Goal: Task Accomplishment & Management: Manage account settings

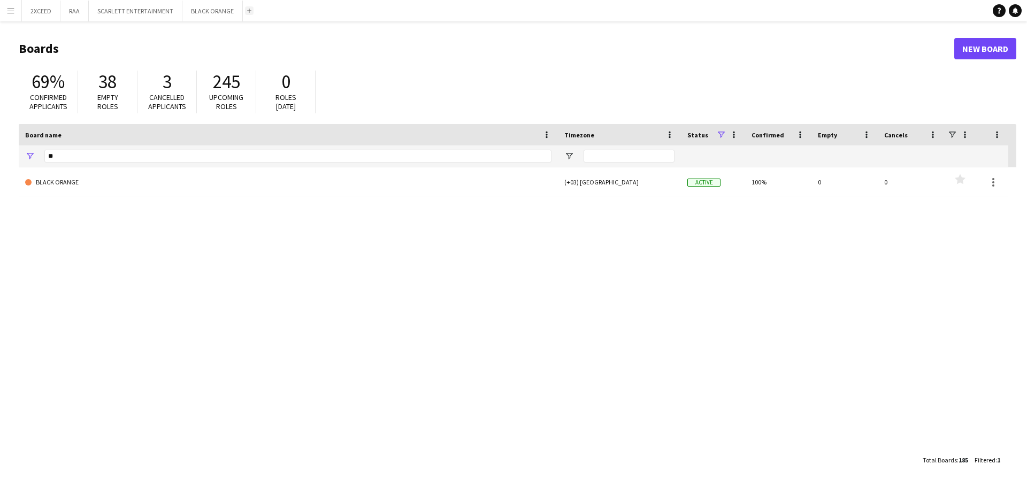
click at [251, 11] on button "Add" at bounding box center [249, 10] width 9 height 9
click at [247, 10] on app-icon "Add" at bounding box center [249, 11] width 4 height 4
click at [113, 151] on input "**" at bounding box center [297, 156] width 507 height 13
type input "*"
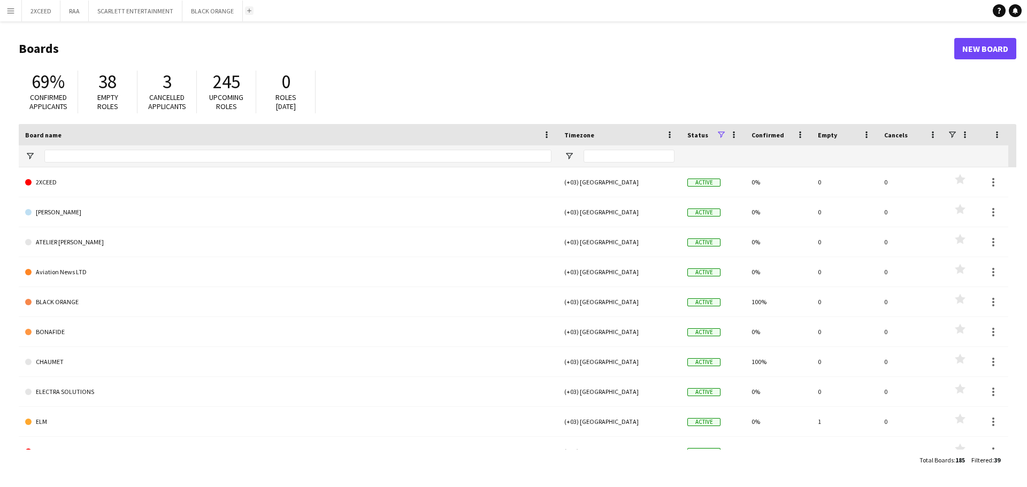
click at [247, 12] on app-icon "Add" at bounding box center [249, 11] width 4 height 4
click at [137, 160] on input "Board name Filter Input" at bounding box center [297, 156] width 507 height 13
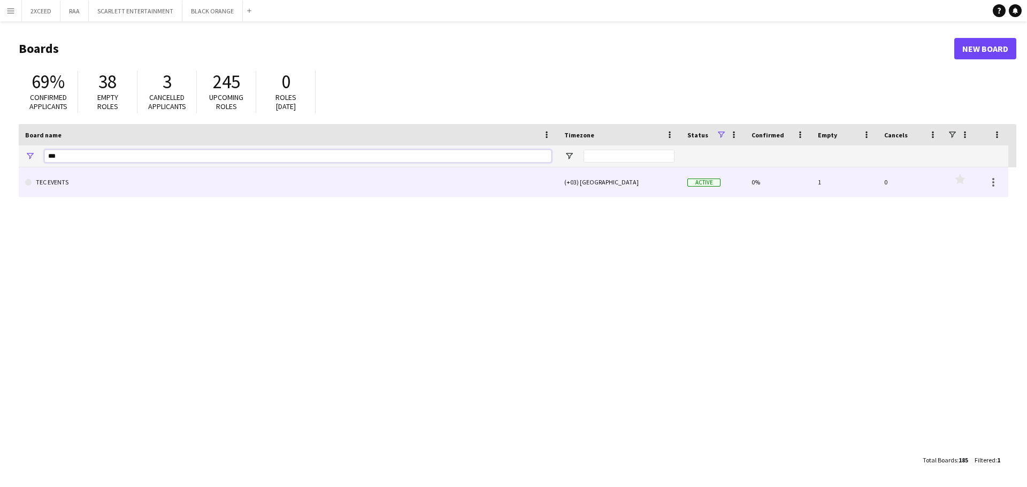
type input "***"
click at [125, 181] on link "TEC EVENTS" at bounding box center [288, 182] width 526 height 30
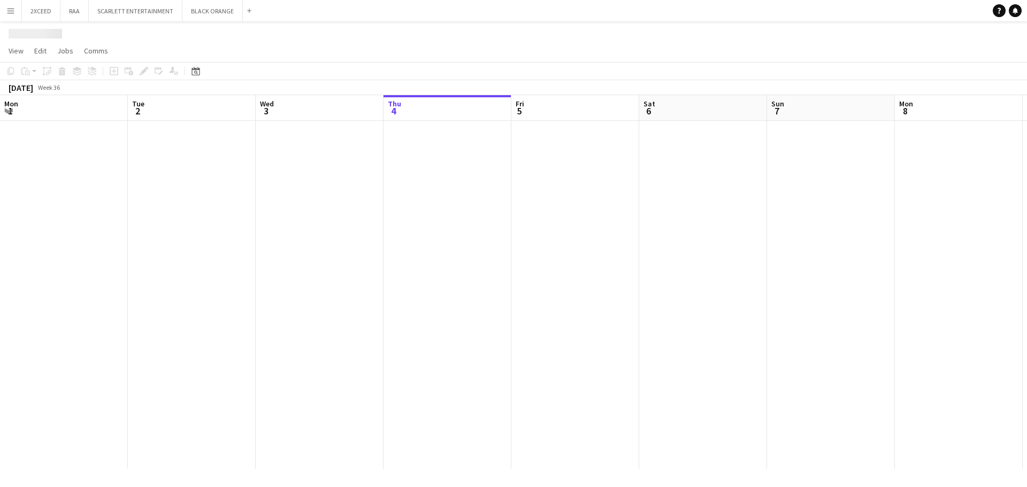
scroll to position [0, 256]
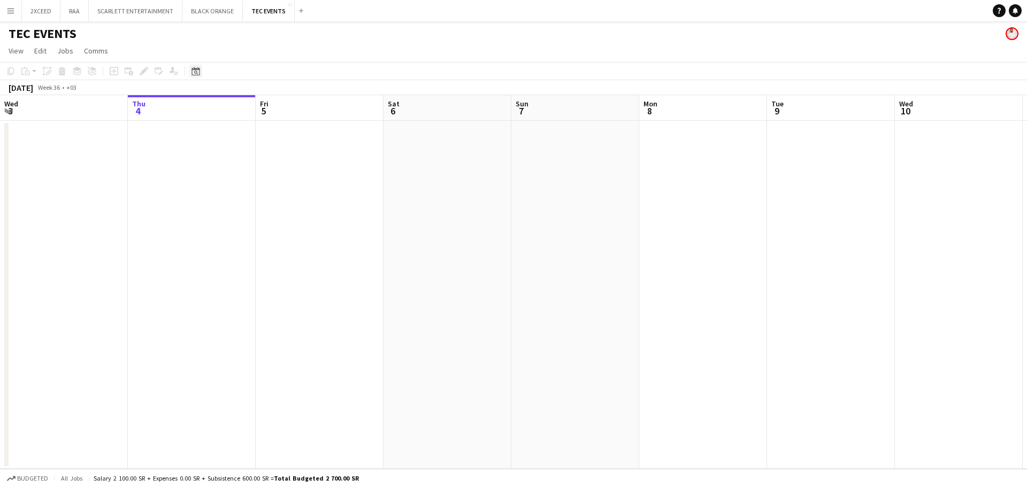
click at [197, 70] on icon at bounding box center [195, 71] width 8 height 9
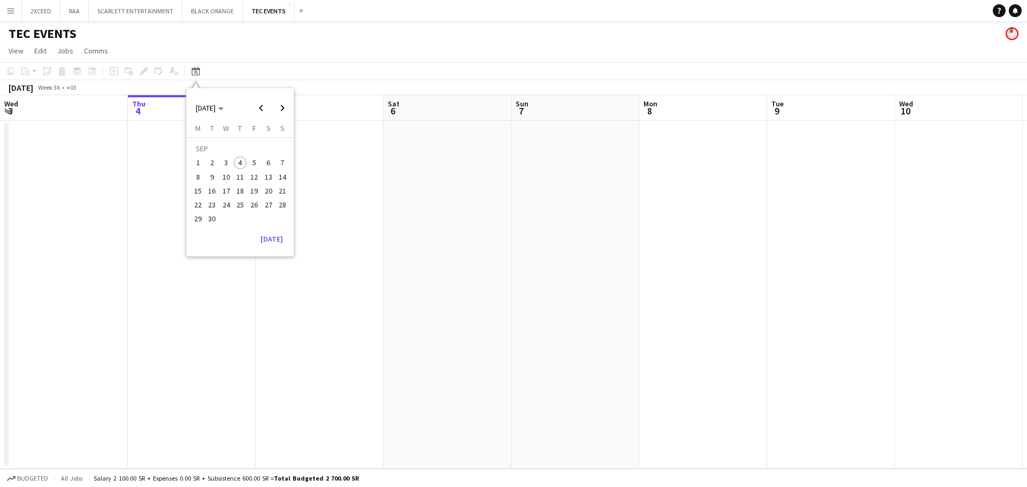
click at [194, 175] on span "8" at bounding box center [197, 177] width 13 height 13
click at [198, 71] on icon "Date picker" at bounding box center [195, 71] width 9 height 9
click at [270, 179] on span "13" at bounding box center [268, 177] width 13 height 13
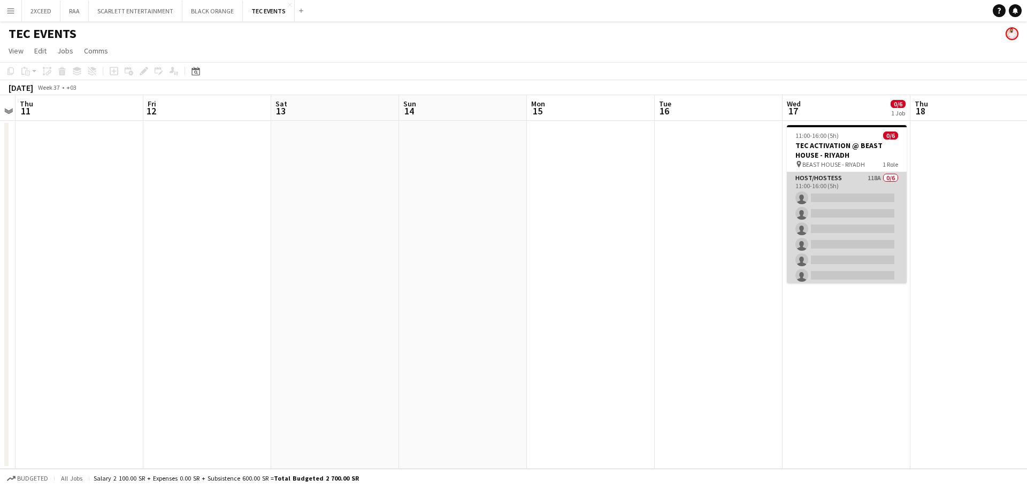
click at [842, 183] on app-card-role "Host/Hostess 118A 0/6 11:00-16:00 (5h) single-neutral-actions single-neutral-ac…" at bounding box center [847, 229] width 120 height 114
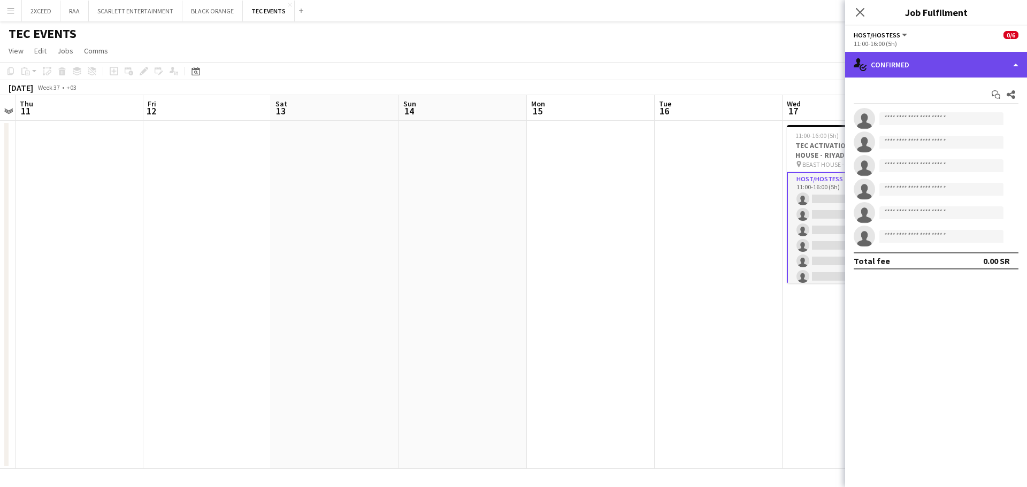
click at [896, 64] on div "single-neutral-actions-check-2 Confirmed" at bounding box center [936, 65] width 182 height 26
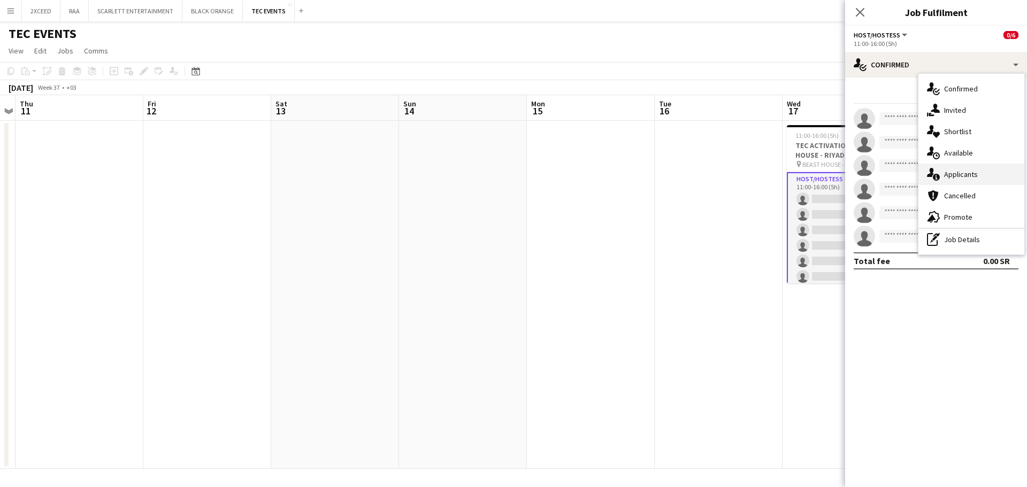
click at [977, 174] on div "single-neutral-actions-information Applicants" at bounding box center [971, 174] width 106 height 21
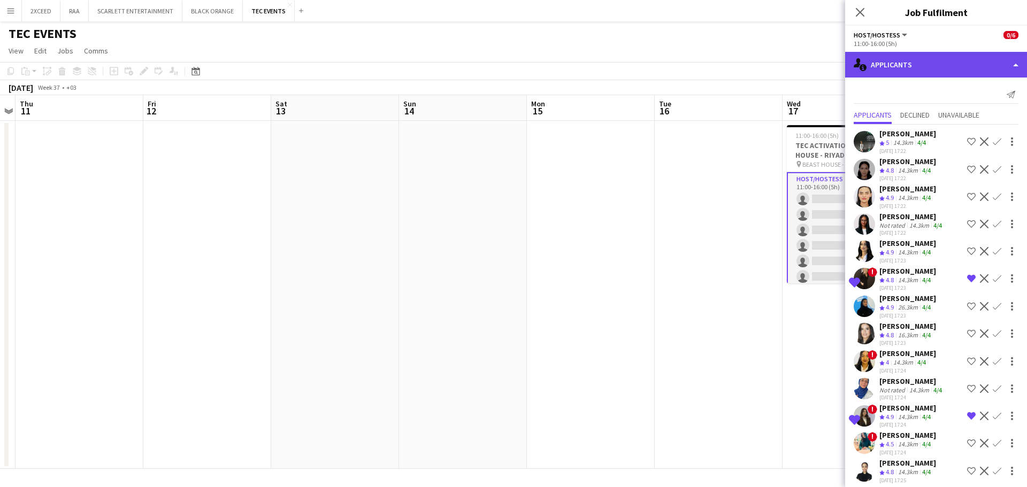
click at [953, 68] on div "single-neutral-actions-information Applicants" at bounding box center [936, 65] width 182 height 26
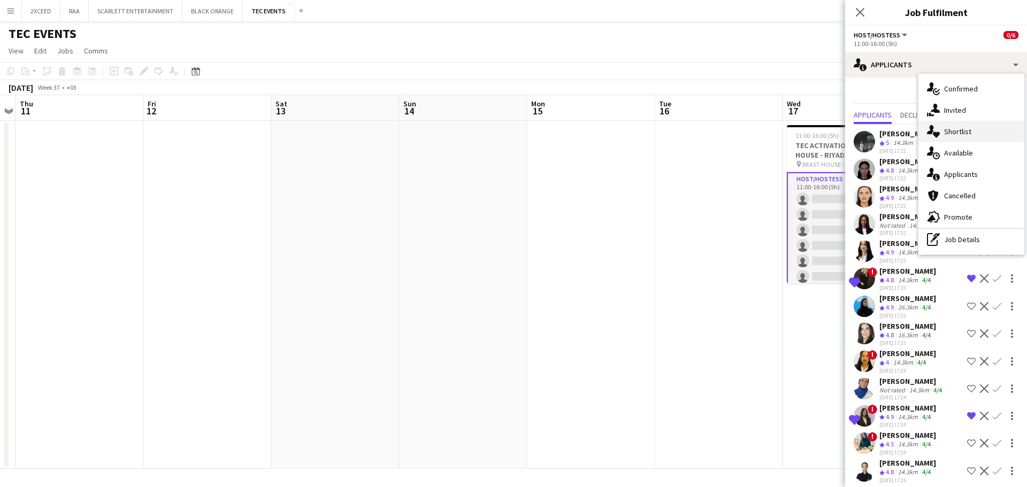
click at [972, 138] on div "single-neutral-actions-heart Shortlist" at bounding box center [971, 131] width 106 height 21
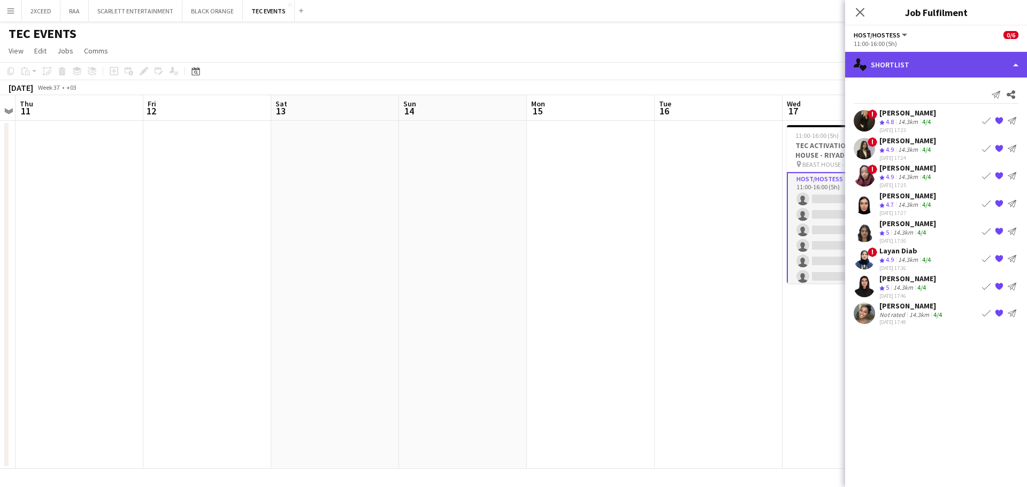
click at [906, 64] on div "single-neutral-actions-heart Shortlist" at bounding box center [936, 65] width 182 height 26
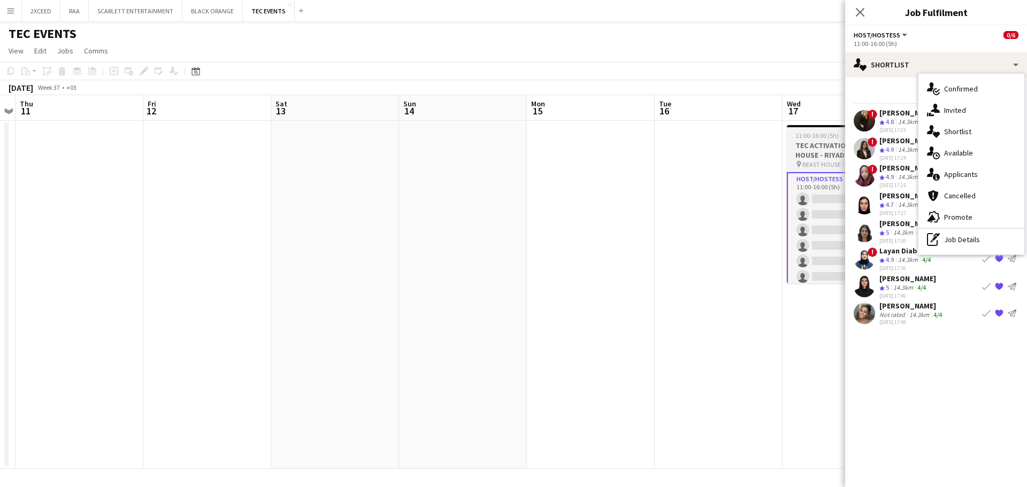
scroll to position [0, 368]
click at [813, 147] on h3 "TEC ACTIVATION @ BEAST HOUSE - RIYADH" at bounding box center [846, 150] width 120 height 19
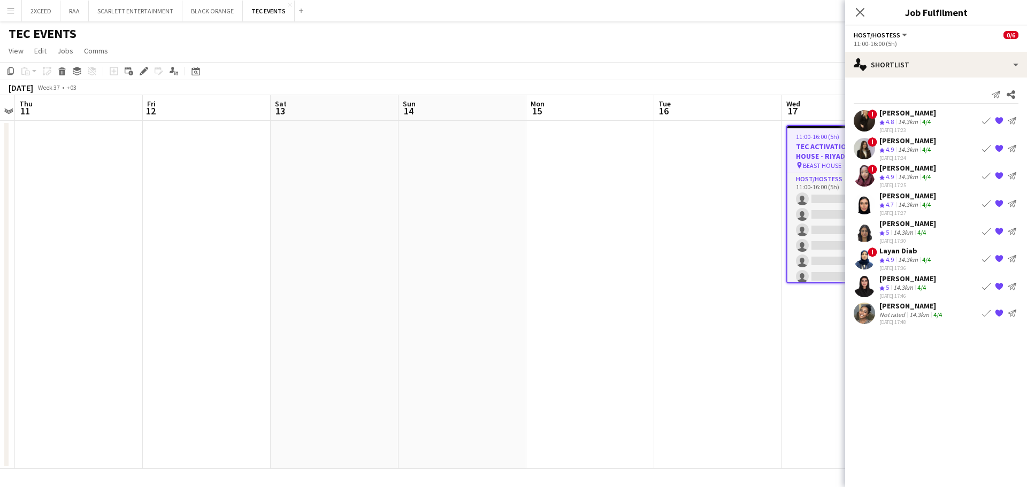
click at [862, 6] on app-icon "Close pop-in" at bounding box center [859, 12] width 13 height 13
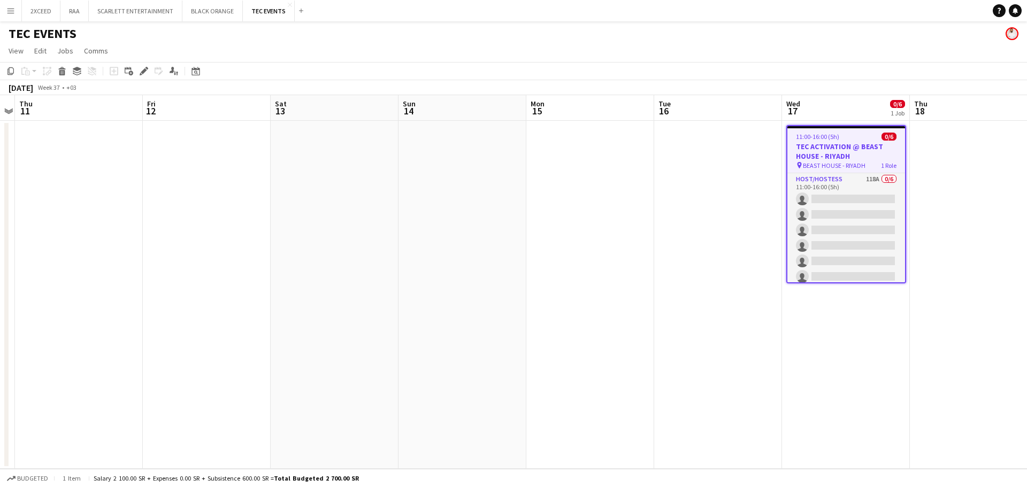
click at [882, 156] on h3 "TEC ACTIVATION @ BEAST HOUSE - RIYADH" at bounding box center [846, 151] width 118 height 19
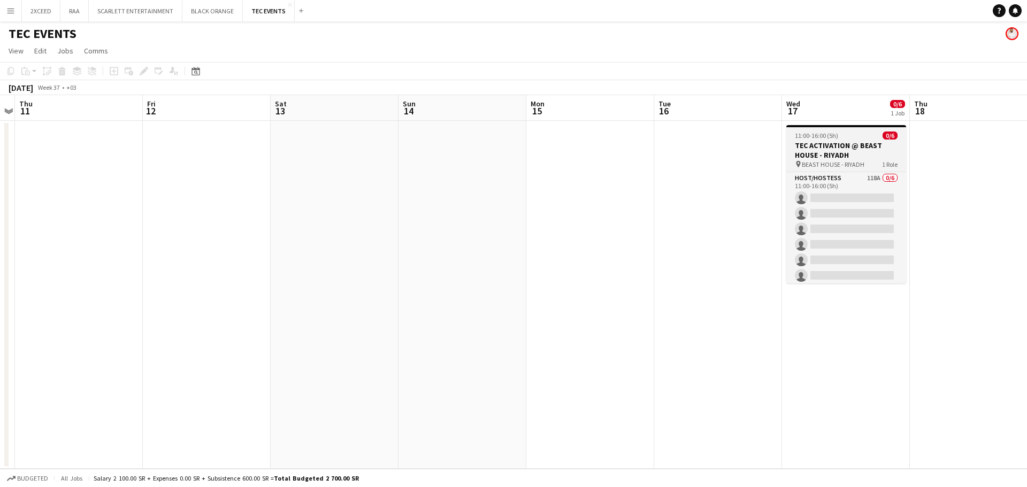
scroll to position [0, 369]
click at [856, 151] on h3 "TEC ACTIVATION @ BEAST HOUSE - RIYADH" at bounding box center [845, 150] width 120 height 19
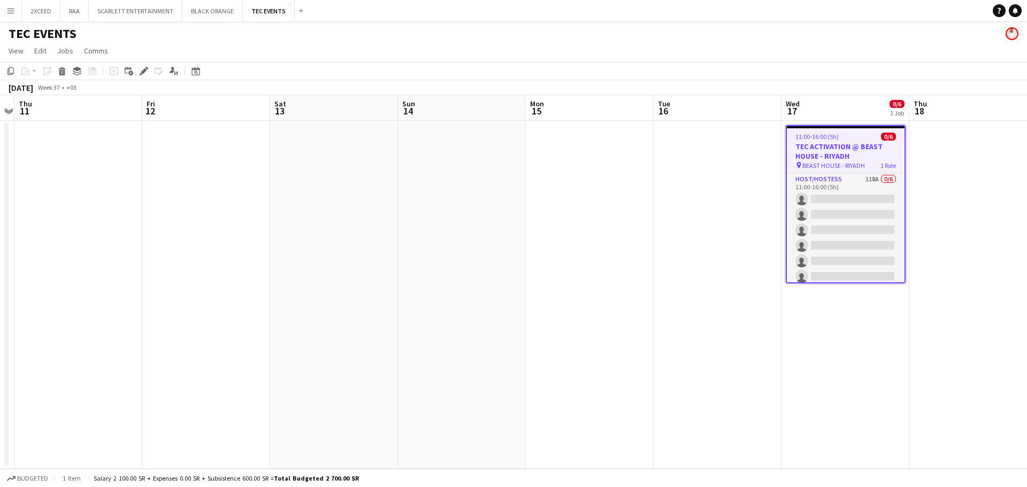
click at [858, 141] on app-job-card "11:00-16:00 (5h) 0/6 TEC ACTIVATION @ BEAST HOUSE - RIYADH pin BEAST HOUSE - RI…" at bounding box center [845, 204] width 120 height 158
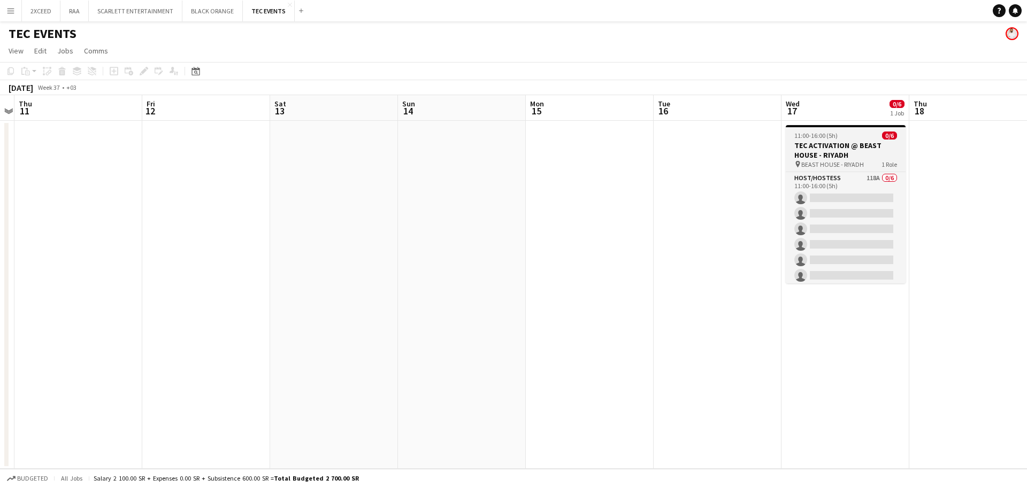
click at [853, 145] on h3 "TEC ACTIVATION @ BEAST HOUSE - RIYADH" at bounding box center [845, 150] width 120 height 19
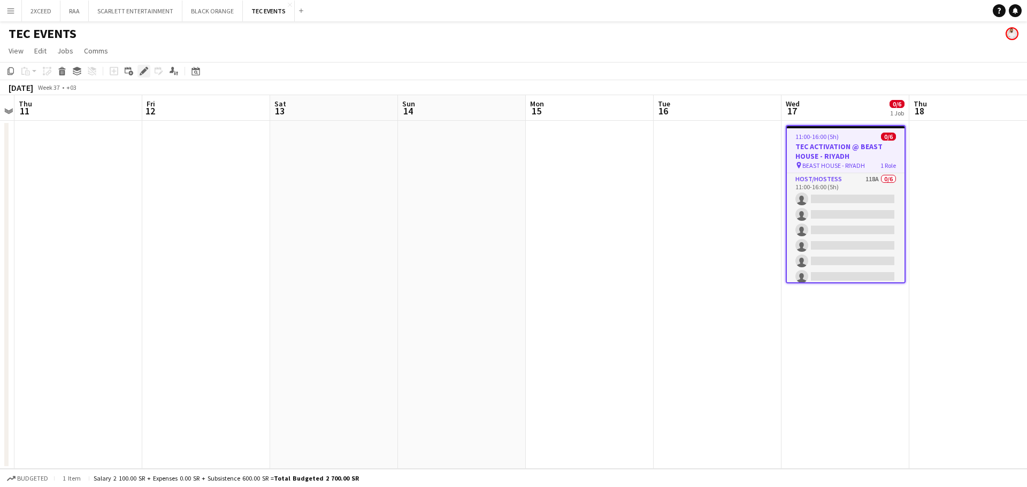
click at [139, 67] on div "Edit" at bounding box center [143, 71] width 13 height 13
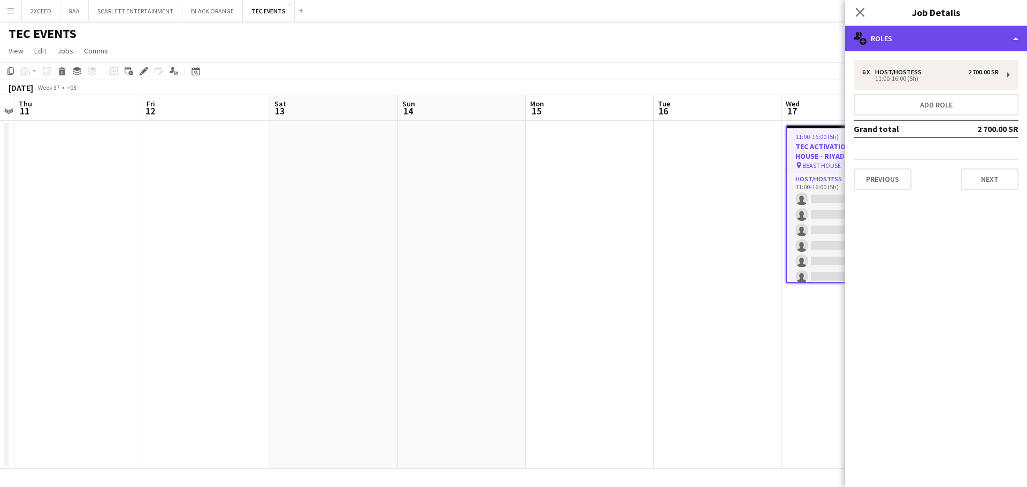
click at [982, 36] on div "multiple-users-add Roles" at bounding box center [936, 39] width 182 height 26
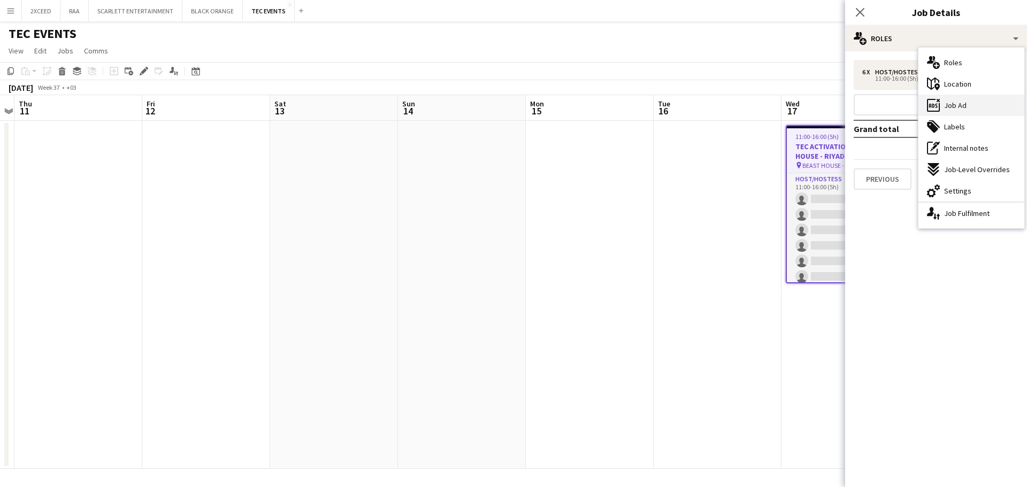
click at [984, 103] on div "ads-window Job Ad" at bounding box center [971, 105] width 106 height 21
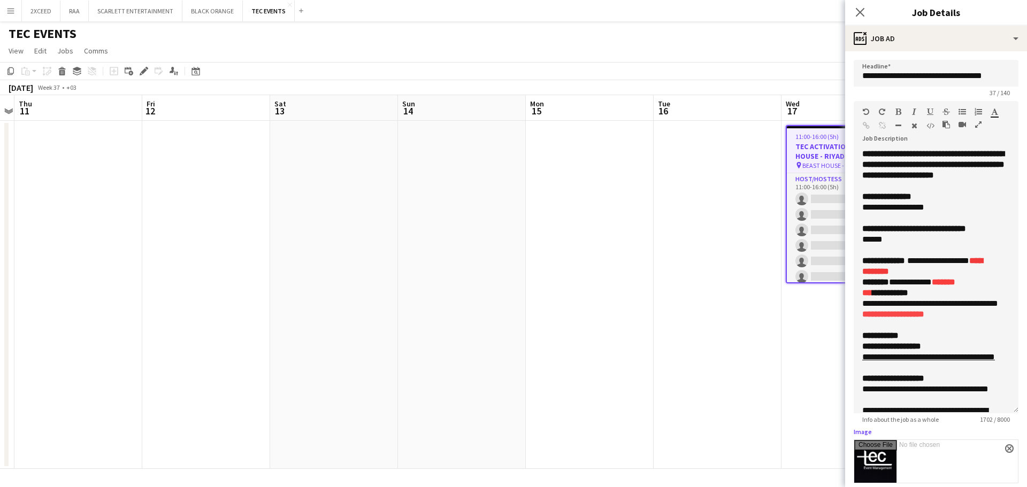
drag, startPoint x: 1007, startPoint y: 211, endPoint x: 1021, endPoint y: 445, distance: 234.6
click at [1021, 445] on mat-expansion-panel "**********" at bounding box center [936, 269] width 182 height 436
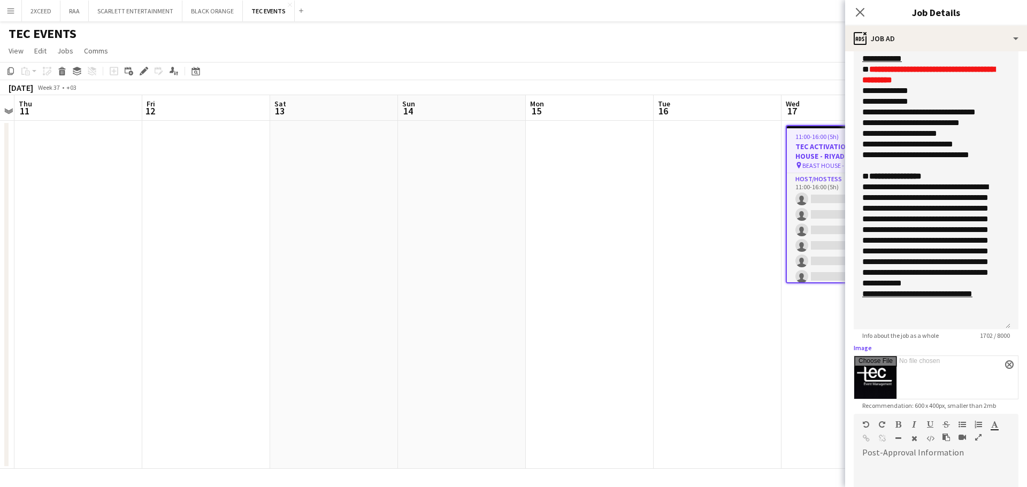
scroll to position [143, 0]
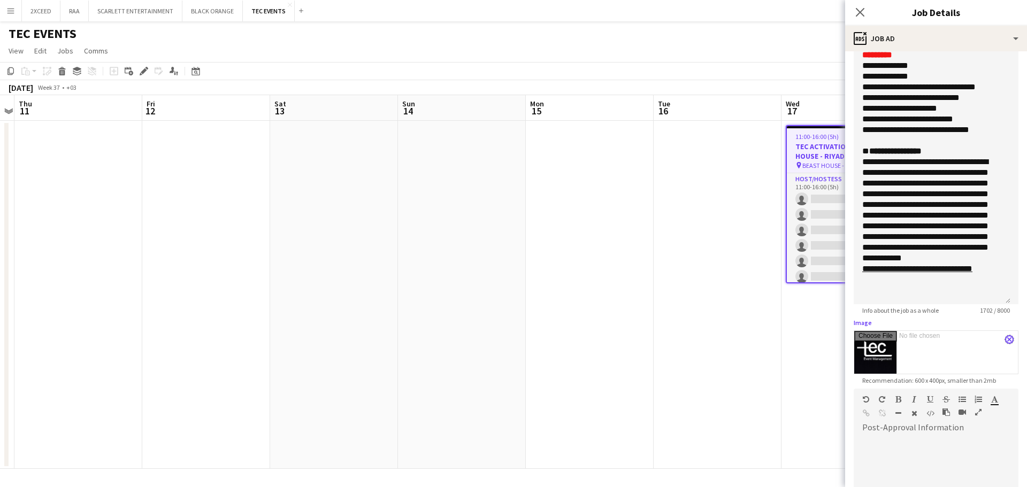
click at [1006, 337] on app-icon "close" at bounding box center [1009, 339] width 6 height 4
click at [942, 345] on input "Image" at bounding box center [936, 351] width 164 height 40
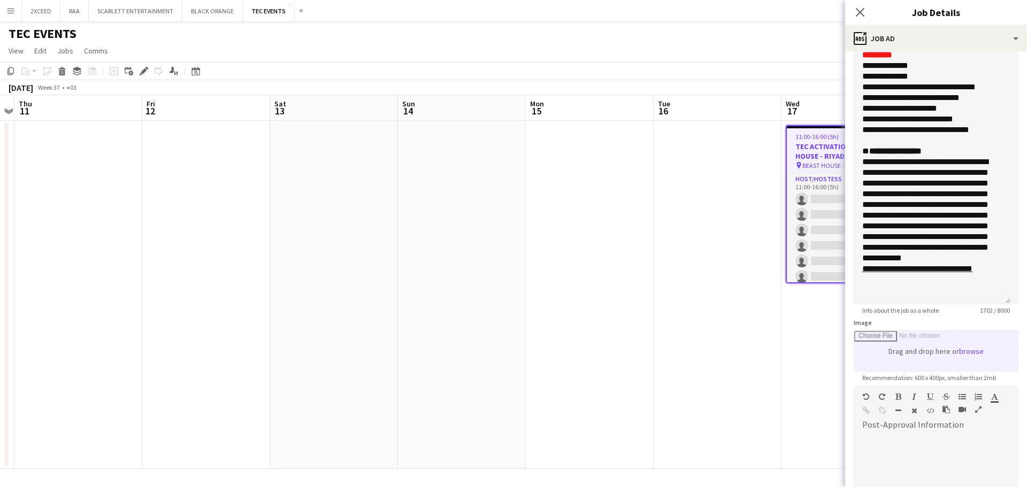
type input "**********"
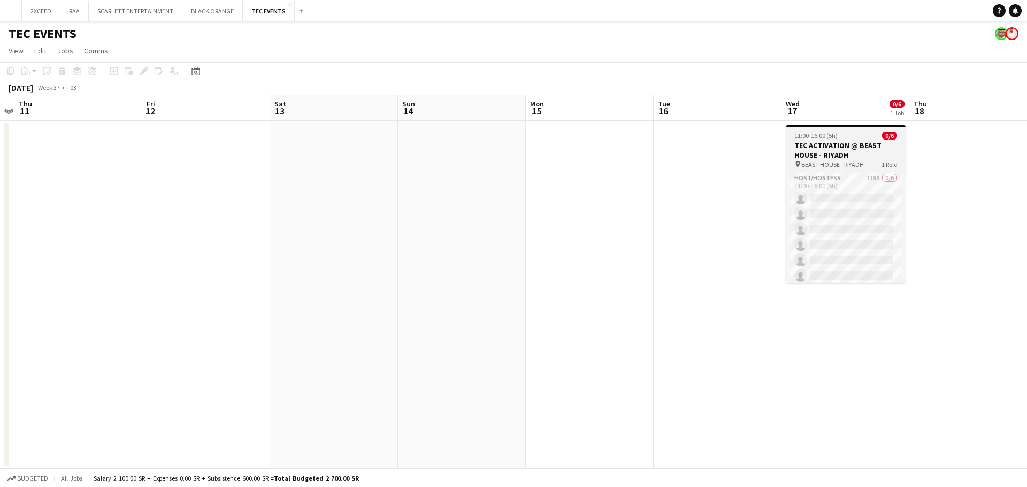
click at [830, 150] on h3 "TEC ACTIVATION @ BEAST HOUSE - RIYADH" at bounding box center [845, 150] width 120 height 19
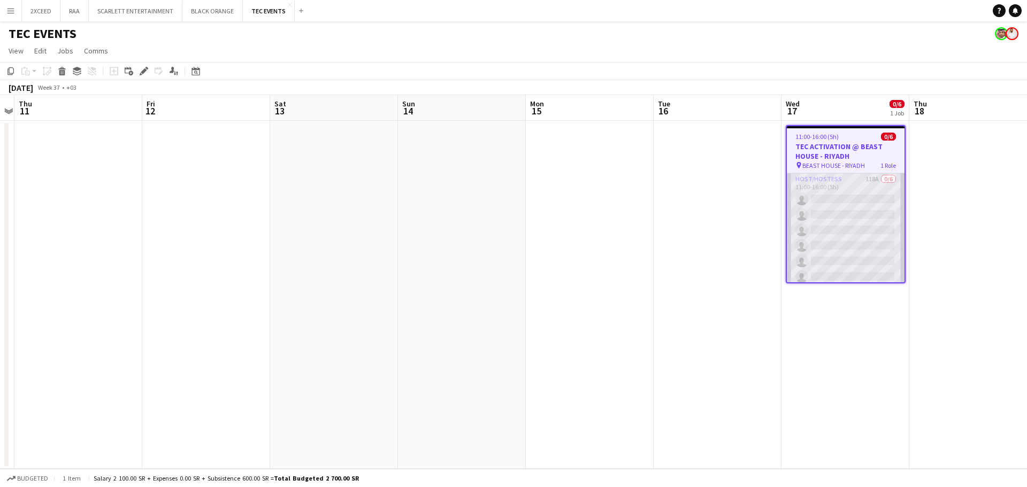
click at [844, 181] on app-card-role "Host/Hostess 118A 0/6 11:00-16:00 (5h) single-neutral-actions single-neutral-ac…" at bounding box center [846, 230] width 118 height 114
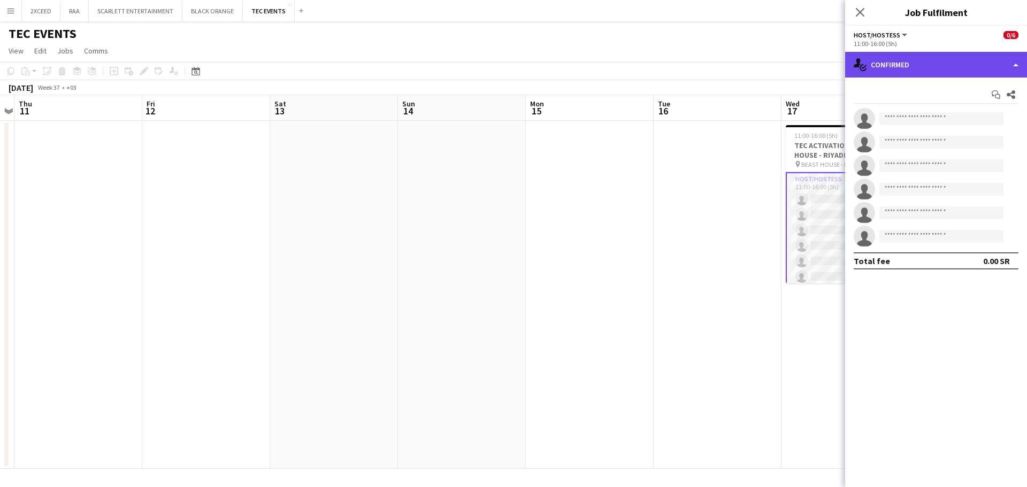
click at [939, 66] on div "single-neutral-actions-check-2 Confirmed" at bounding box center [936, 65] width 182 height 26
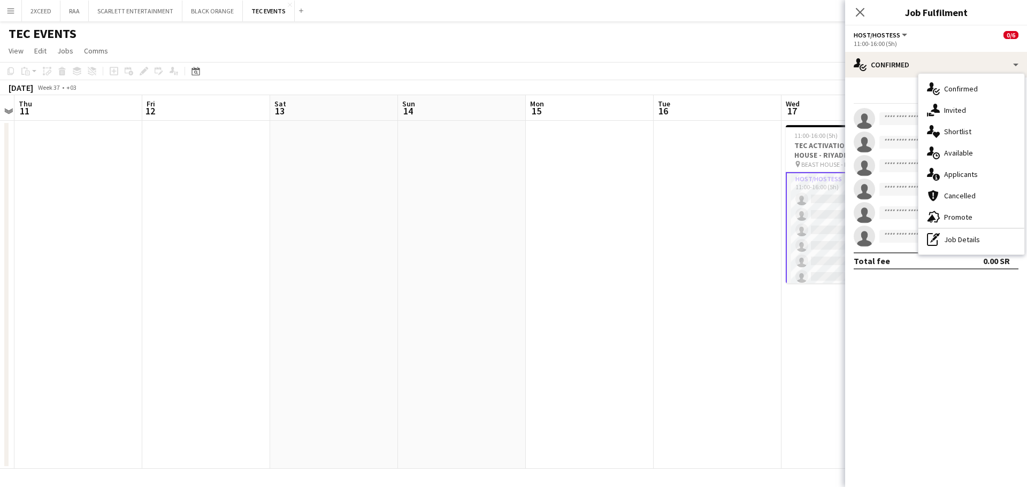
click at [984, 135] on div "single-neutral-actions-heart Shortlist" at bounding box center [971, 131] width 106 height 21
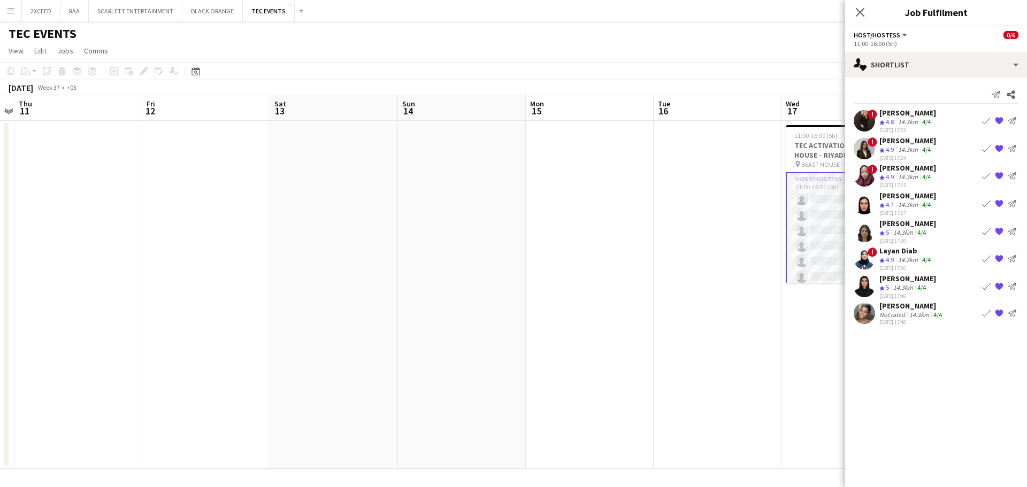
click at [862, 118] on app-user-avatar at bounding box center [863, 120] width 21 height 21
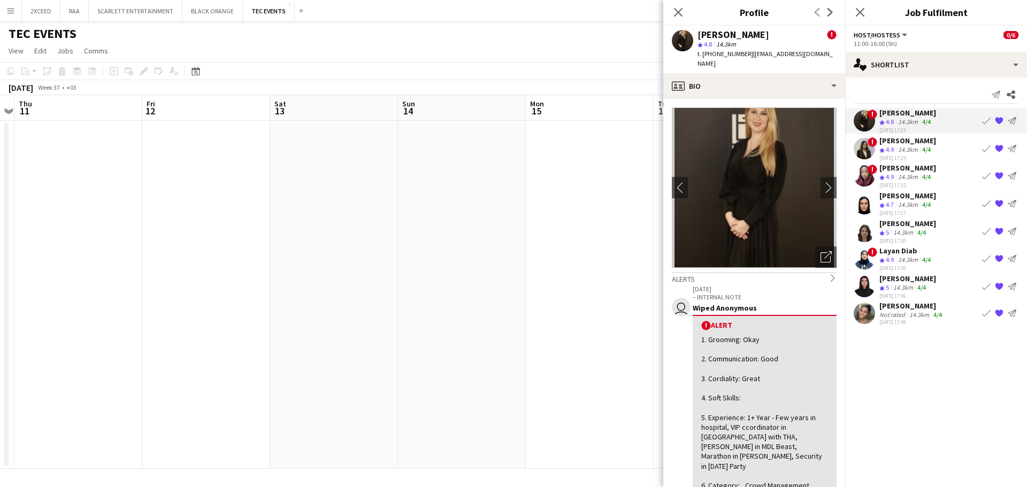
click at [867, 150] on app-user-avatar at bounding box center [863, 148] width 21 height 21
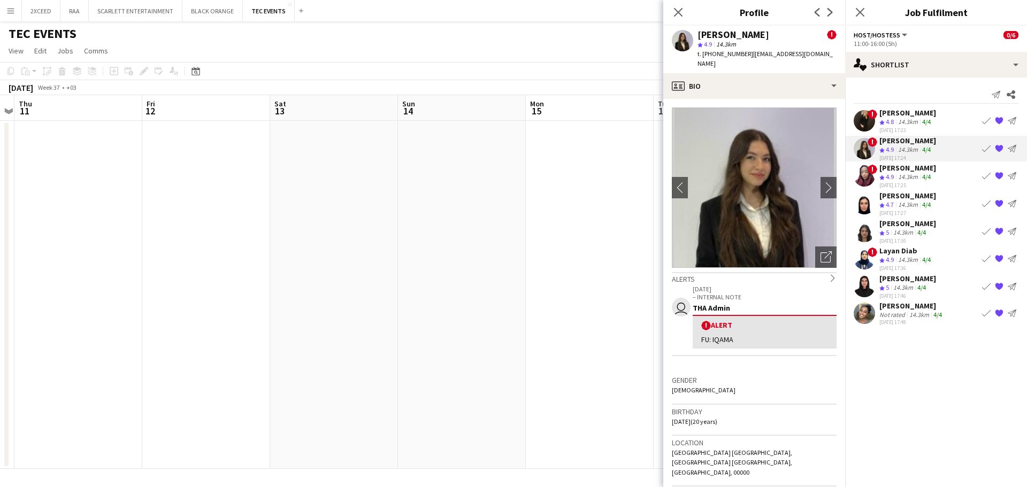
click at [863, 176] on app-user-avatar at bounding box center [863, 175] width 21 height 21
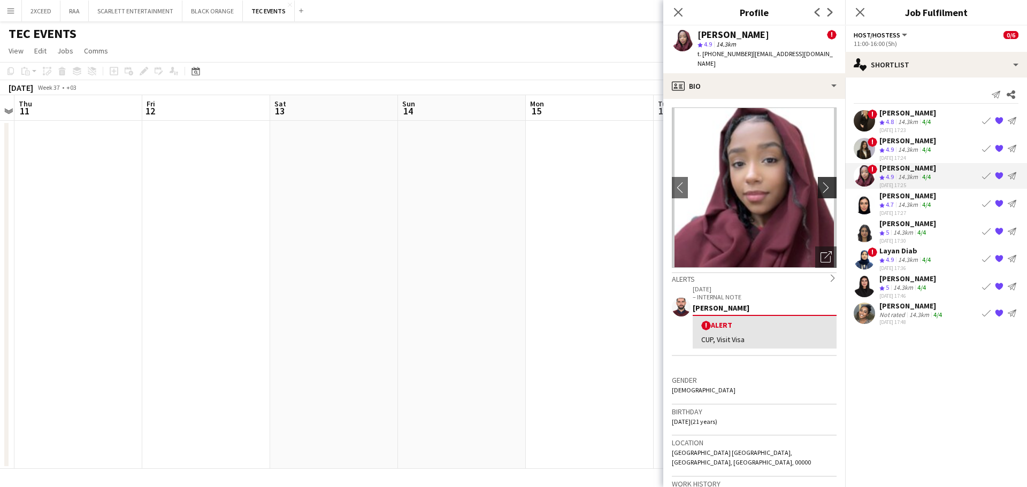
click at [820, 182] on app-icon "chevron-right" at bounding box center [828, 187] width 17 height 11
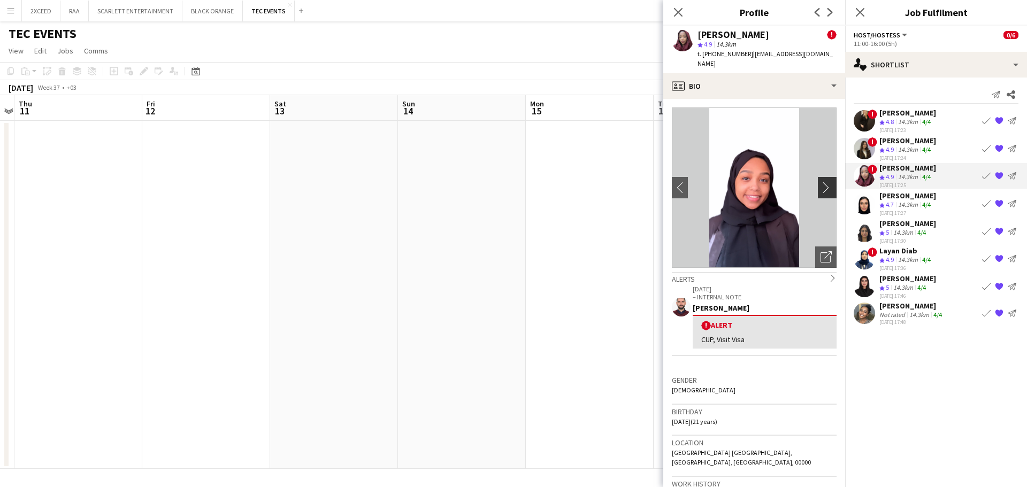
click at [820, 182] on app-icon "chevron-right" at bounding box center [828, 187] width 17 height 11
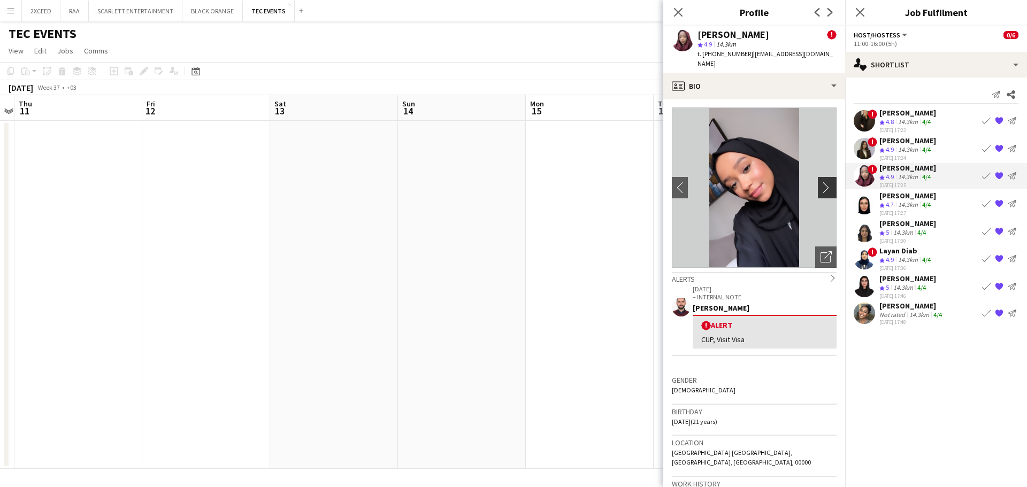
click at [820, 182] on app-icon "chevron-right" at bounding box center [828, 187] width 17 height 11
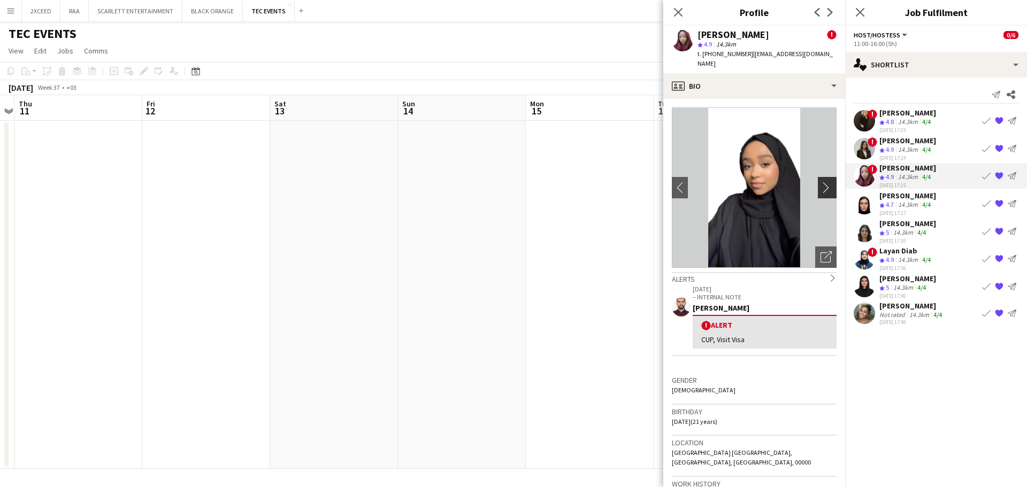
click at [820, 182] on app-icon "chevron-right" at bounding box center [828, 187] width 17 height 11
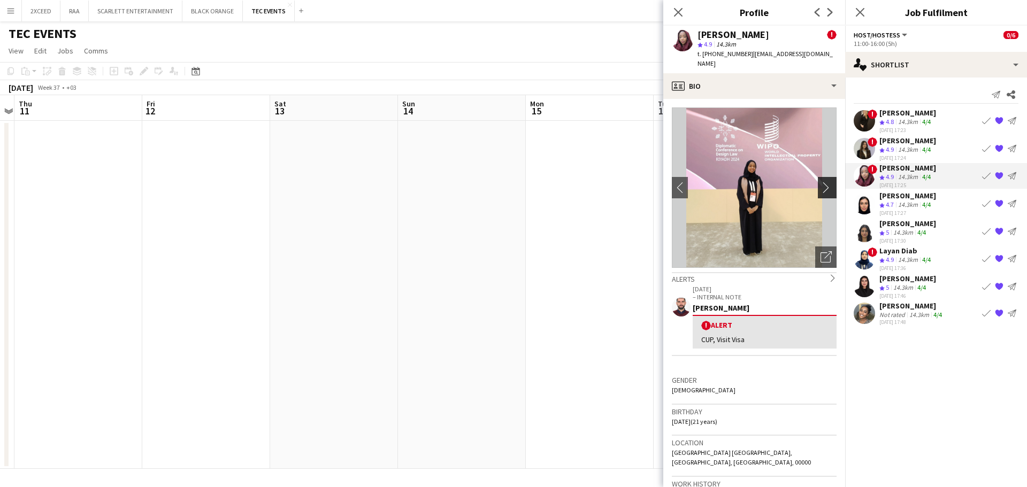
click at [820, 182] on app-icon "chevron-right" at bounding box center [828, 187] width 17 height 11
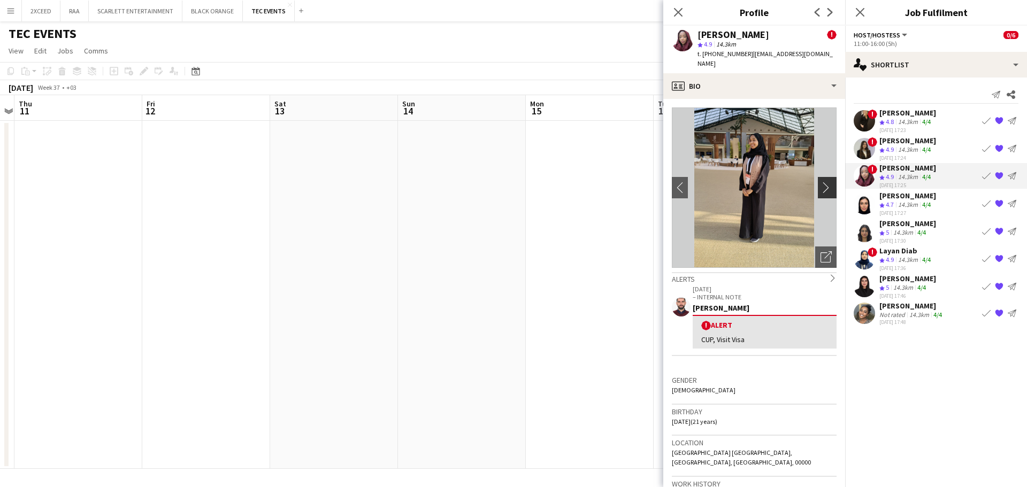
click at [820, 182] on app-icon "chevron-right" at bounding box center [828, 187] width 17 height 11
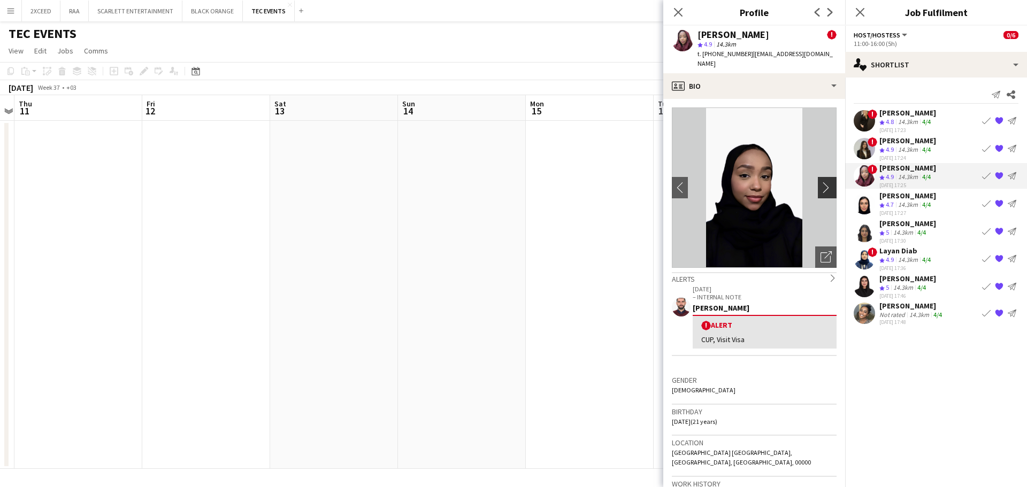
click at [820, 182] on app-icon "chevron-right" at bounding box center [828, 187] width 17 height 11
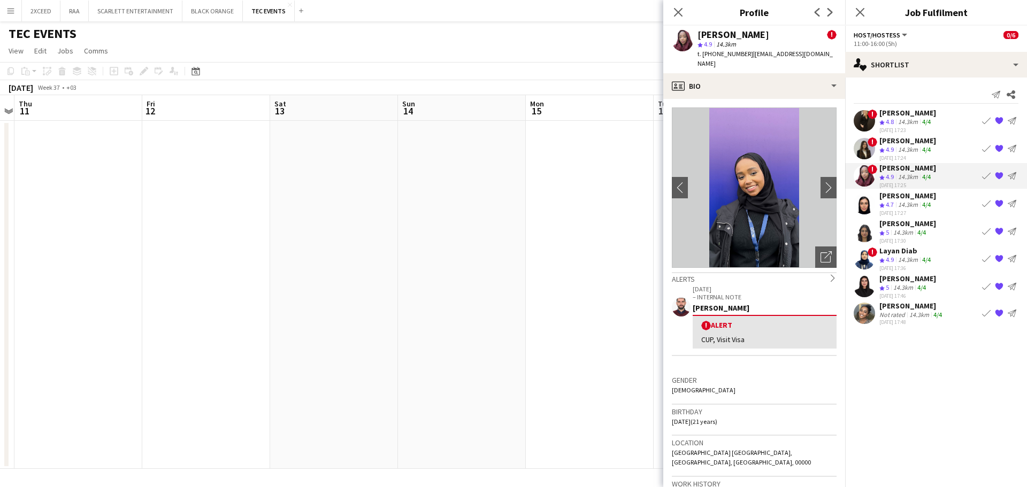
click at [865, 206] on app-user-avatar at bounding box center [863, 203] width 21 height 21
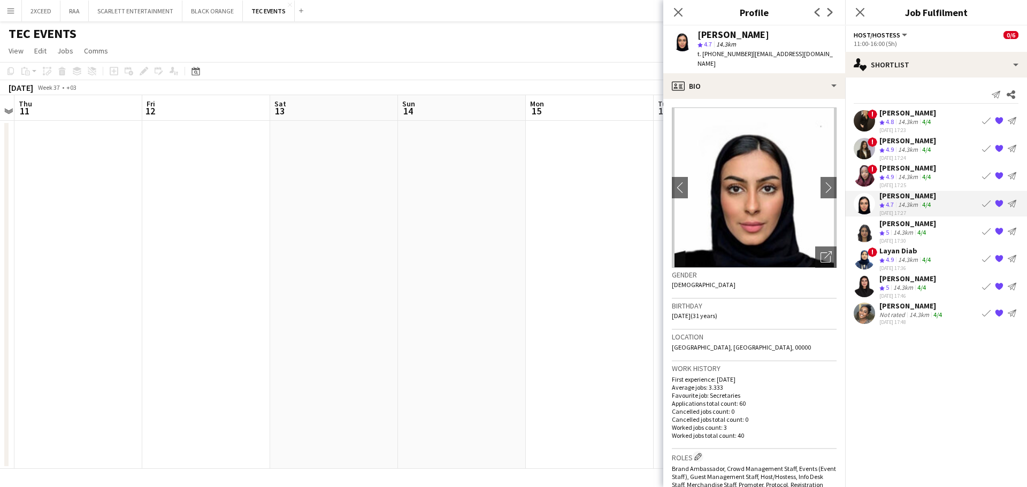
click at [867, 228] on app-user-avatar at bounding box center [863, 230] width 21 height 21
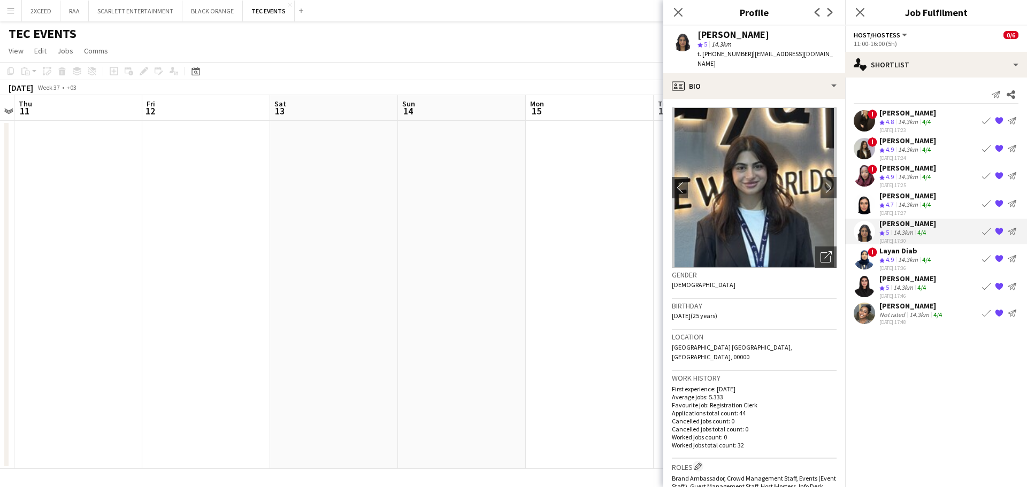
click at [861, 260] on app-user-avatar at bounding box center [863, 258] width 21 height 21
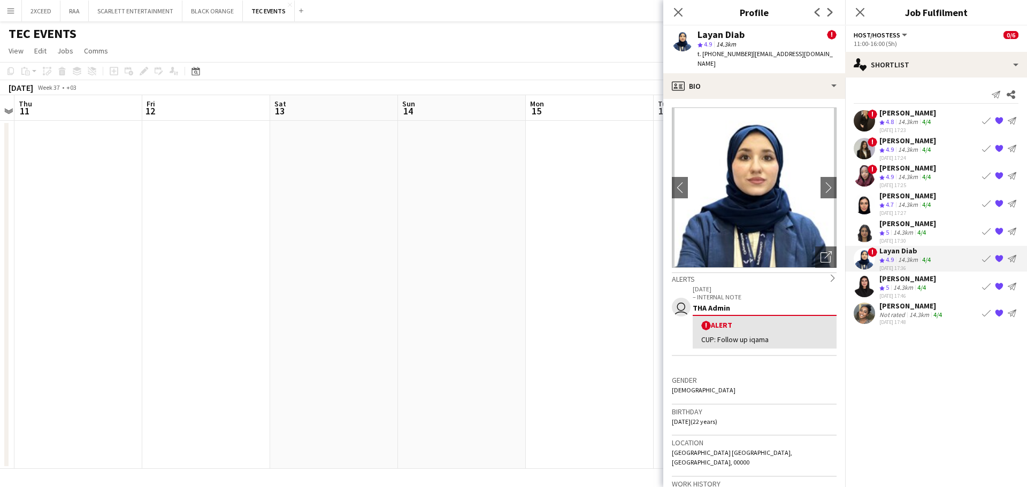
click at [868, 286] on app-user-avatar at bounding box center [863, 285] width 21 height 21
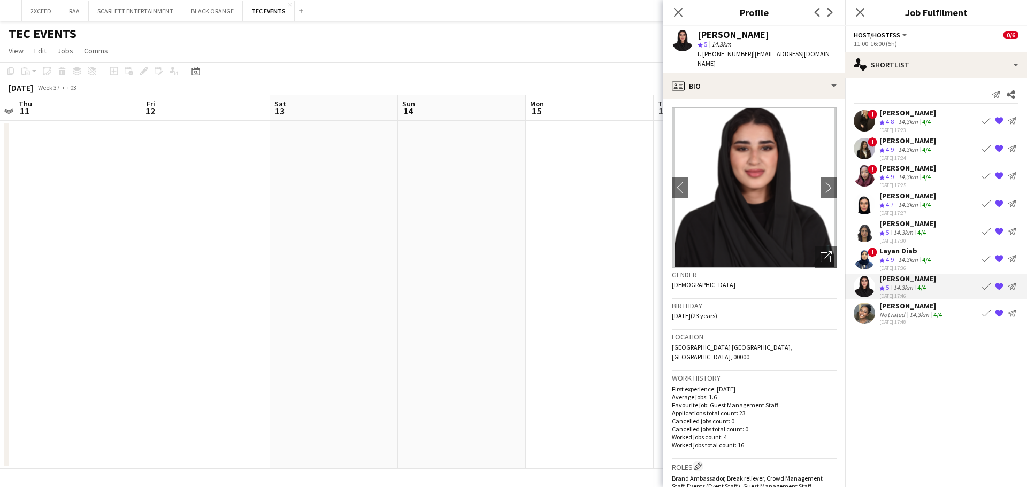
click at [866, 313] on app-user-avatar at bounding box center [863, 313] width 21 height 21
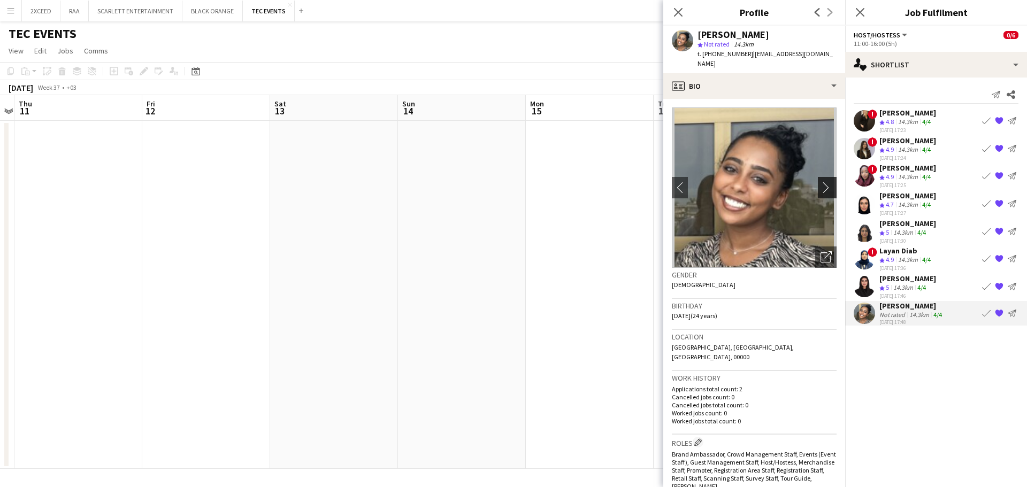
click at [820, 182] on app-icon "chevron-right" at bounding box center [828, 187] width 17 height 11
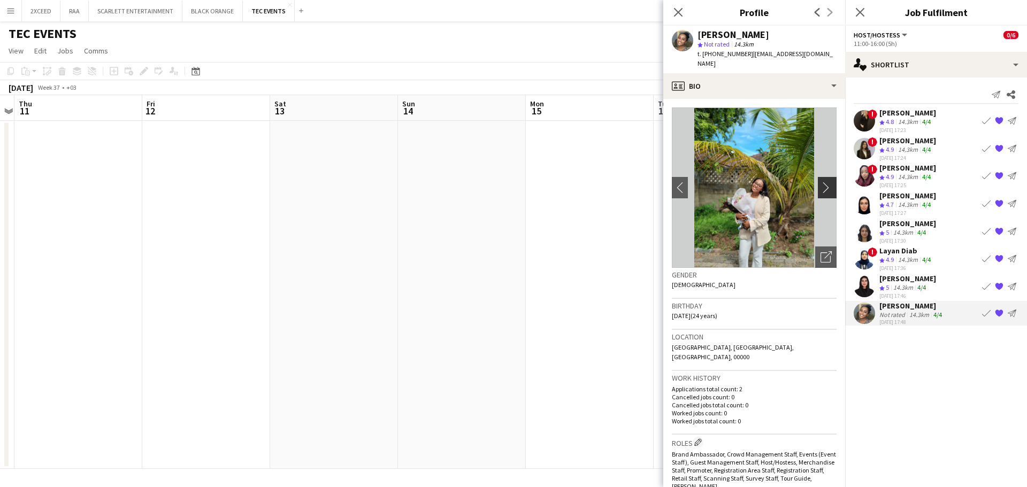
click at [820, 182] on app-icon "chevron-right" at bounding box center [828, 187] width 17 height 11
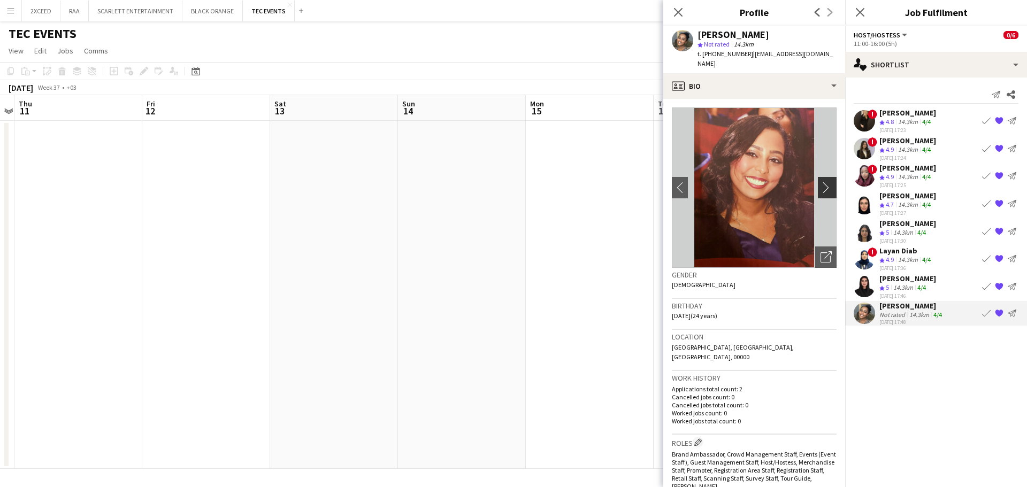
click at [820, 182] on app-icon "chevron-right" at bounding box center [828, 187] width 17 height 11
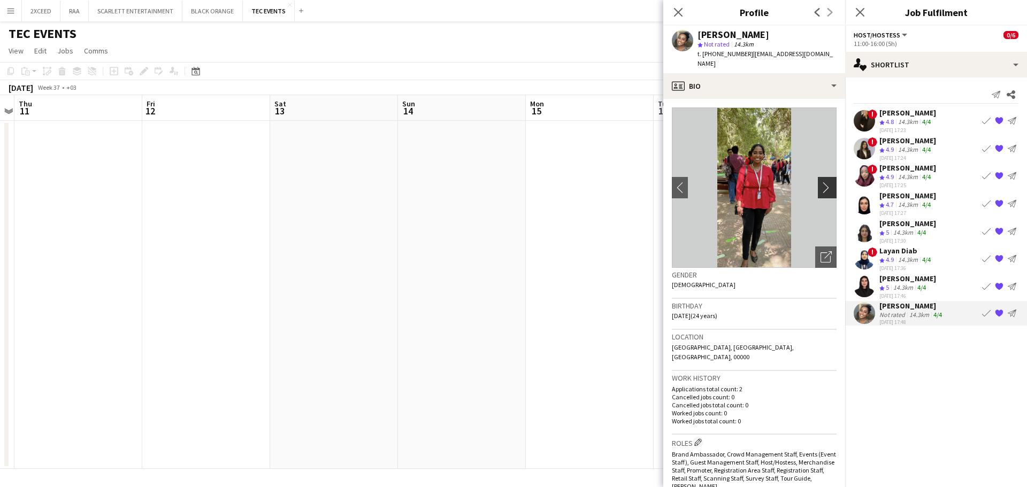
click at [820, 182] on app-icon "chevron-right" at bounding box center [828, 187] width 17 height 11
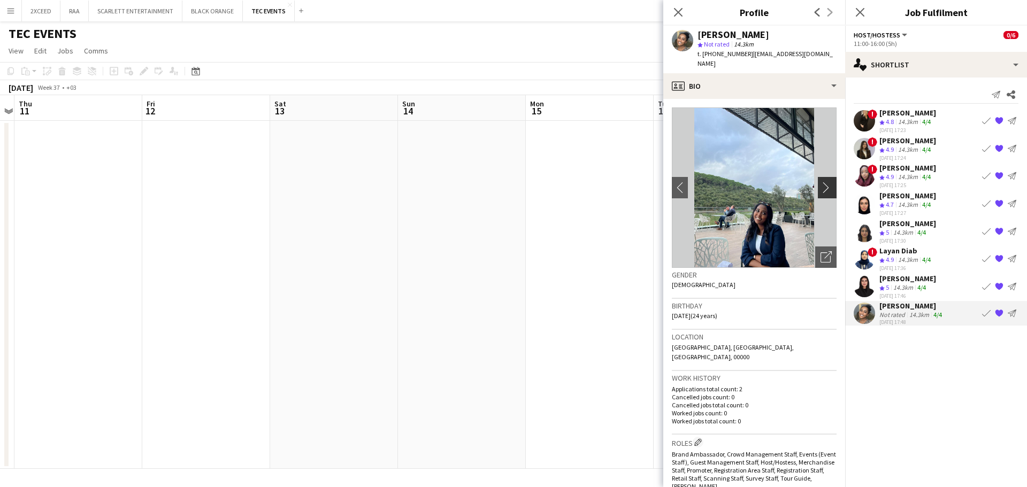
click at [820, 182] on app-icon "chevron-right" at bounding box center [828, 187] width 17 height 11
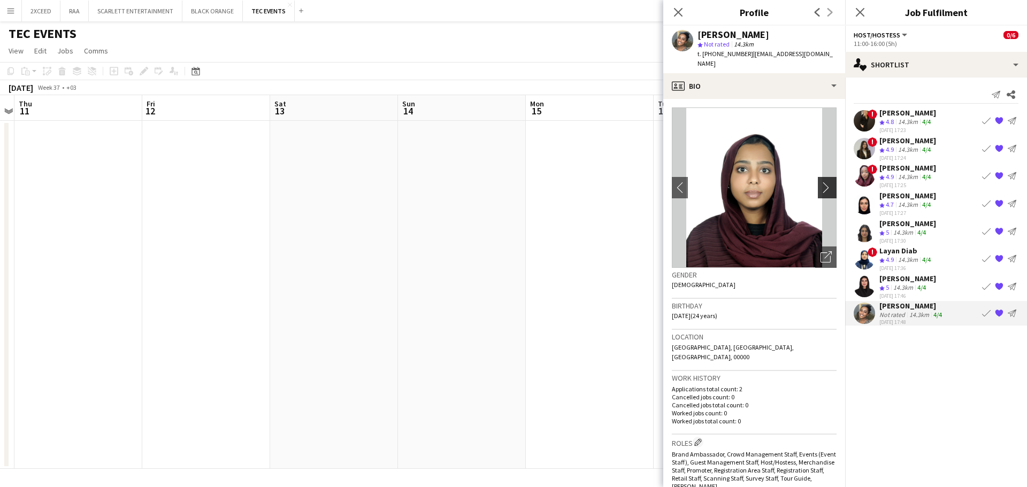
click at [820, 182] on app-icon "chevron-right" at bounding box center [828, 187] width 17 height 11
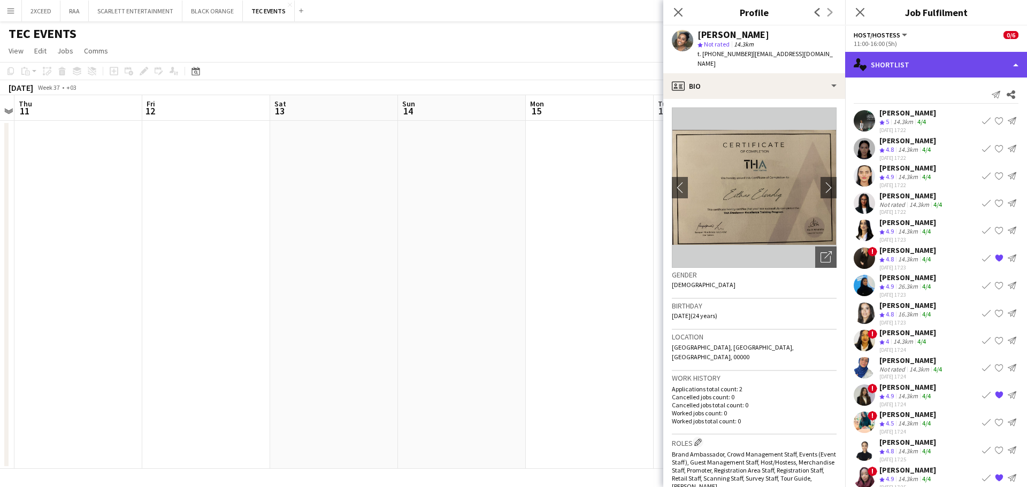
click at [901, 61] on div "single-neutral-actions-heart Shortlist" at bounding box center [936, 65] width 182 height 26
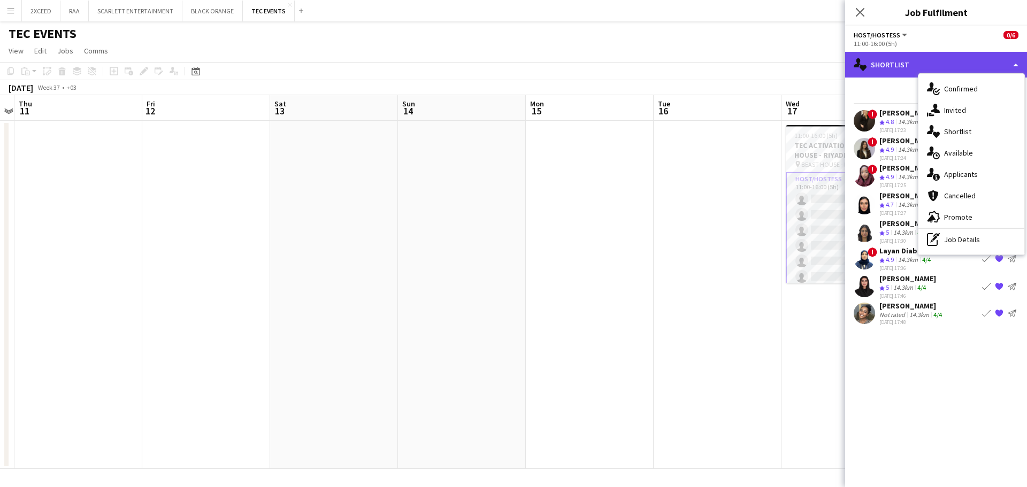
click at [896, 60] on div "single-neutral-actions-heart Shortlist" at bounding box center [936, 65] width 182 height 26
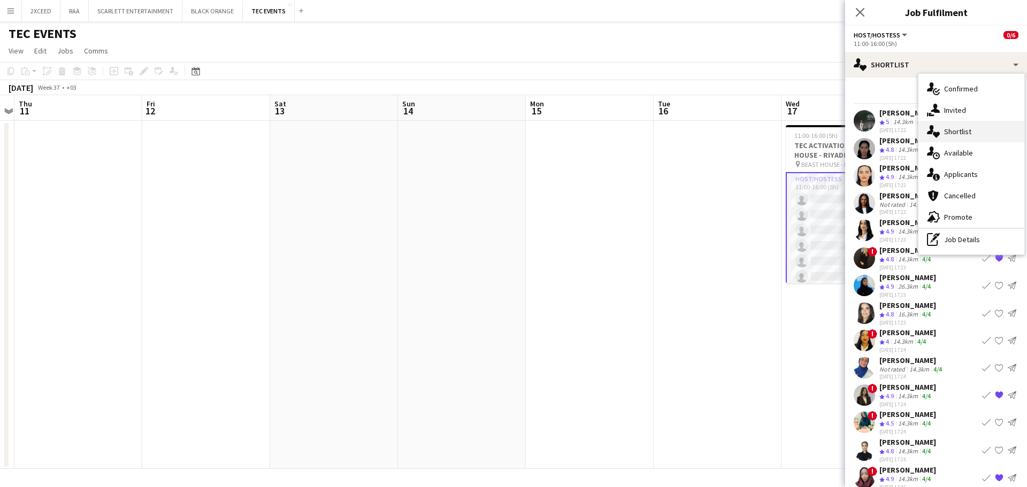
click at [964, 137] on div "single-neutral-actions-heart Shortlist" at bounding box center [971, 131] width 106 height 21
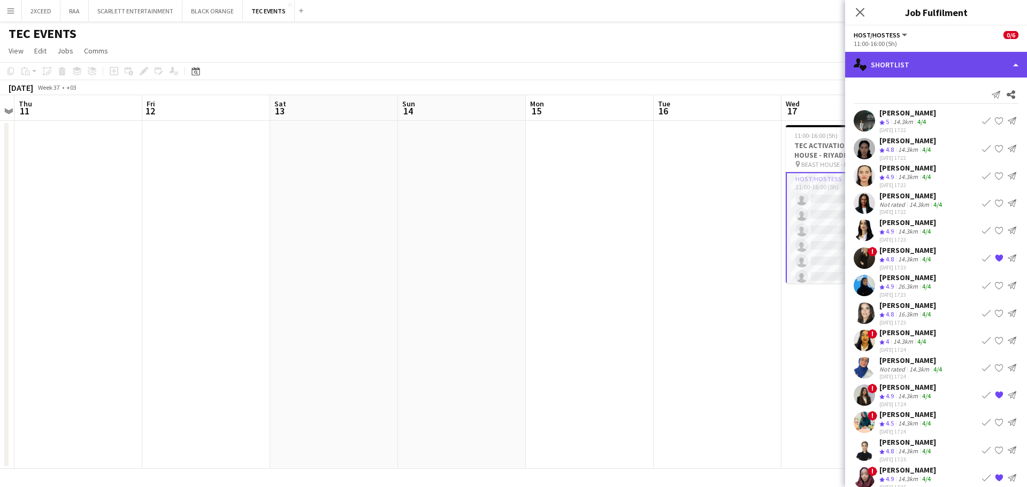
click at [920, 68] on div "single-neutral-actions-heart Shortlist" at bounding box center [936, 65] width 182 height 26
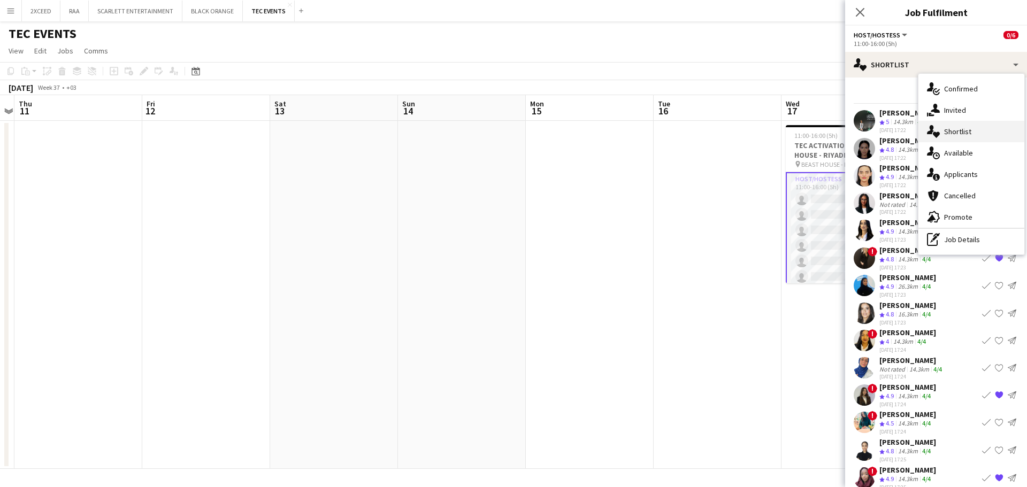
click at [942, 132] on div "single-neutral-actions-heart Shortlist" at bounding box center [971, 131] width 106 height 21
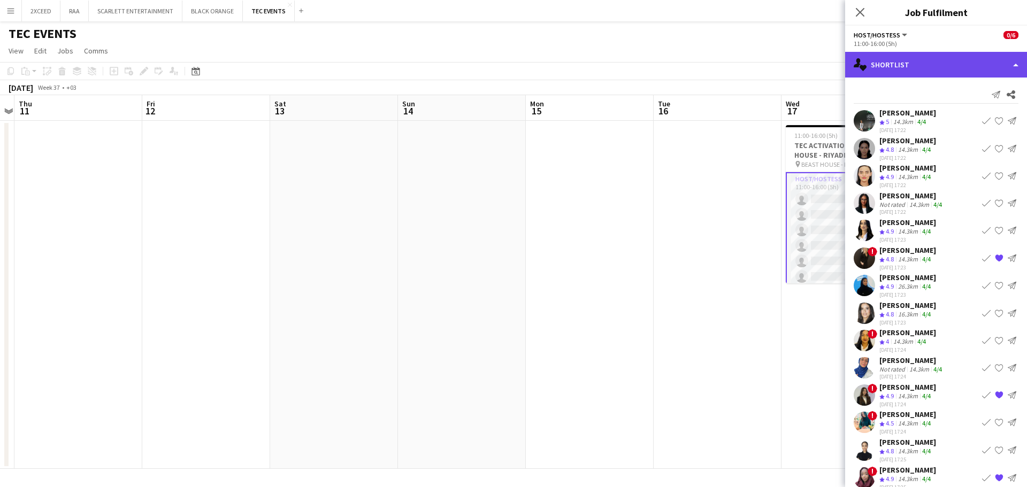
click at [922, 61] on div "single-neutral-actions-heart Shortlist" at bounding box center [936, 65] width 182 height 26
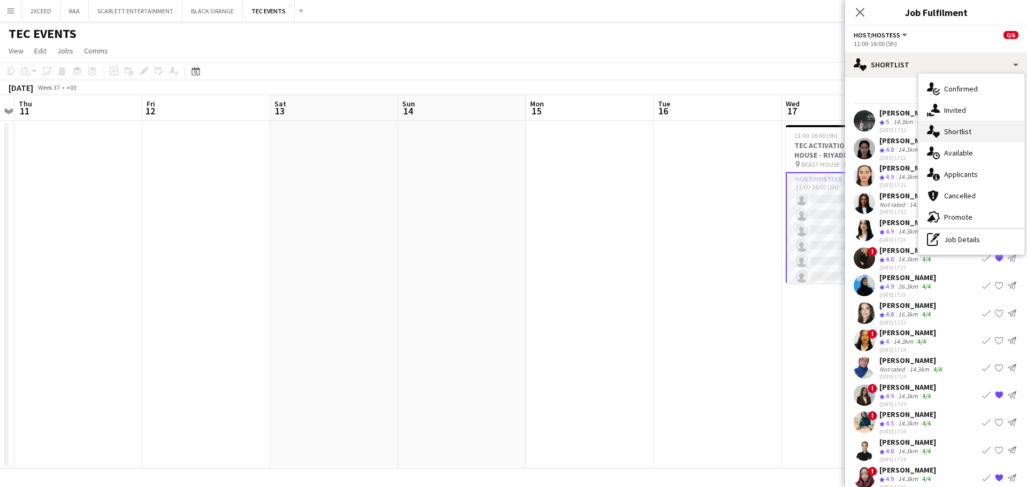
click at [969, 133] on span "Shortlist" at bounding box center [957, 132] width 27 height 10
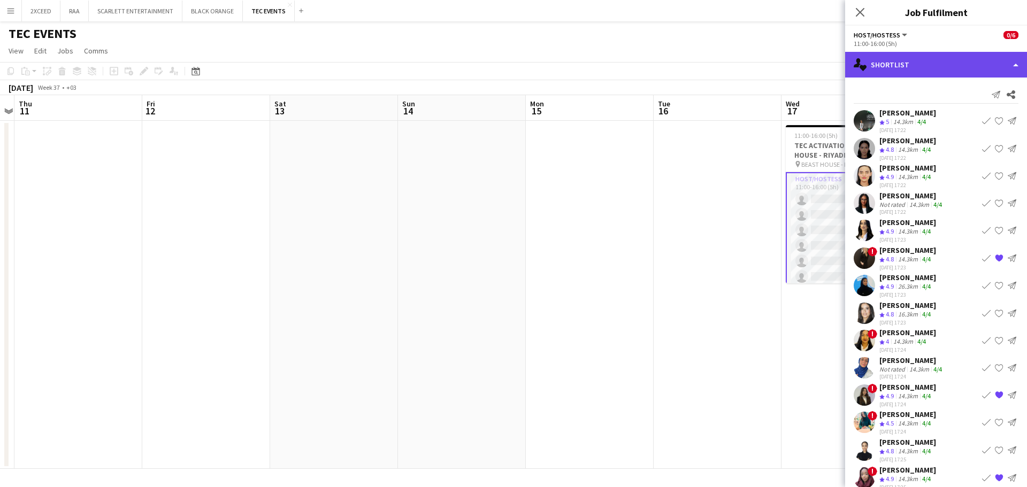
click at [912, 67] on div "single-neutral-actions-heart Shortlist" at bounding box center [936, 65] width 182 height 26
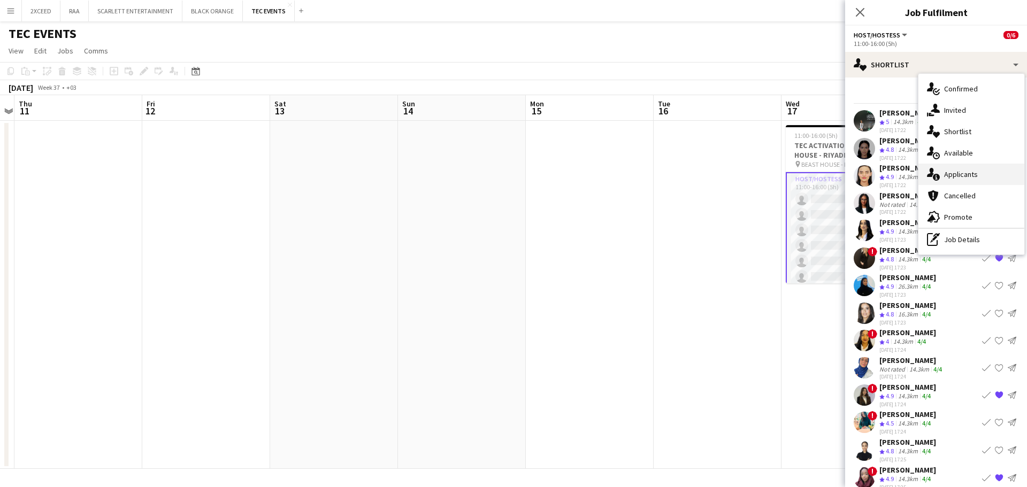
click at [955, 178] on span "Applicants" at bounding box center [961, 174] width 34 height 10
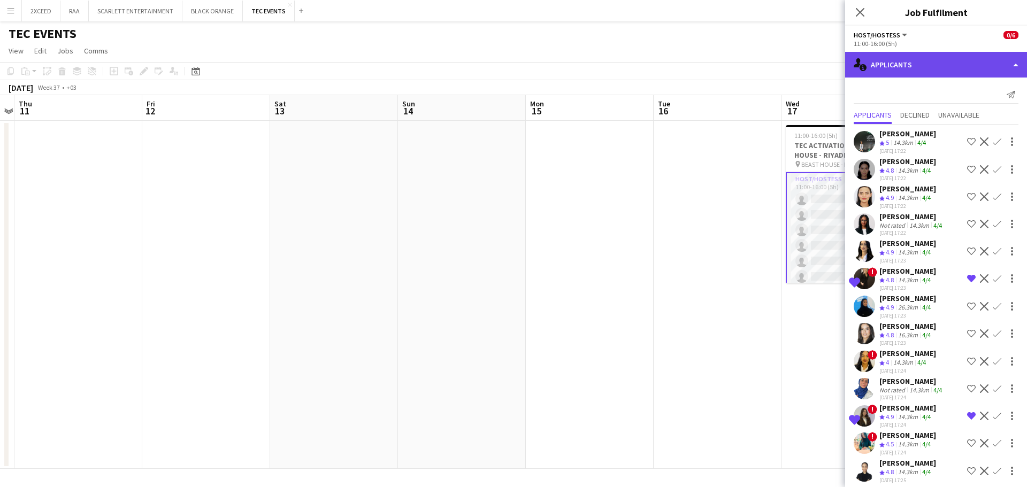
click at [921, 65] on div "single-neutral-actions-information Applicants" at bounding box center [936, 65] width 182 height 26
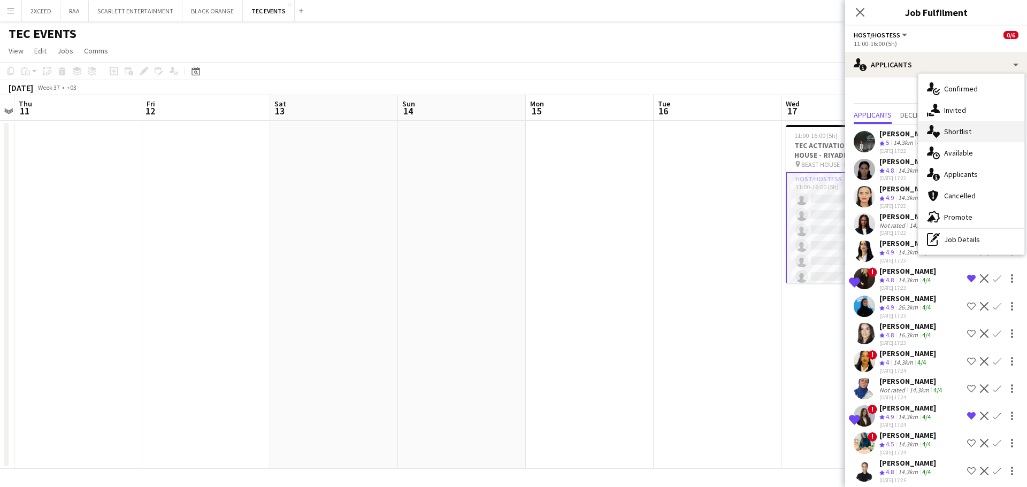
click at [955, 134] on span "Shortlist" at bounding box center [957, 132] width 27 height 10
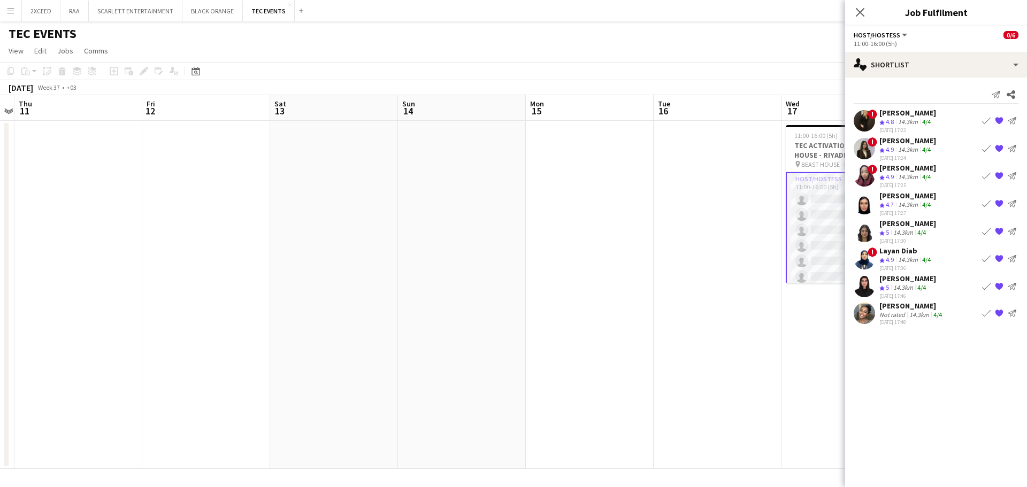
click at [893, 250] on div "Layan Diab" at bounding box center [905, 251] width 53 height 10
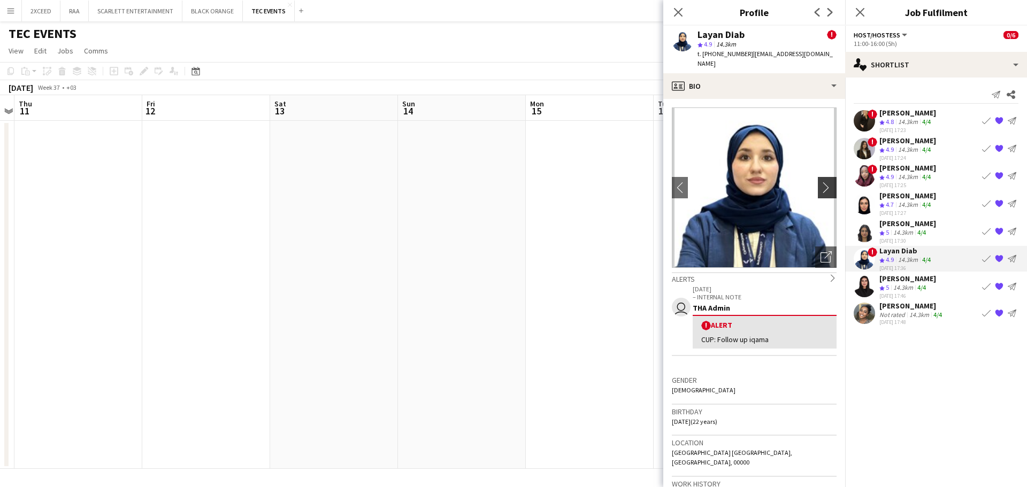
click at [828, 182] on app-icon "chevron-right" at bounding box center [828, 187] width 17 height 11
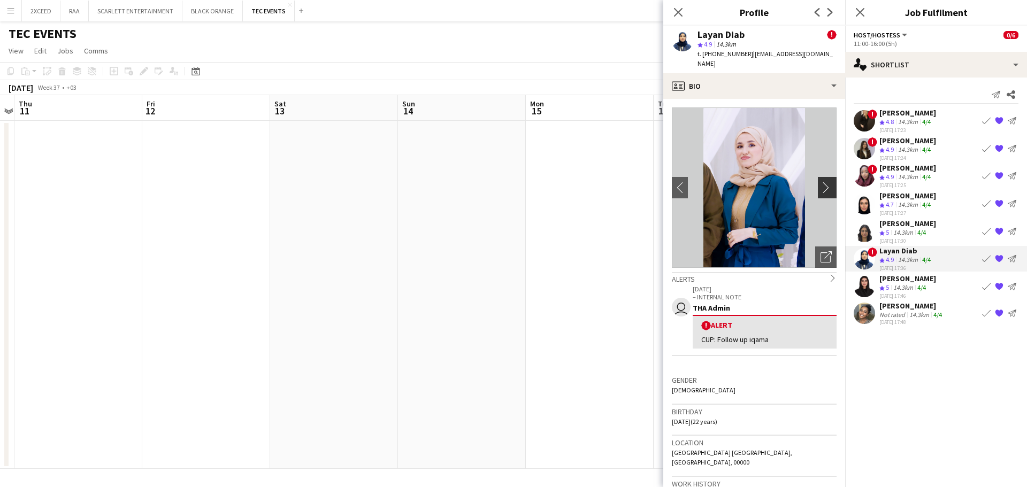
click at [822, 182] on app-icon "chevron-right" at bounding box center [828, 187] width 17 height 11
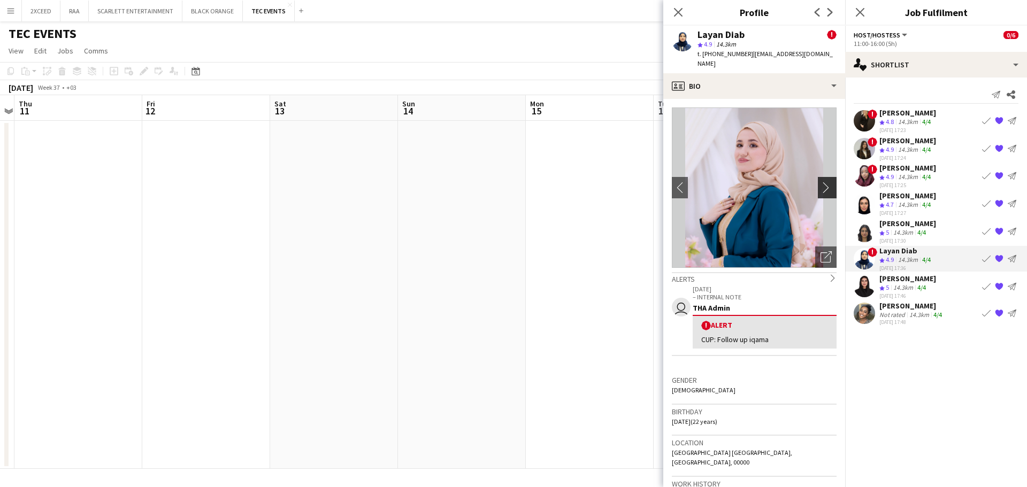
click at [822, 182] on app-icon "chevron-right" at bounding box center [828, 187] width 17 height 11
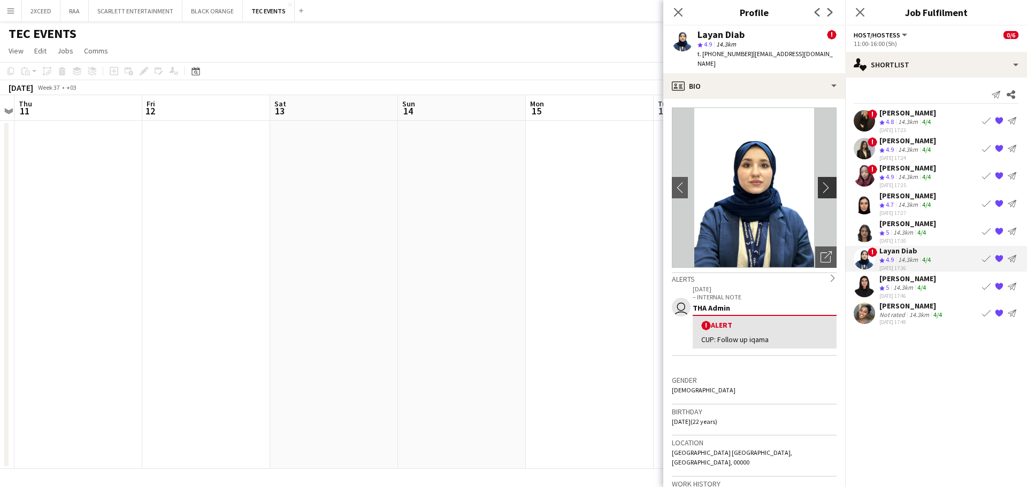
click at [822, 182] on app-icon "chevron-right" at bounding box center [828, 187] width 17 height 11
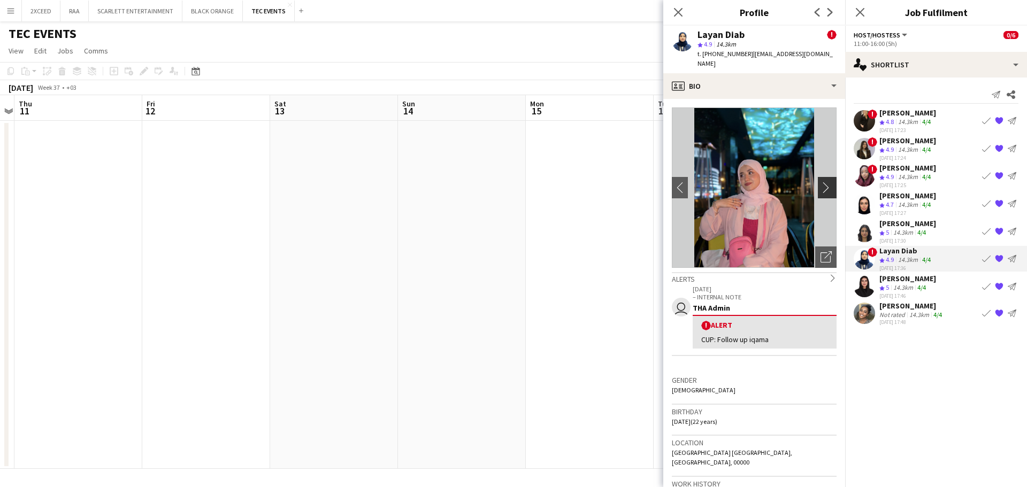
click at [822, 182] on app-icon "chevron-right" at bounding box center [828, 187] width 17 height 11
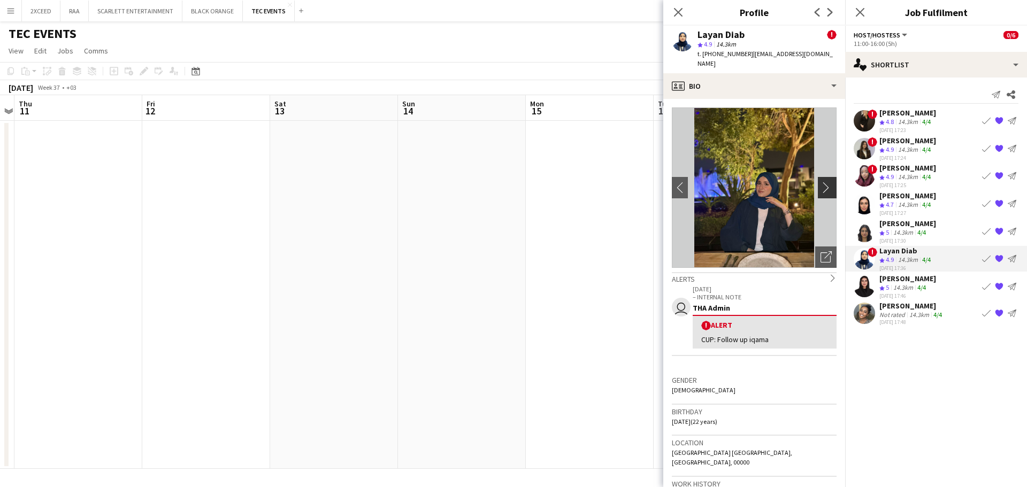
click at [822, 182] on app-icon "chevron-right" at bounding box center [828, 187] width 17 height 11
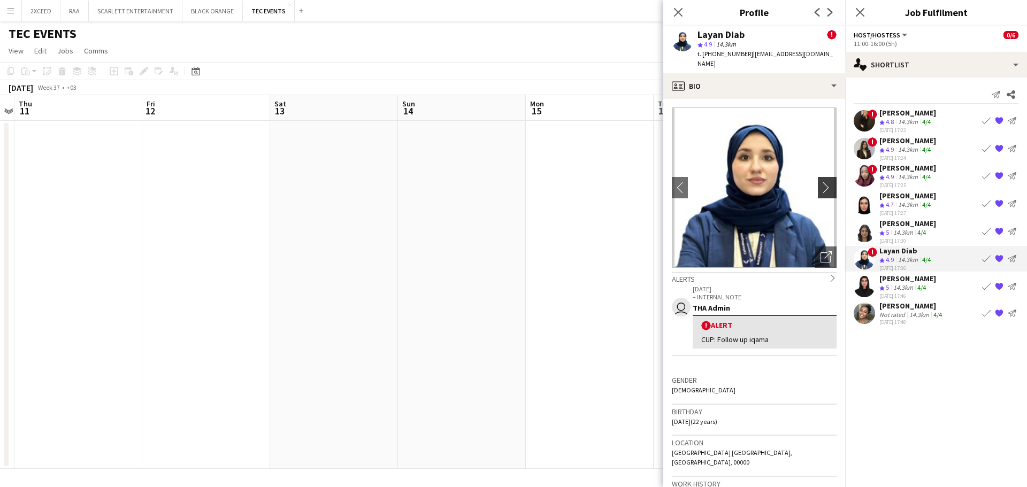
click at [822, 182] on app-icon "chevron-right" at bounding box center [828, 187] width 17 height 11
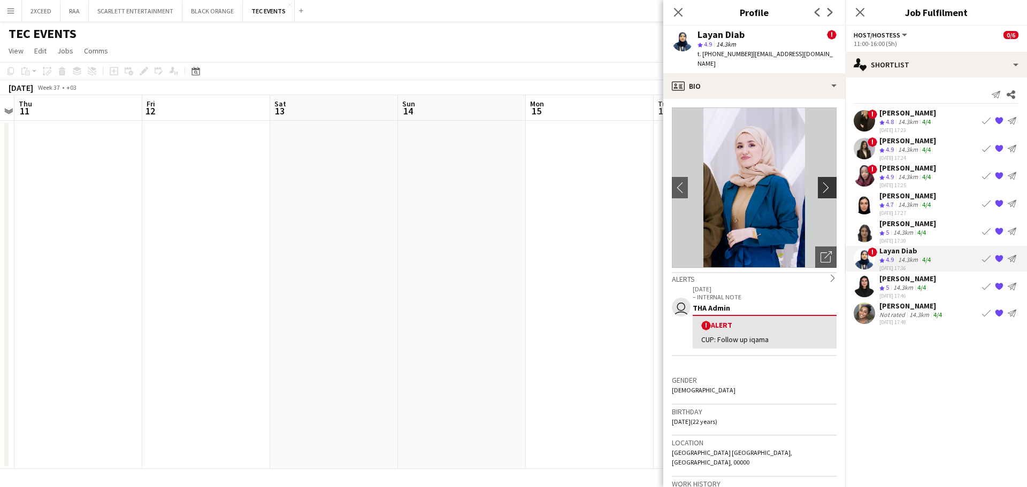
click at [822, 182] on app-icon "chevron-right" at bounding box center [828, 187] width 17 height 11
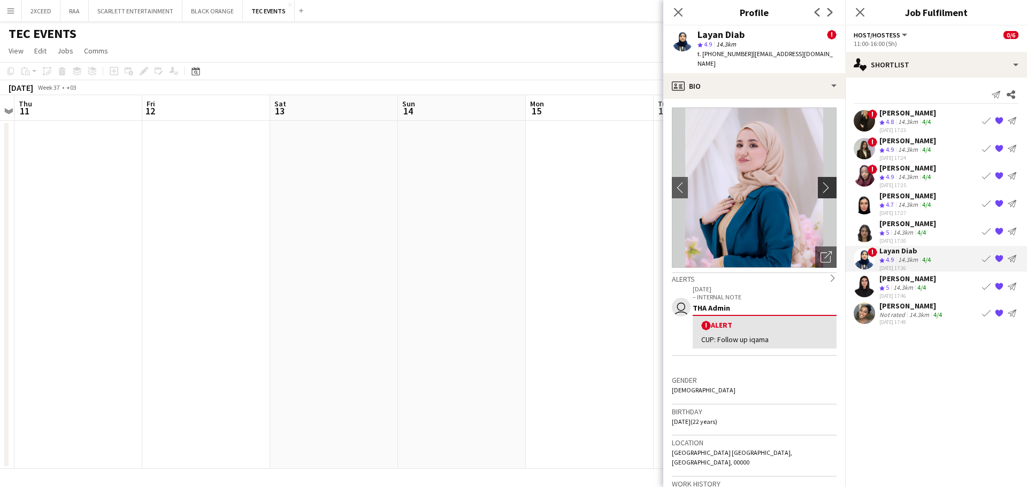
click at [822, 182] on app-icon "chevron-right" at bounding box center [828, 187] width 17 height 11
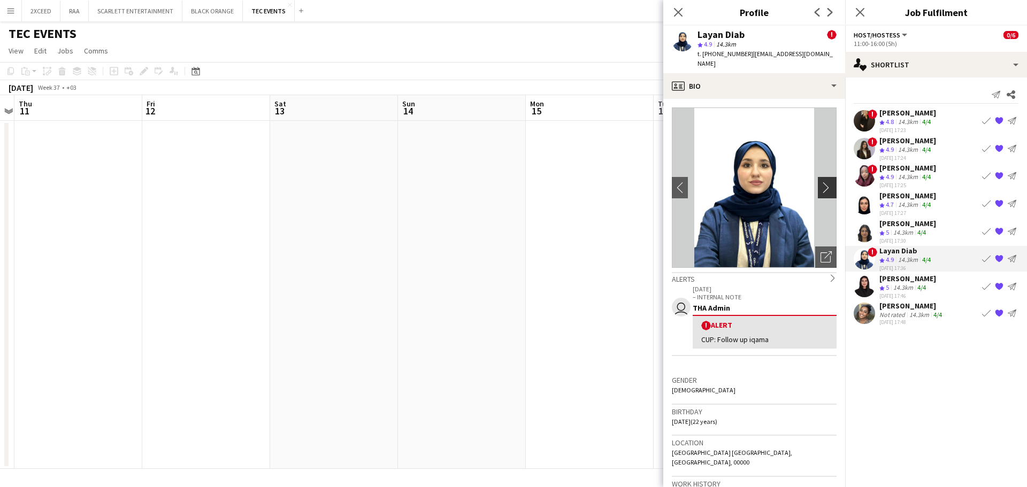
click at [822, 182] on app-icon "chevron-right" at bounding box center [828, 187] width 17 height 11
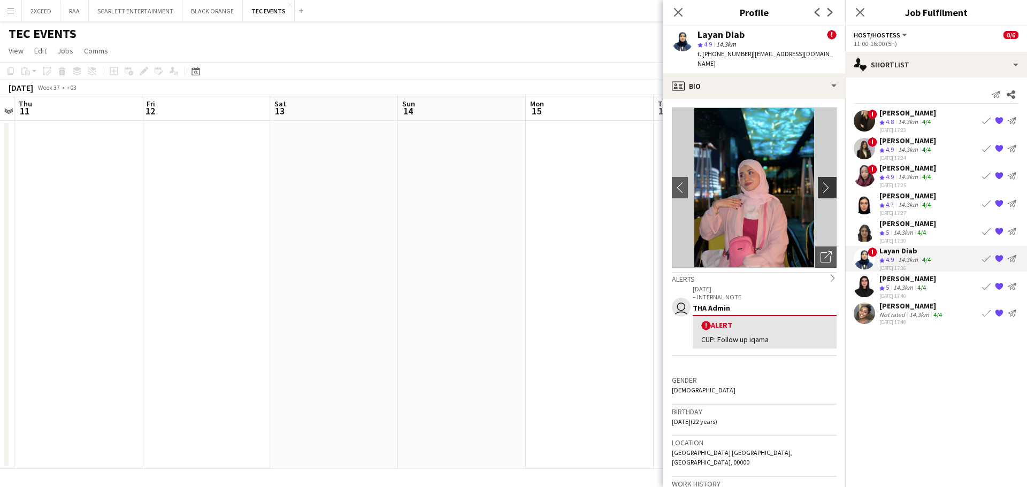
click at [821, 182] on app-icon "chevron-right" at bounding box center [828, 187] width 17 height 11
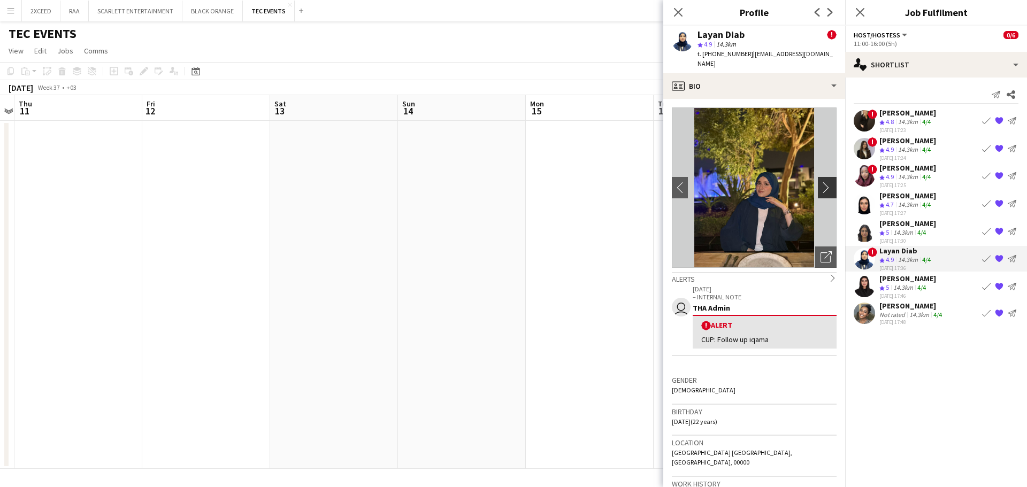
click at [821, 182] on app-icon "chevron-right" at bounding box center [828, 187] width 17 height 11
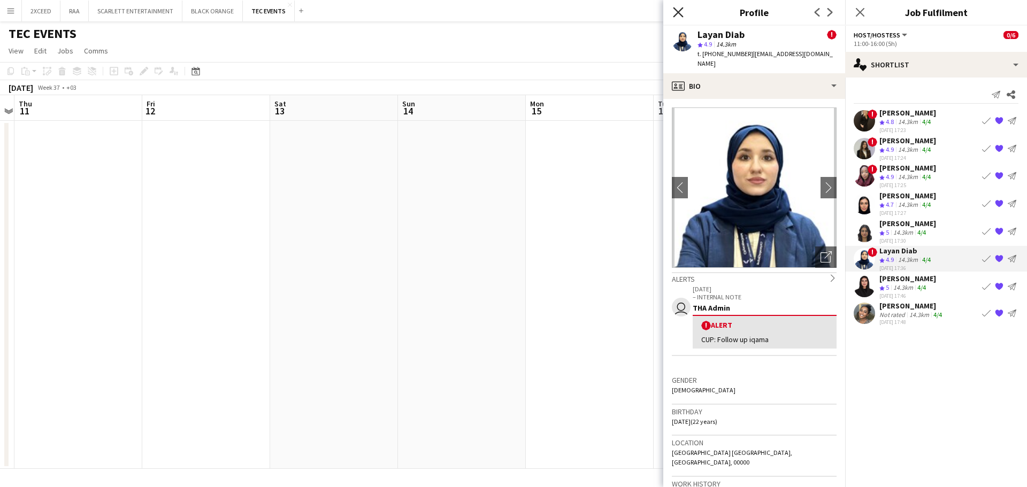
click at [674, 7] on icon "Close pop-in" at bounding box center [678, 12] width 10 height 10
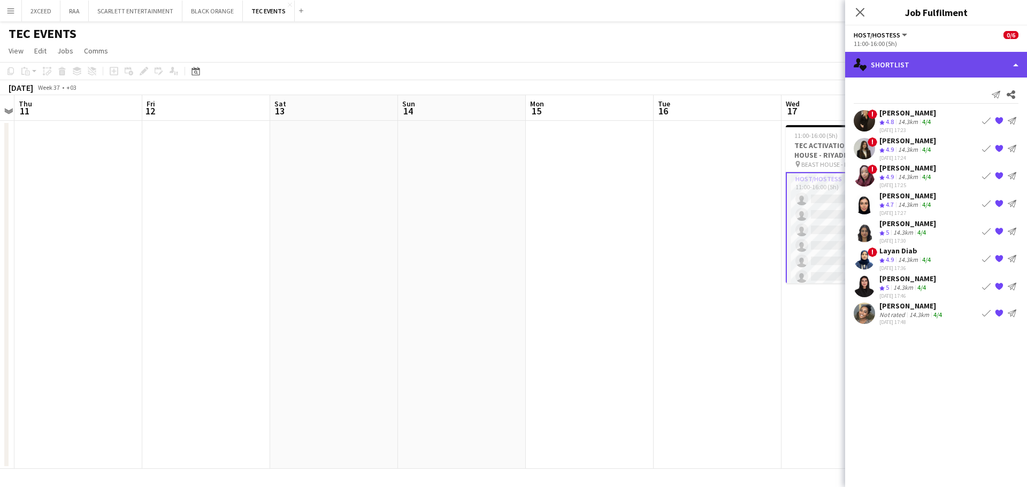
click at [919, 62] on div "single-neutral-actions-heart Shortlist" at bounding box center [936, 65] width 182 height 26
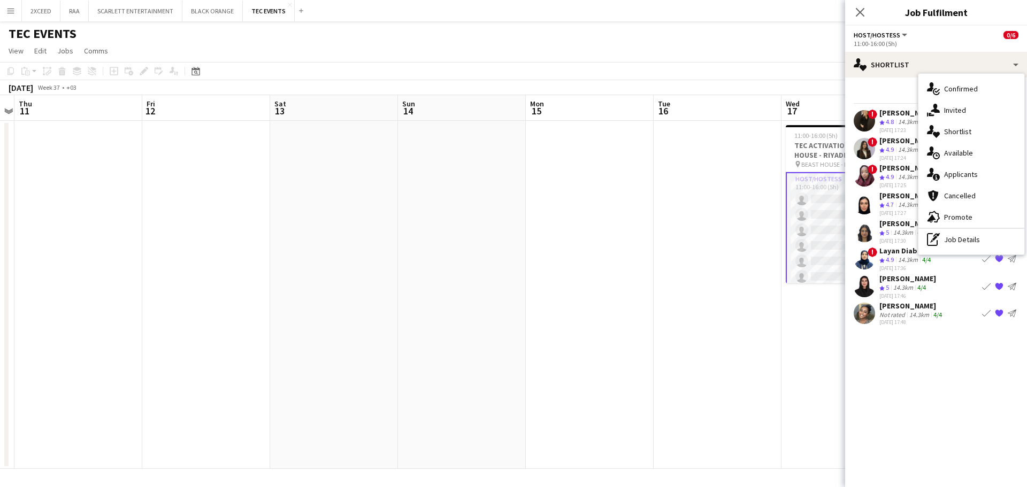
click at [918, 372] on mat-expansion-panel "heart Shortlist Send notification Share ! [PERSON_NAME] Crew rating 4.8 14.3km …" at bounding box center [936, 283] width 182 height 410
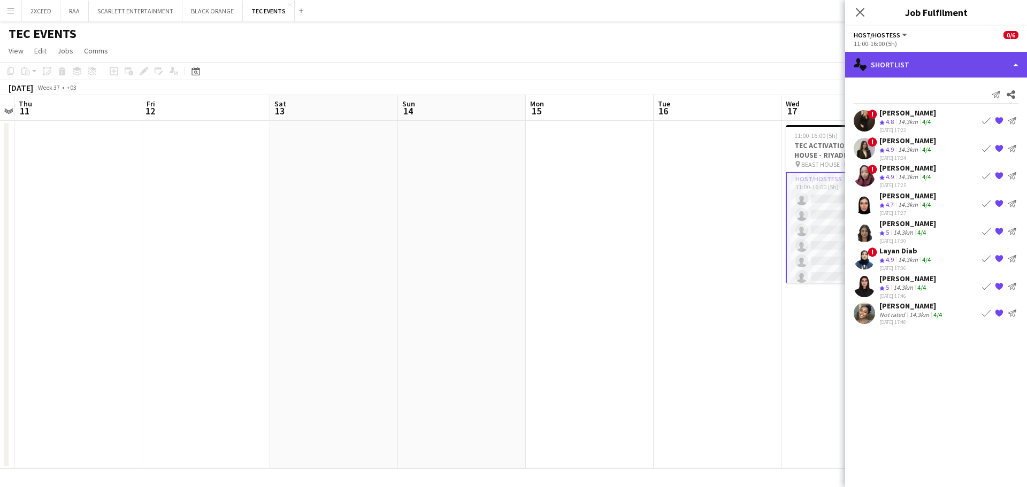
click at [925, 61] on div "single-neutral-actions-heart Shortlist" at bounding box center [936, 65] width 182 height 26
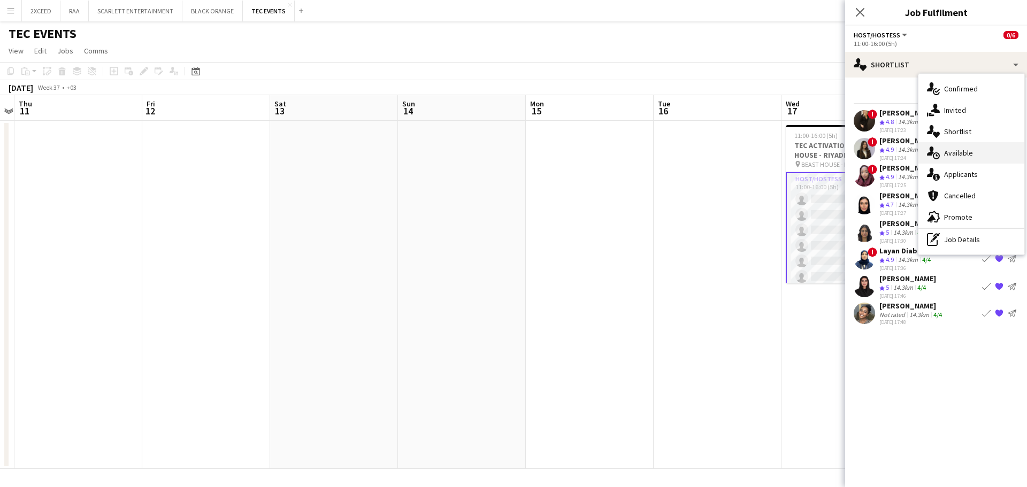
click at [962, 153] on span "Available" at bounding box center [958, 153] width 29 height 10
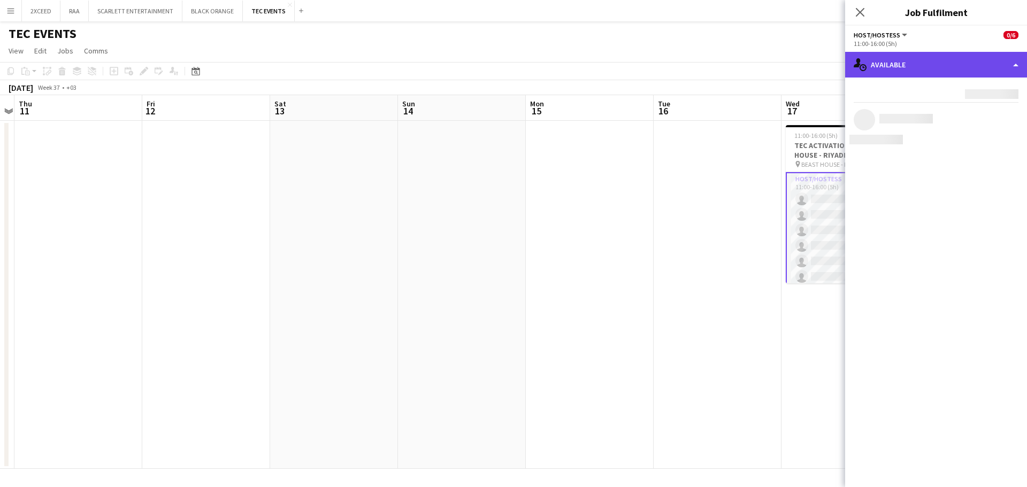
click at [926, 61] on div "single-neutral-actions-upload Available" at bounding box center [936, 65] width 182 height 26
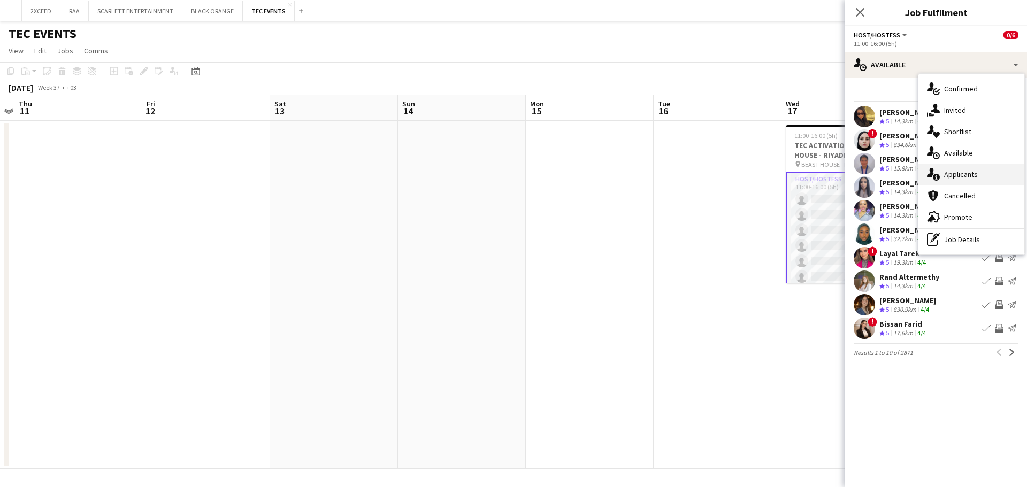
click at [964, 175] on span "Applicants" at bounding box center [961, 174] width 34 height 10
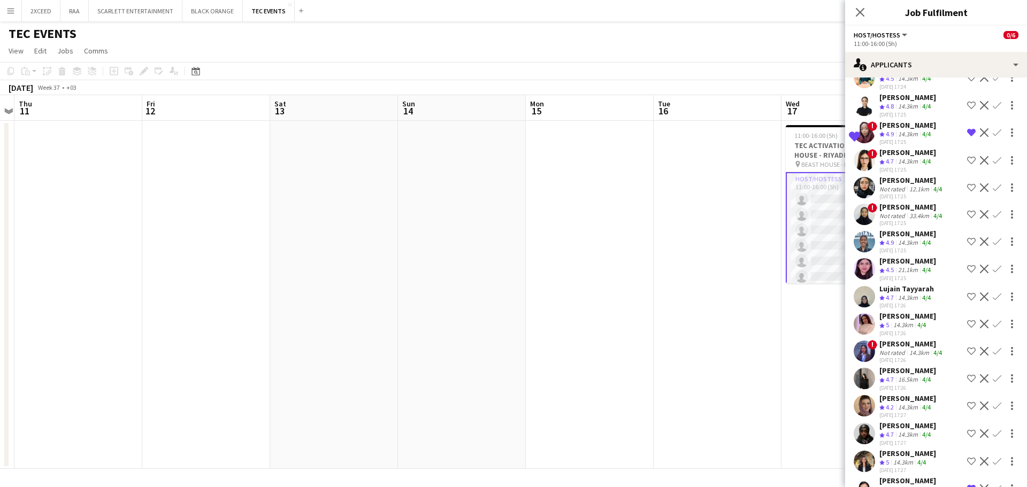
scroll to position [374, 0]
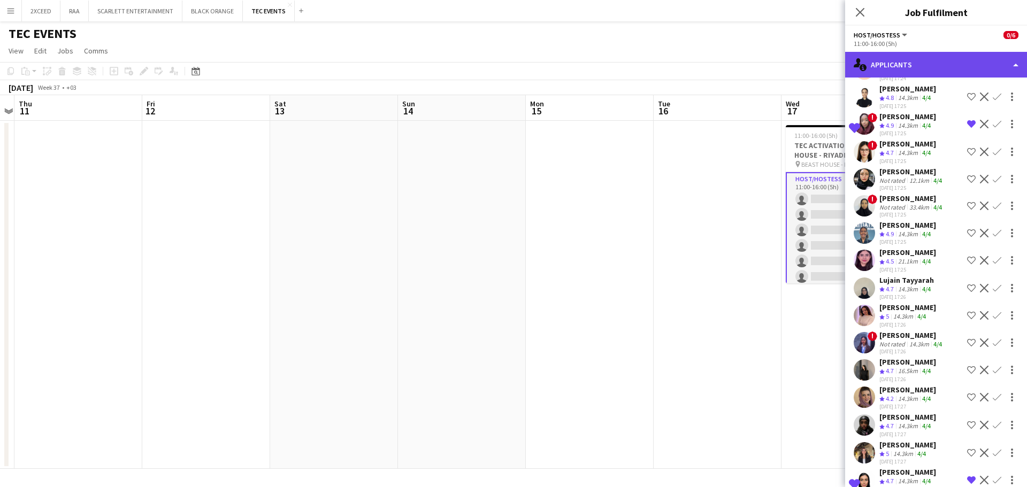
click at [931, 71] on div "single-neutral-actions-information Applicants" at bounding box center [936, 65] width 182 height 26
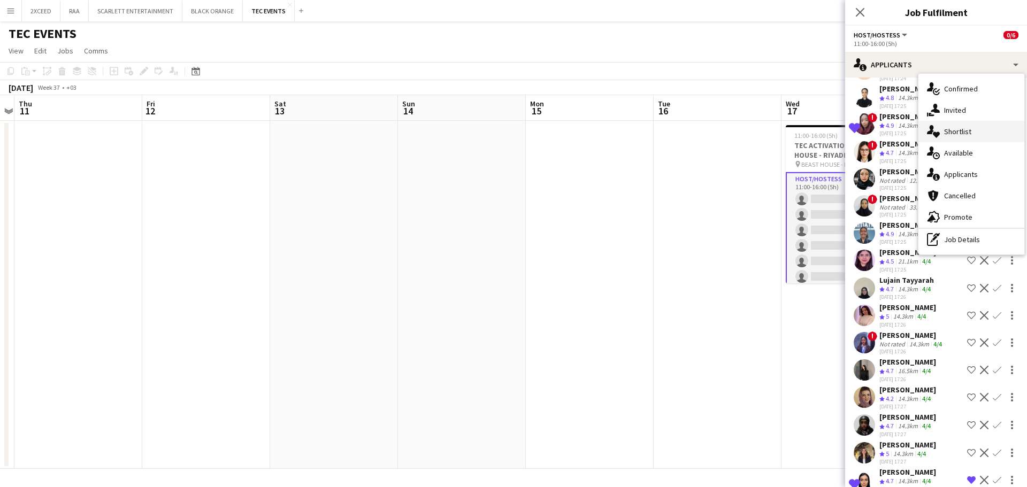
click at [976, 135] on div "single-neutral-actions-heart Shortlist" at bounding box center [971, 131] width 106 height 21
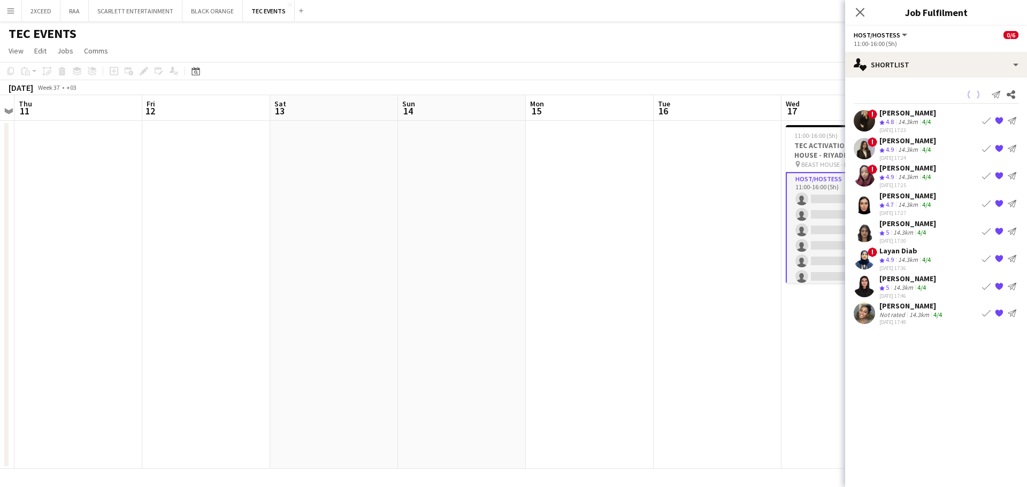
scroll to position [0, 0]
click at [897, 170] on div "[PERSON_NAME]" at bounding box center [907, 168] width 57 height 10
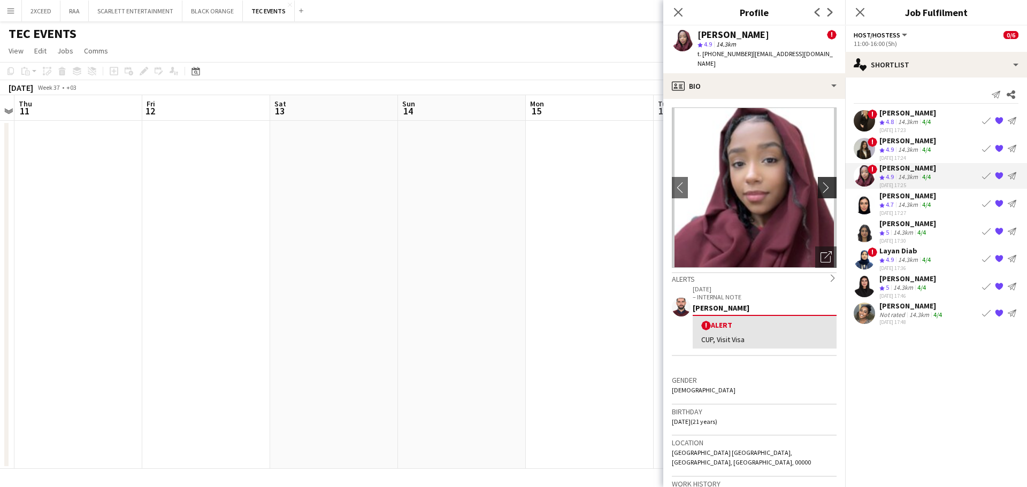
click at [820, 182] on app-icon "chevron-right" at bounding box center [828, 187] width 17 height 11
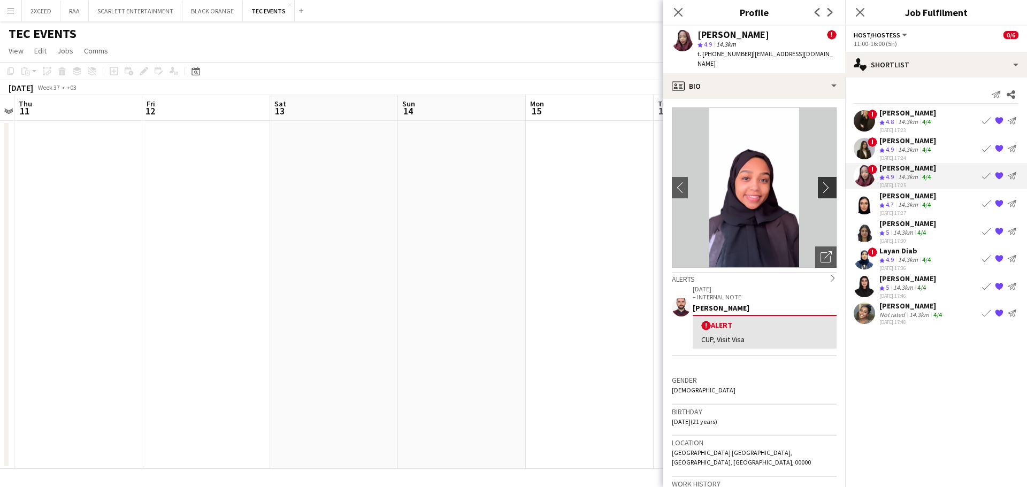
click at [820, 182] on app-icon "chevron-right" at bounding box center [828, 187] width 17 height 11
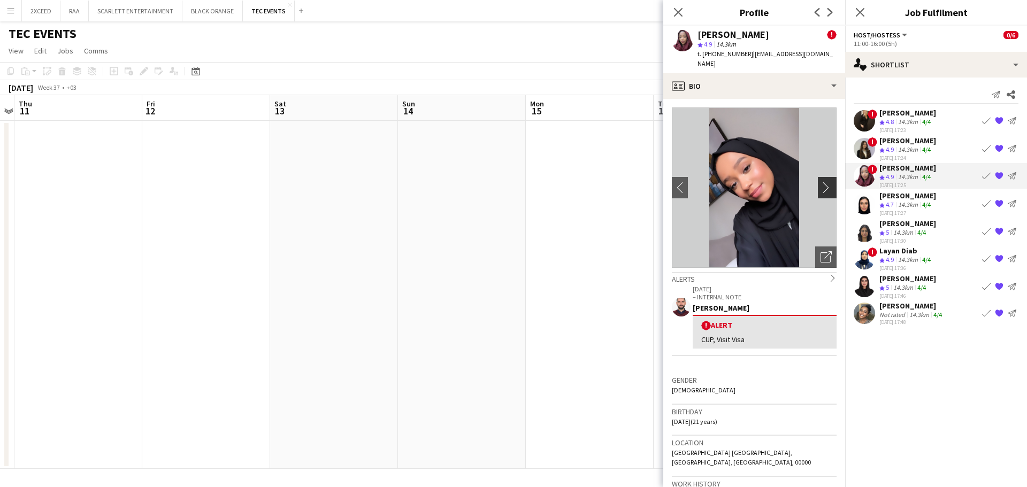
click at [820, 182] on app-icon "chevron-right" at bounding box center [828, 187] width 17 height 11
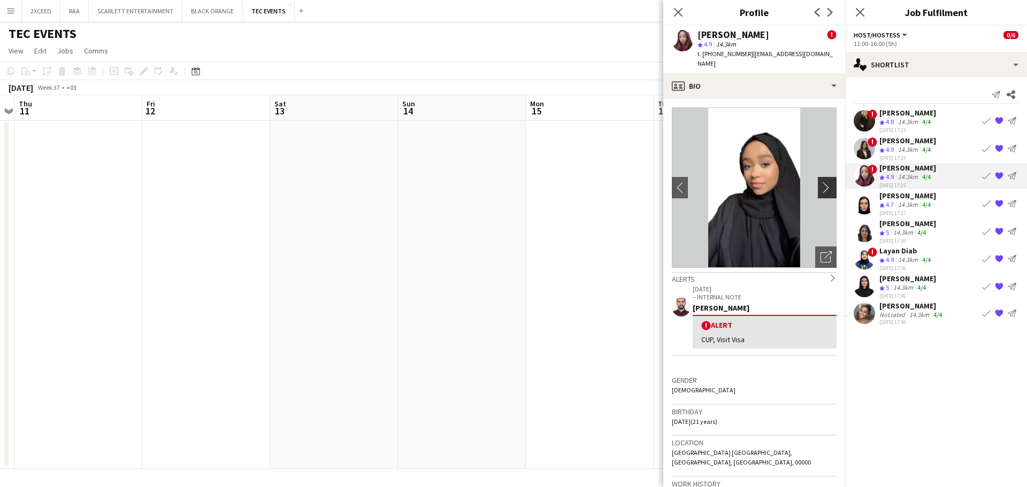
click at [820, 183] on app-icon "chevron-right" at bounding box center [828, 187] width 17 height 11
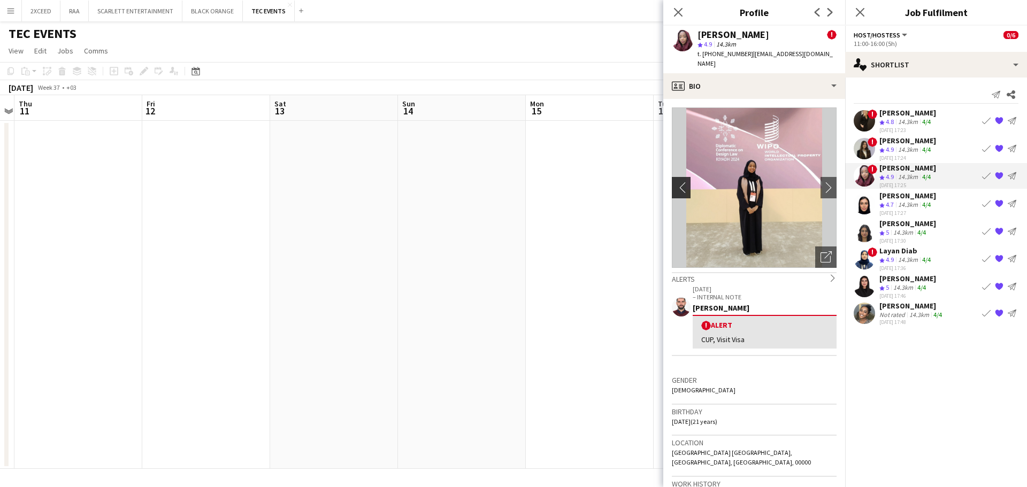
click at [674, 182] on app-icon "chevron-left" at bounding box center [680, 187] width 17 height 11
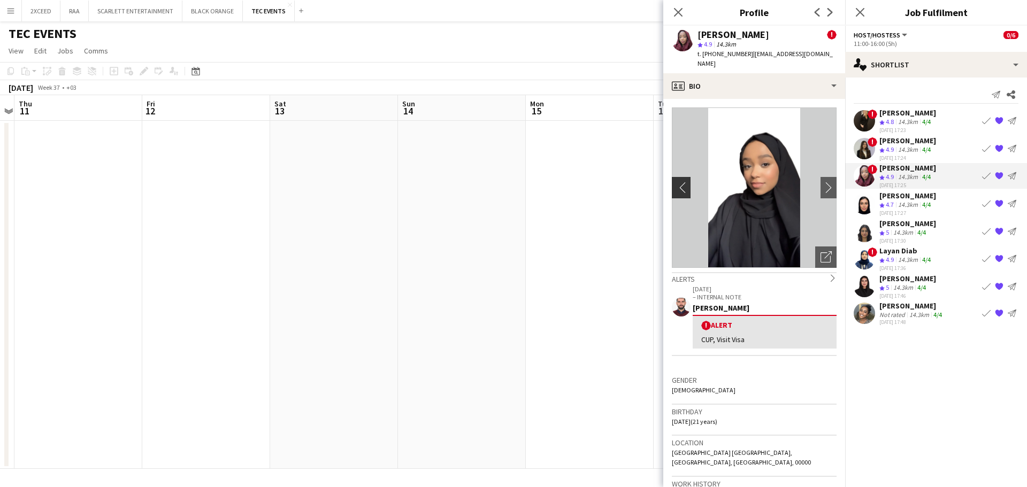
click at [675, 182] on app-icon "chevron-left" at bounding box center [680, 187] width 17 height 11
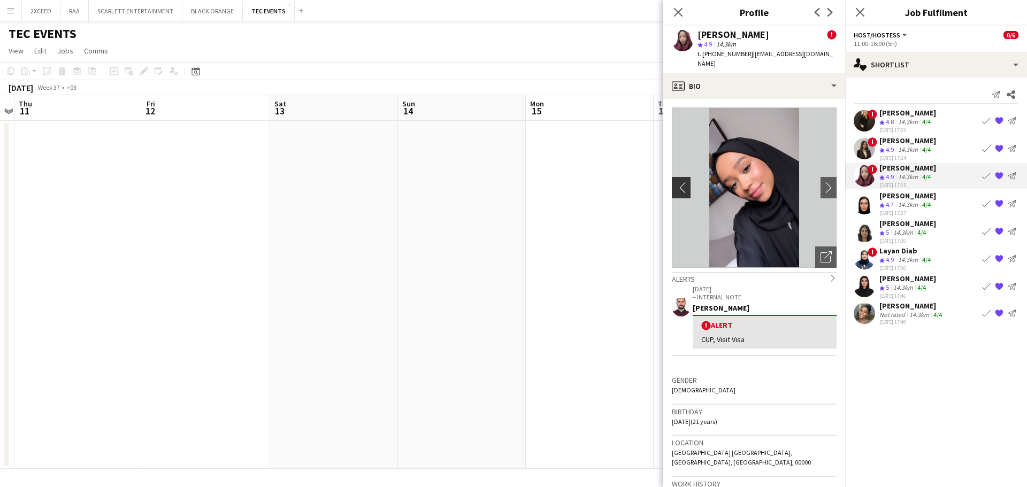
click at [675, 182] on app-icon "chevron-left" at bounding box center [680, 187] width 17 height 11
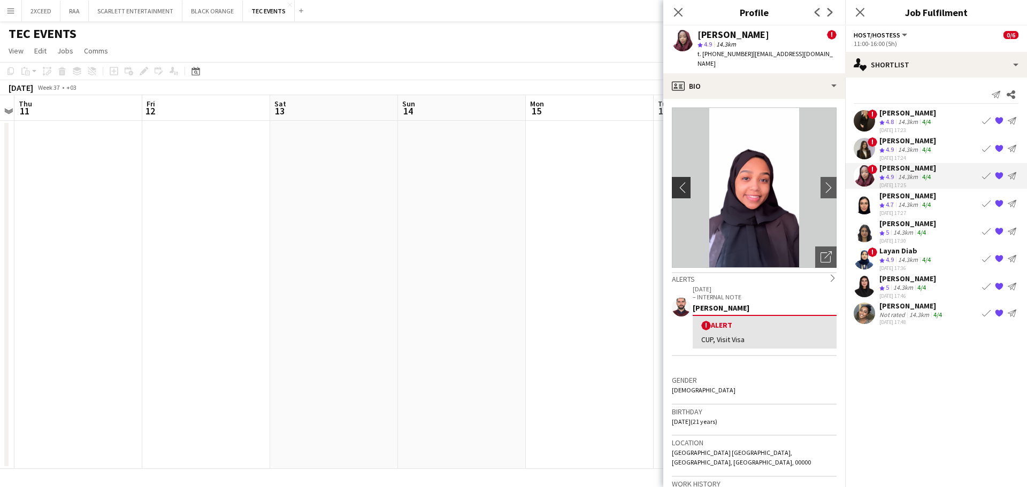
click at [675, 182] on app-icon "chevron-left" at bounding box center [680, 187] width 17 height 11
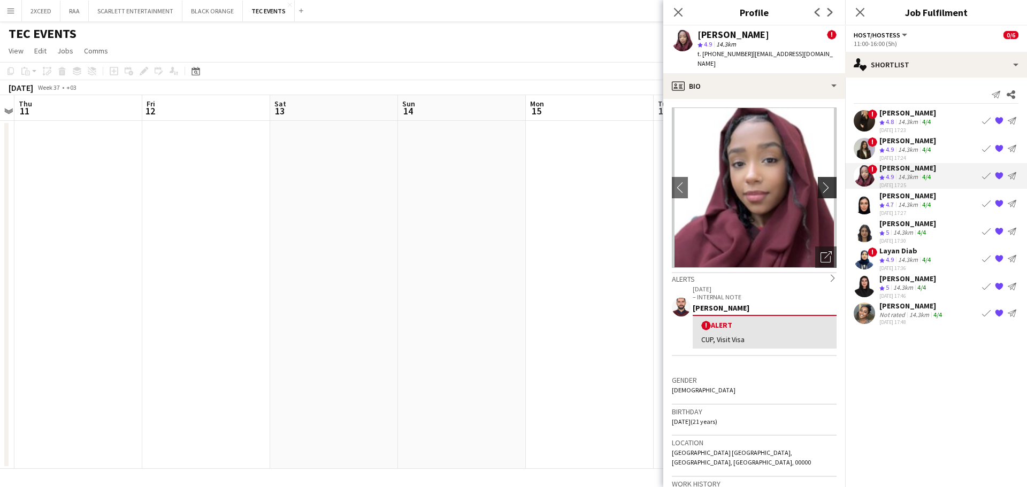
click at [820, 182] on app-icon "chevron-right" at bounding box center [828, 187] width 17 height 11
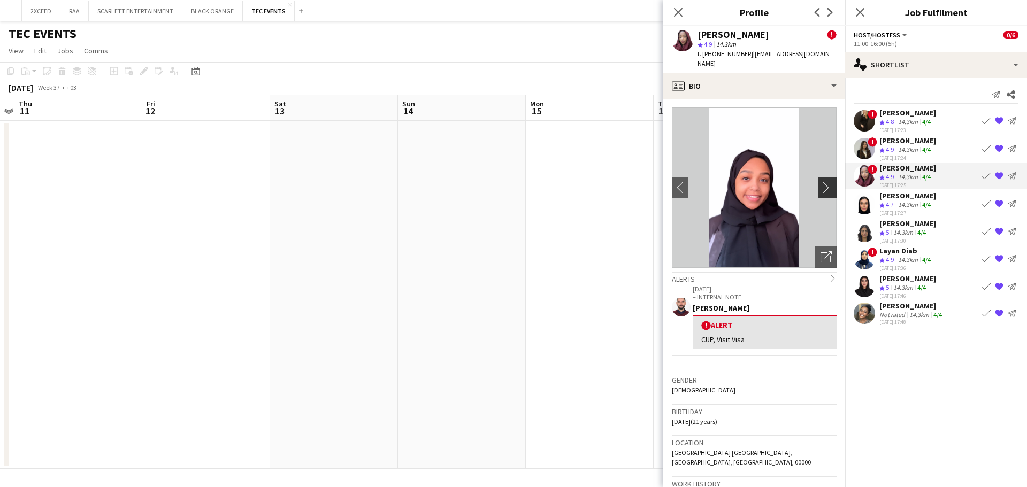
click at [820, 182] on app-icon "chevron-right" at bounding box center [828, 187] width 17 height 11
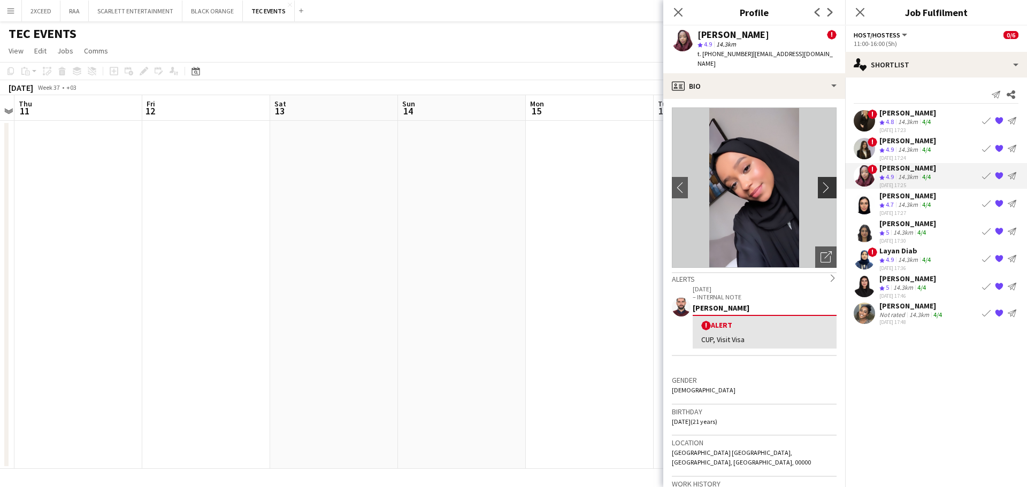
click at [820, 182] on app-icon "chevron-right" at bounding box center [828, 187] width 17 height 11
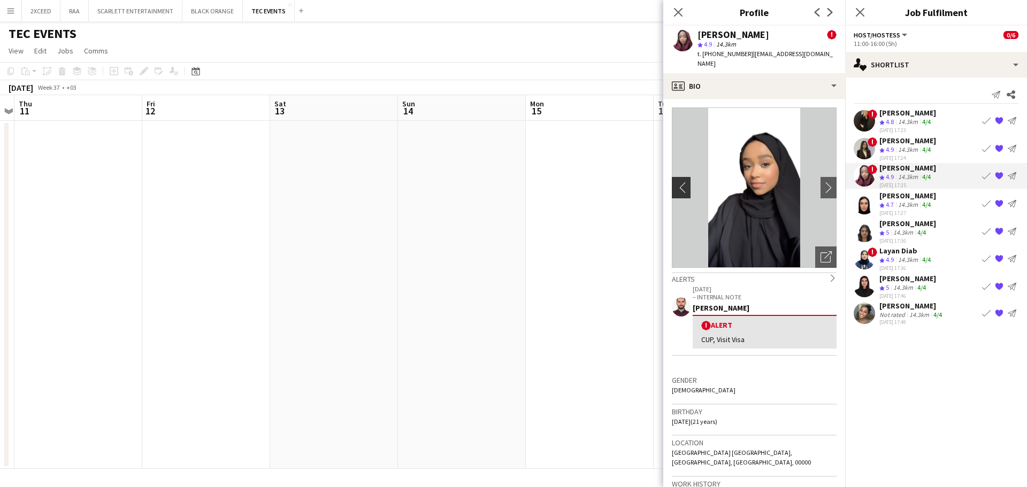
click at [681, 182] on app-icon "chevron-left" at bounding box center [680, 187] width 17 height 11
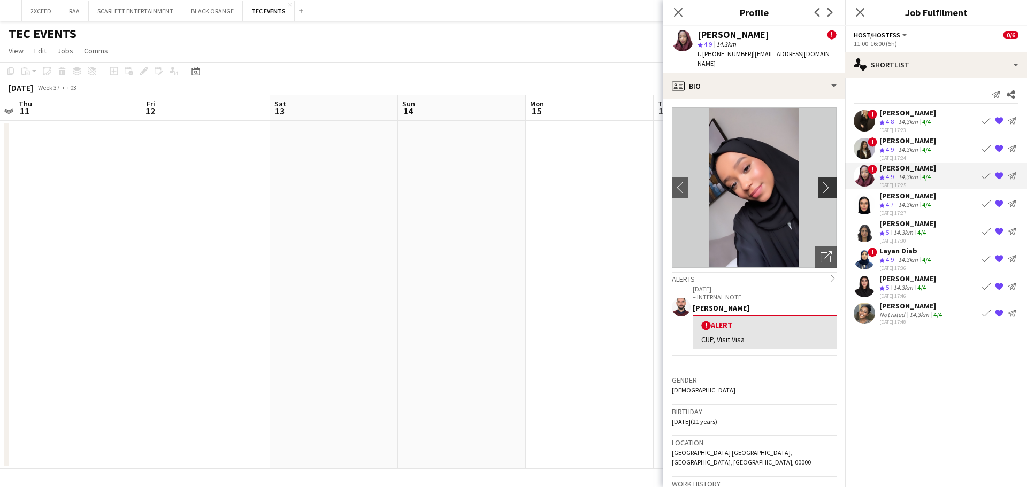
click at [818, 177] on button "chevron-right" at bounding box center [828, 187] width 21 height 21
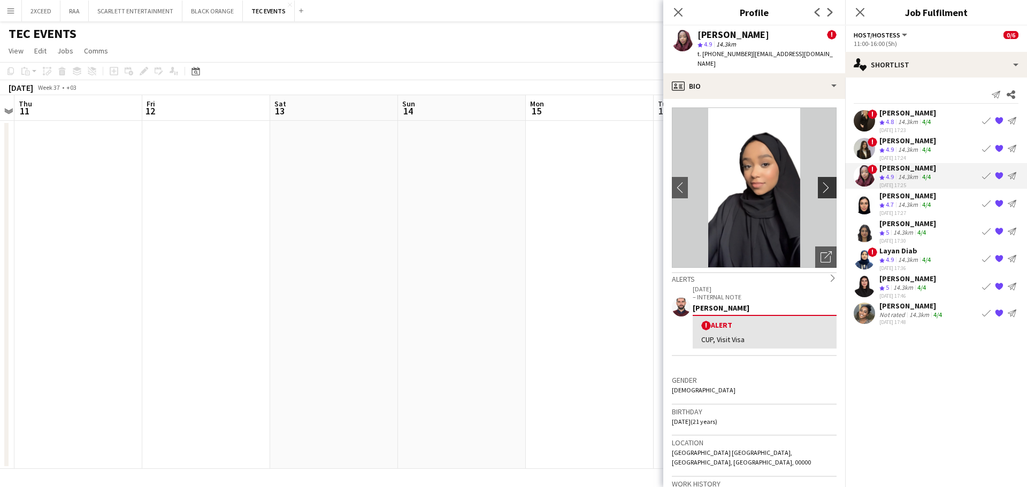
click at [818, 177] on button "chevron-right" at bounding box center [828, 187] width 21 height 21
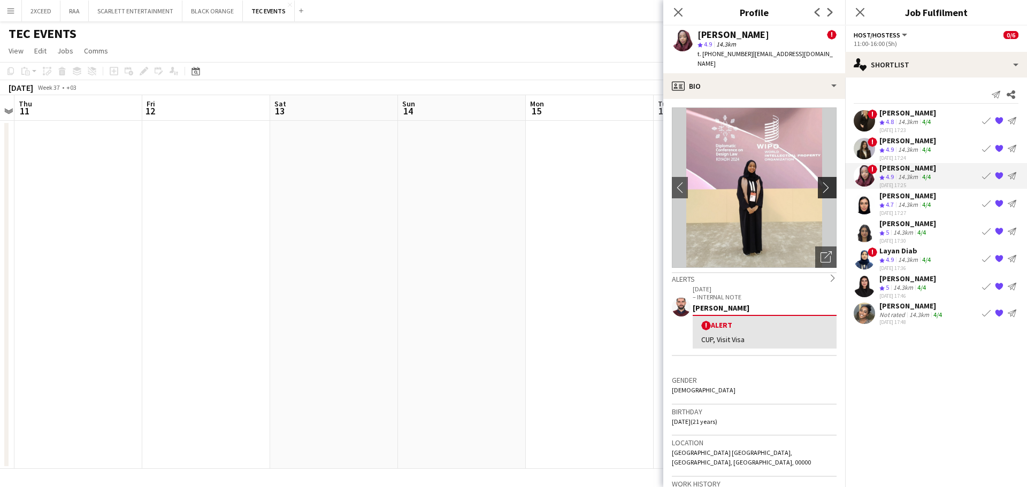
click at [818, 177] on button "chevron-right" at bounding box center [828, 187] width 21 height 21
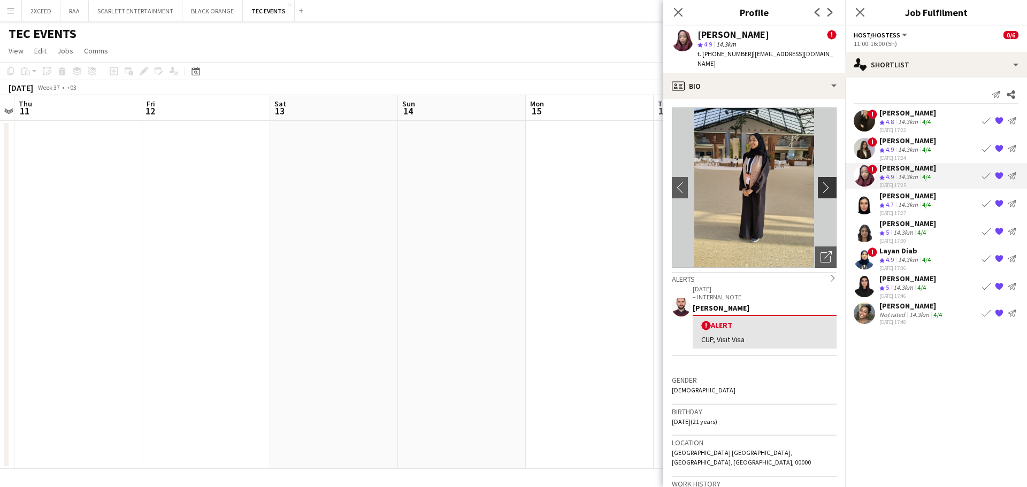
click at [820, 182] on app-icon "chevron-right" at bounding box center [828, 187] width 17 height 11
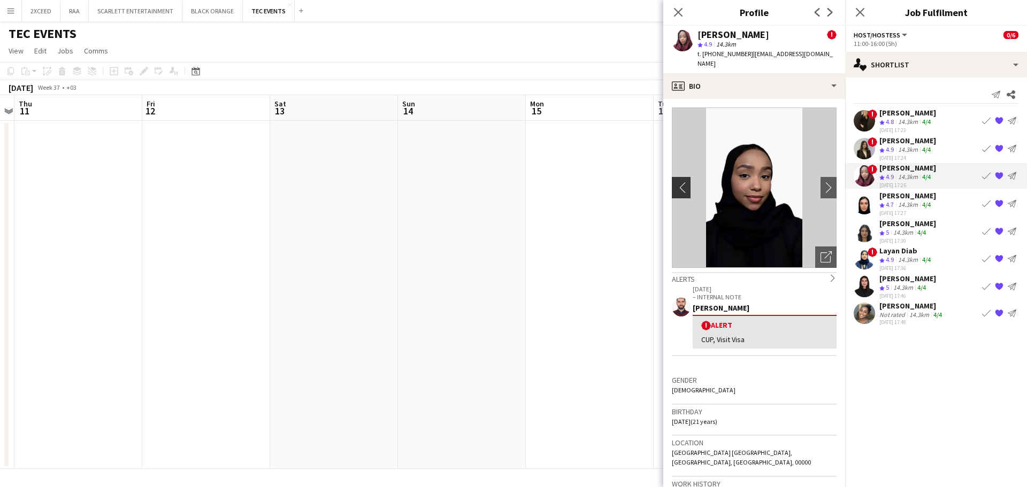
click at [680, 182] on app-icon "chevron-left" at bounding box center [680, 187] width 17 height 11
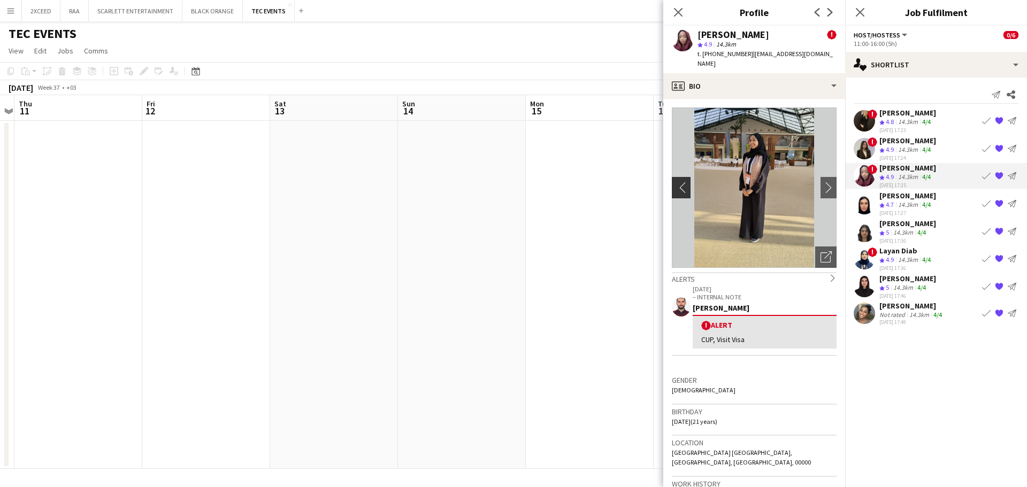
click at [680, 182] on app-icon "chevron-left" at bounding box center [680, 187] width 17 height 11
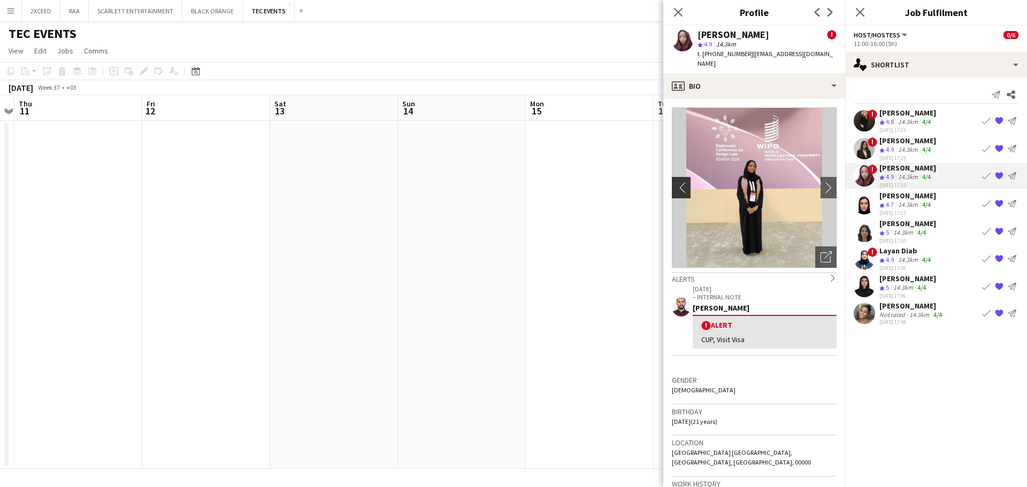
click at [680, 182] on app-icon "chevron-left" at bounding box center [680, 187] width 17 height 11
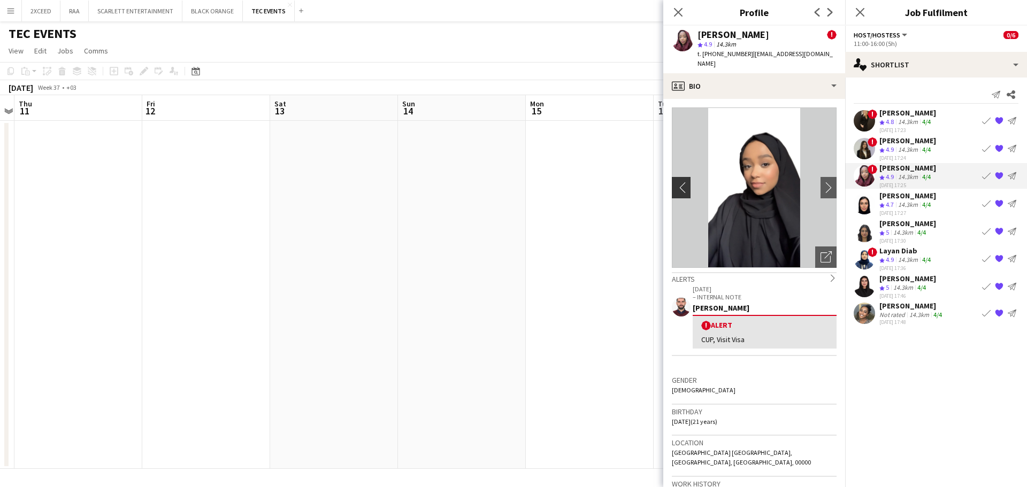
click at [680, 182] on app-icon "chevron-left" at bounding box center [680, 187] width 17 height 11
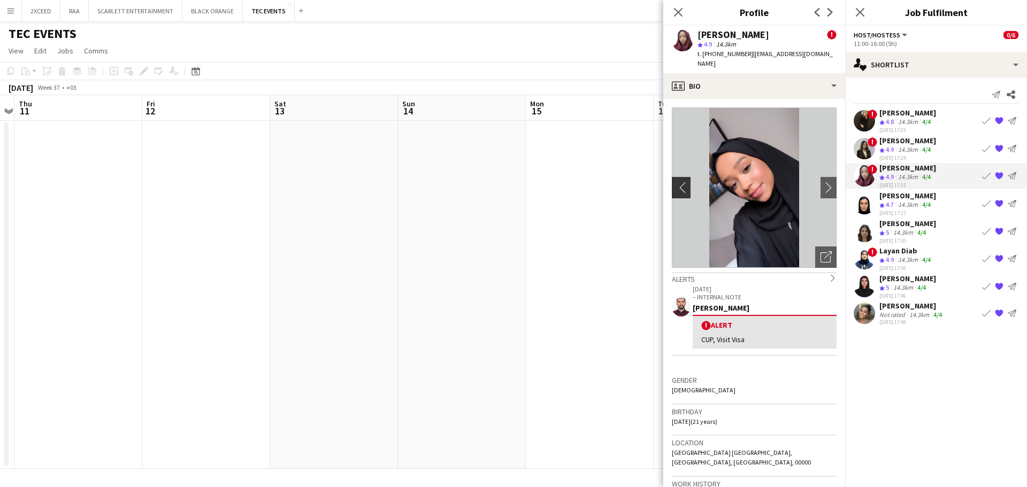
click at [680, 182] on app-icon "chevron-left" at bounding box center [680, 187] width 17 height 11
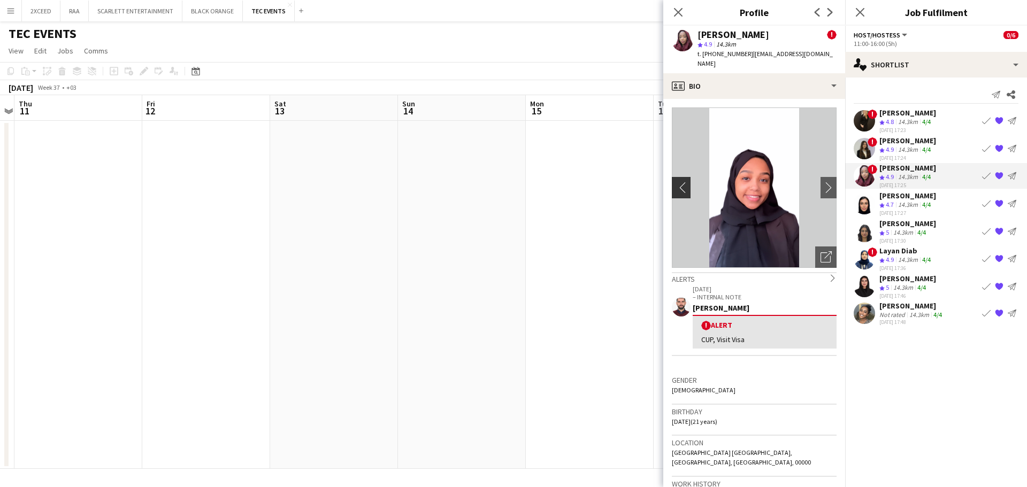
click at [680, 182] on app-icon "chevron-left" at bounding box center [680, 187] width 17 height 11
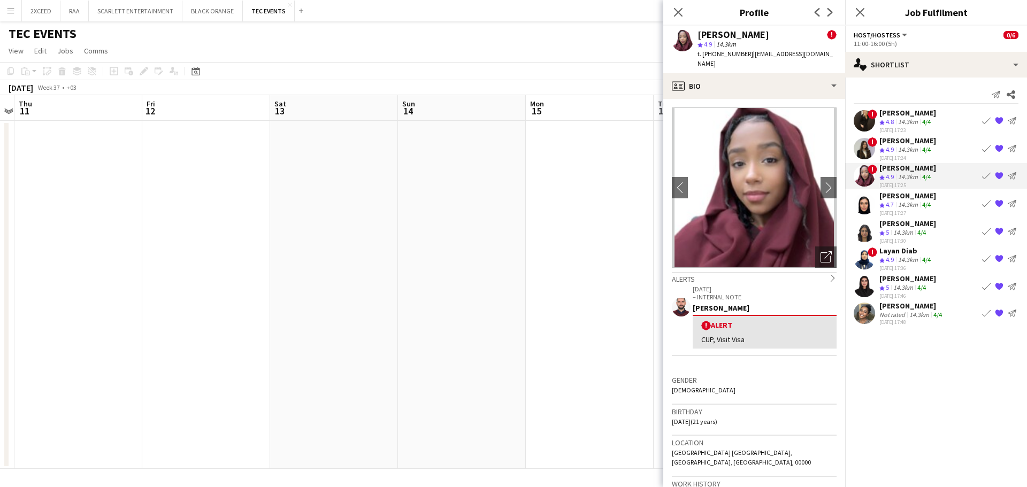
click at [901, 313] on div "Not rated" at bounding box center [893, 315] width 28 height 8
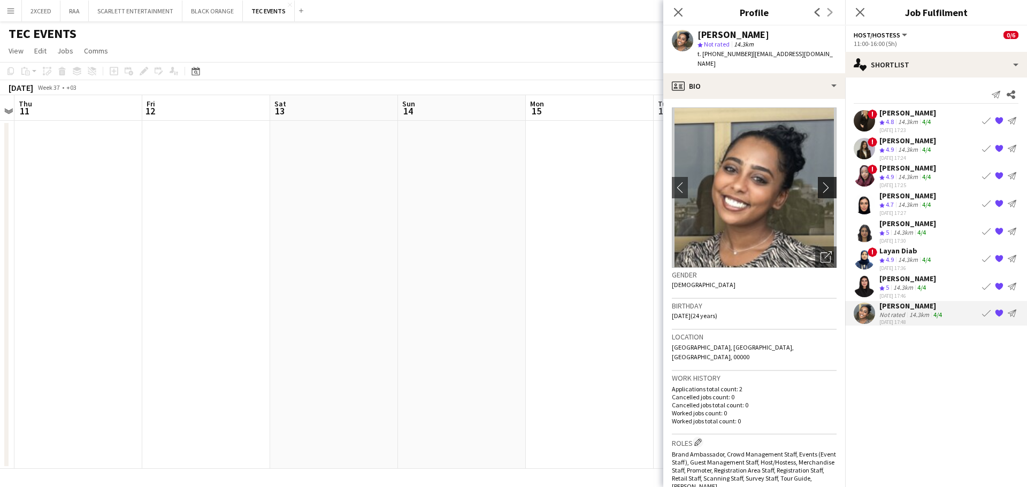
click at [823, 182] on app-icon "chevron-right" at bounding box center [828, 187] width 17 height 11
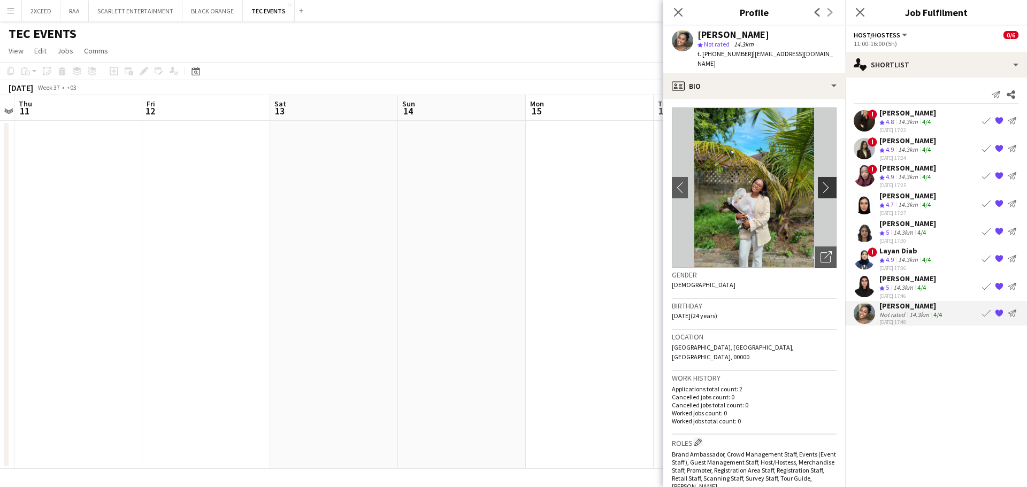
click at [821, 182] on app-icon "chevron-right" at bounding box center [828, 187] width 17 height 11
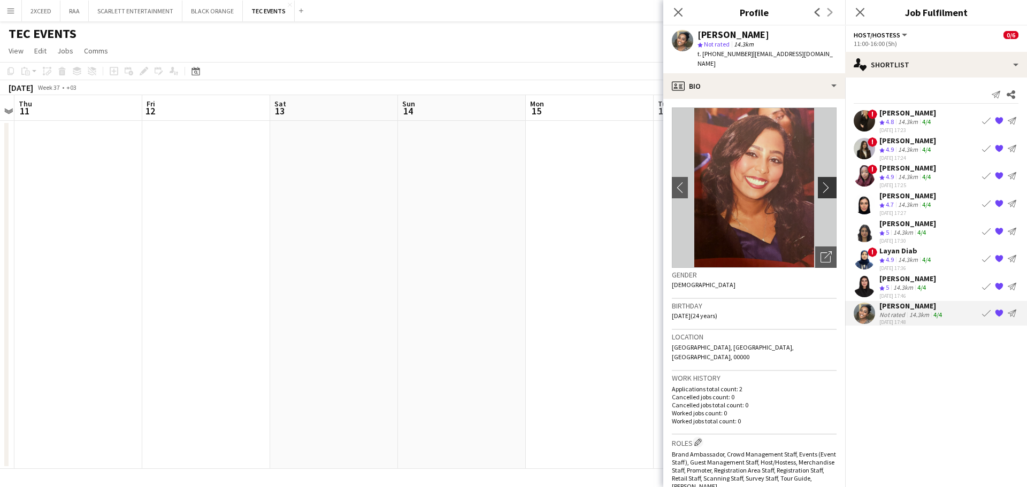
click at [821, 182] on app-icon "chevron-right" at bounding box center [828, 187] width 17 height 11
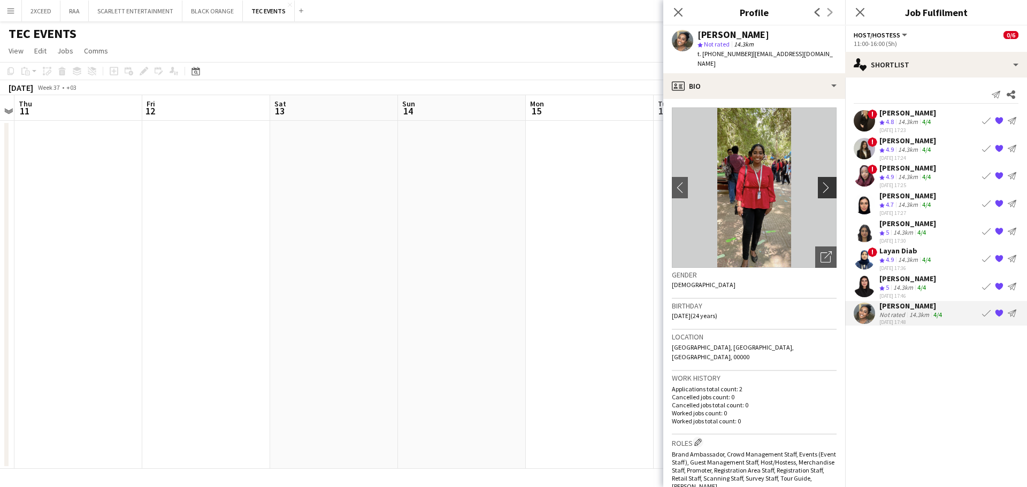
click at [821, 182] on app-icon "chevron-right" at bounding box center [828, 187] width 17 height 11
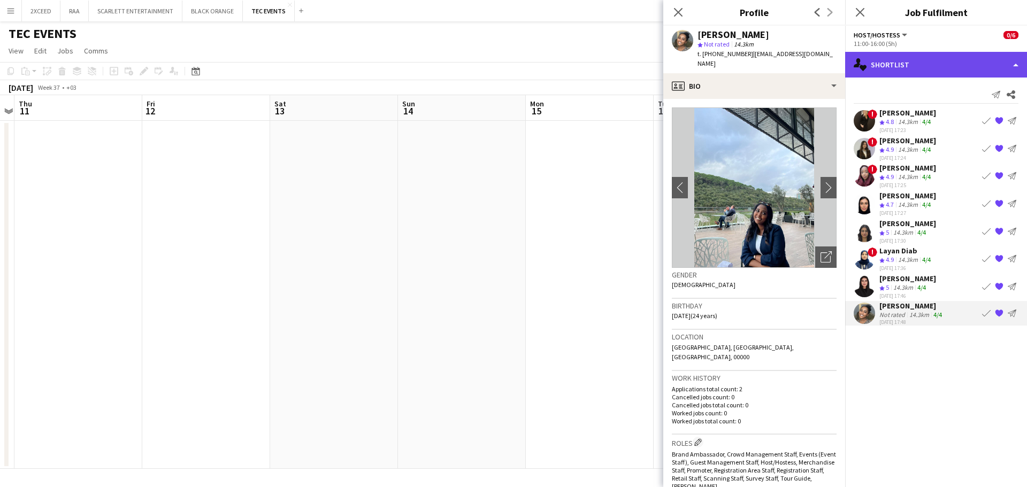
click at [936, 60] on div "single-neutral-actions-heart Shortlist" at bounding box center [936, 65] width 182 height 26
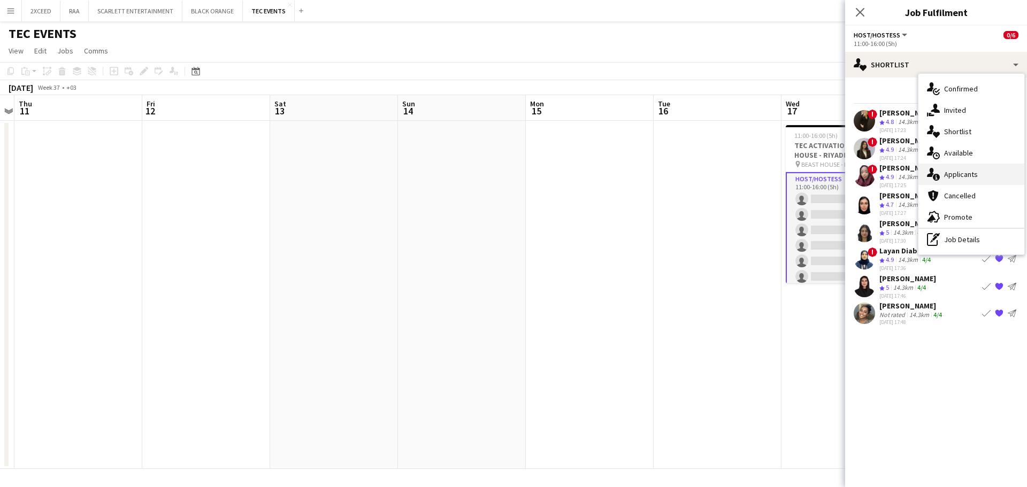
click at [983, 168] on div "single-neutral-actions-information Applicants" at bounding box center [971, 174] width 106 height 21
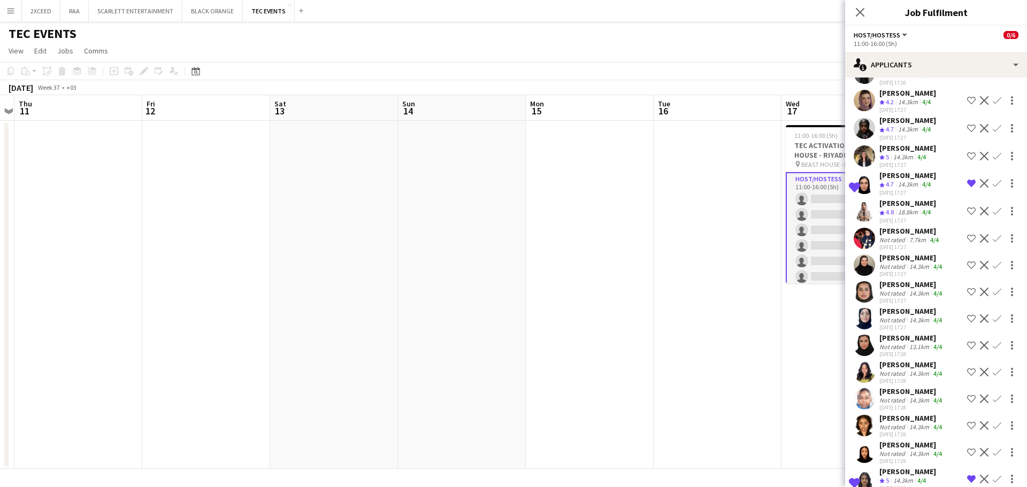
scroll to position [677, 0]
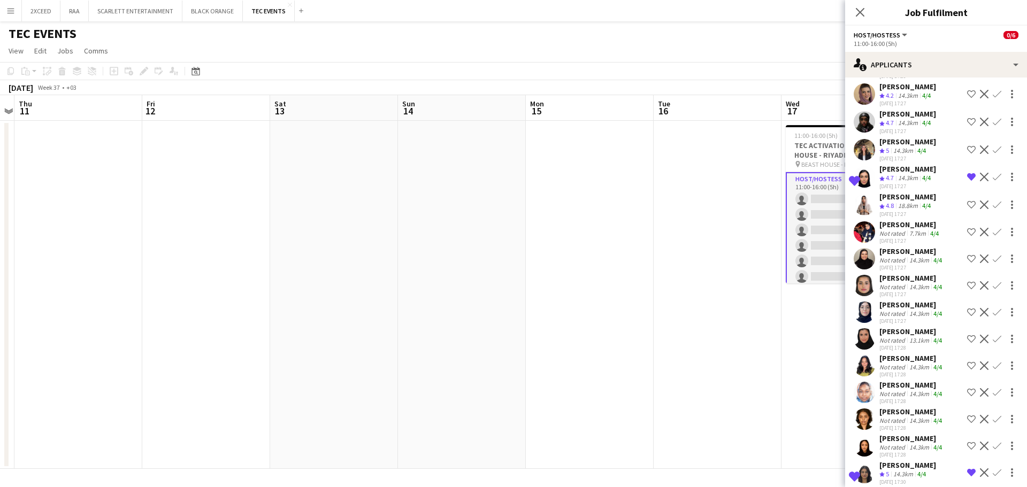
click at [909, 223] on div "[PERSON_NAME]" at bounding box center [909, 225] width 61 height 10
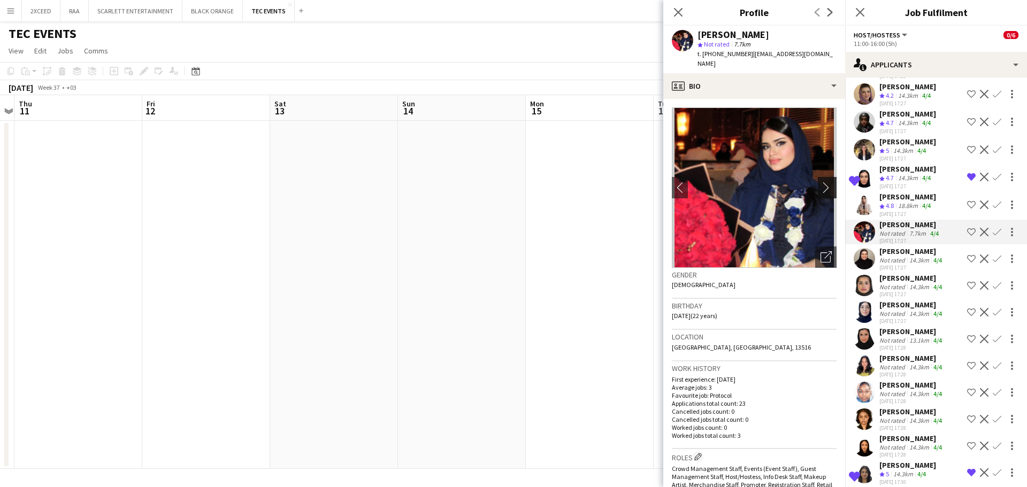
click at [820, 182] on app-icon "chevron-right" at bounding box center [828, 187] width 17 height 11
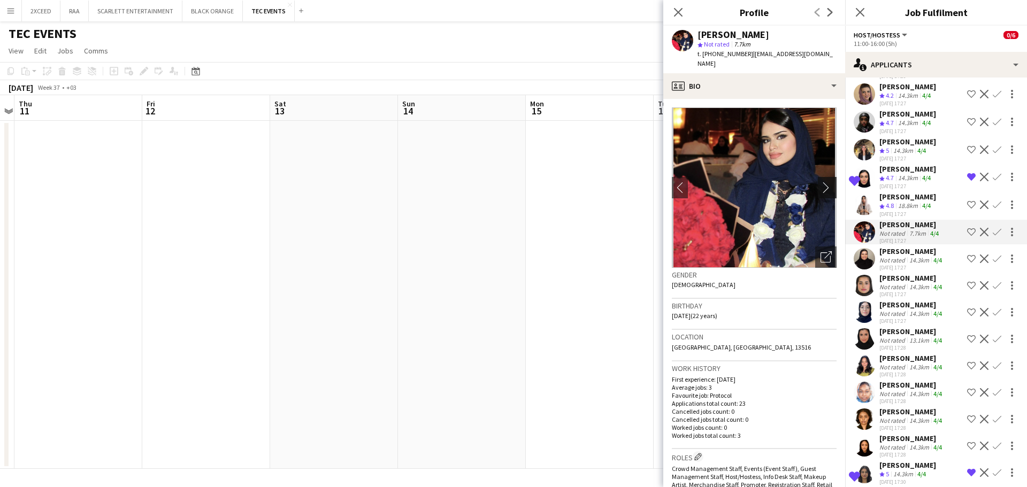
click at [820, 182] on app-icon "chevron-right" at bounding box center [828, 187] width 17 height 11
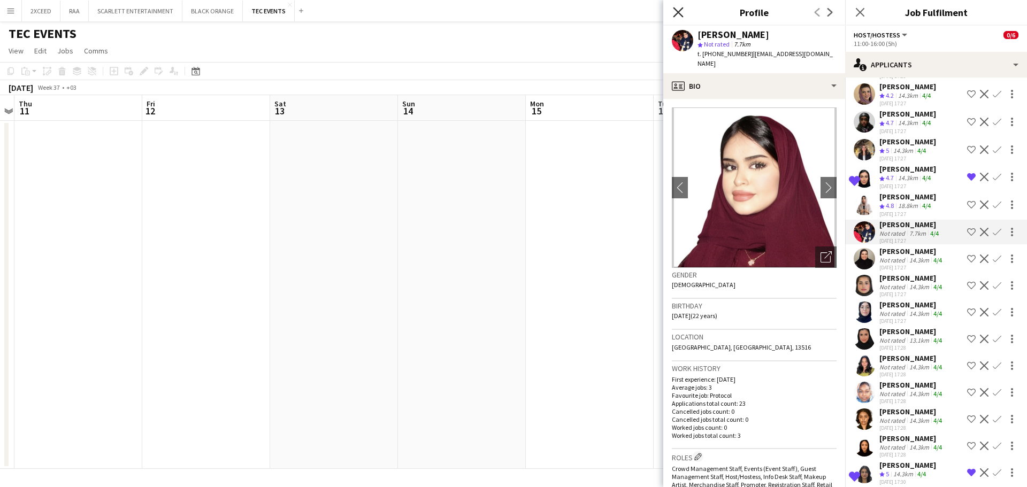
click at [678, 12] on icon at bounding box center [678, 12] width 10 height 10
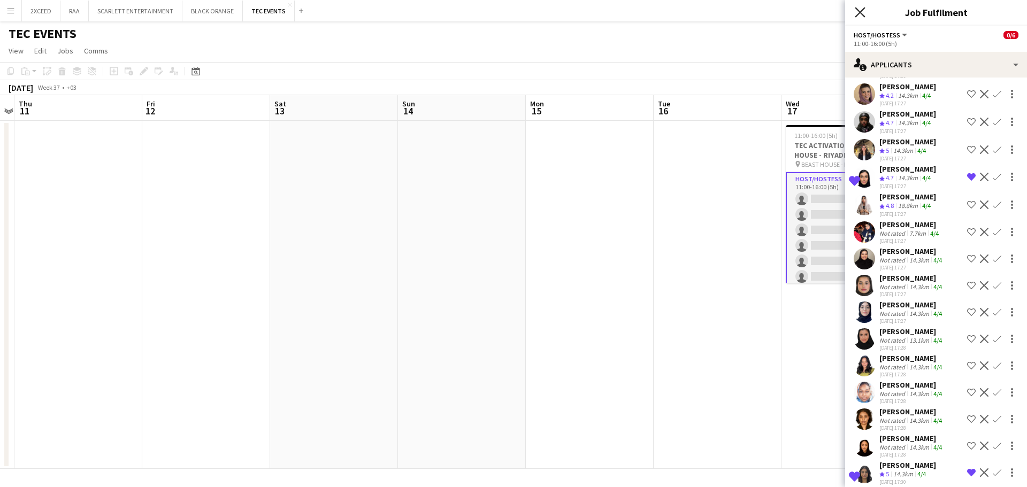
click at [856, 12] on icon "Close pop-in" at bounding box center [859, 12] width 10 height 10
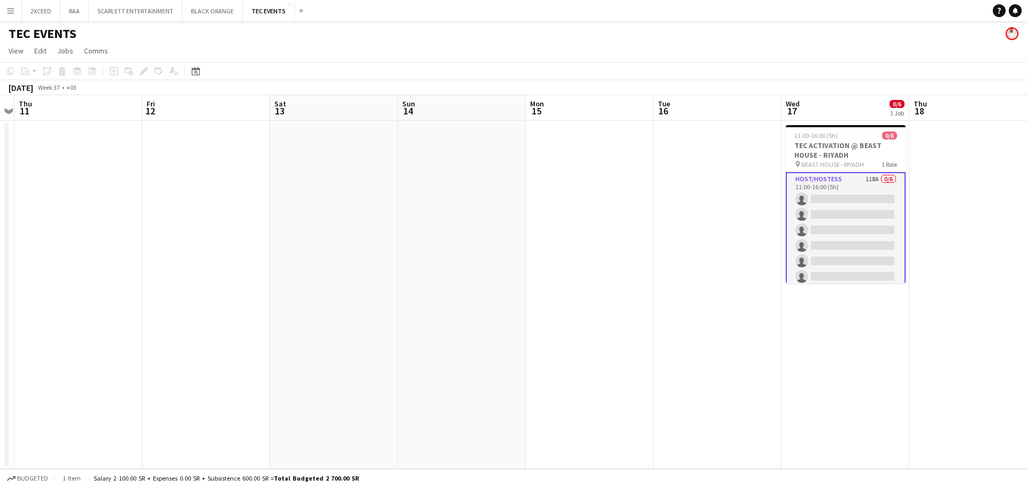
click at [674, 234] on app-date-cell at bounding box center [717, 295] width 128 height 348
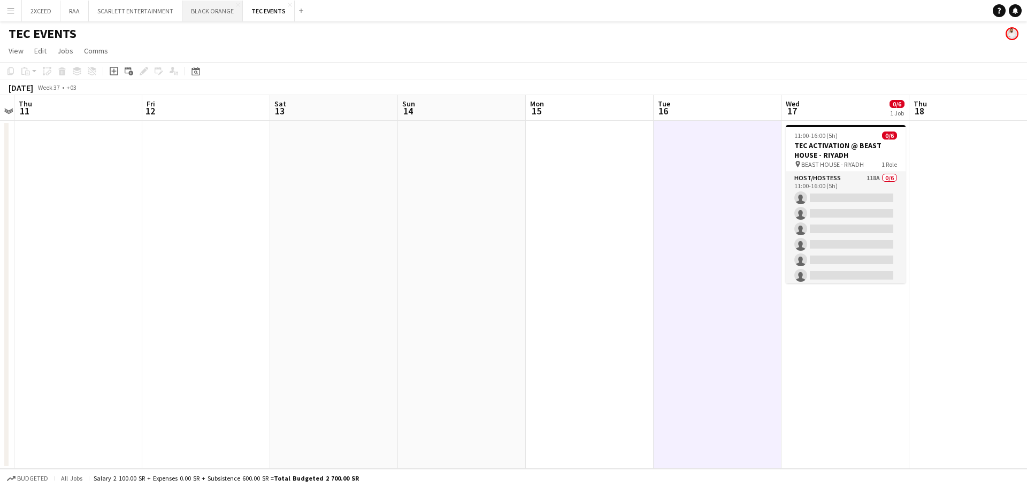
click at [202, 7] on button "BLACK ORANGE Close" at bounding box center [212, 11] width 60 height 21
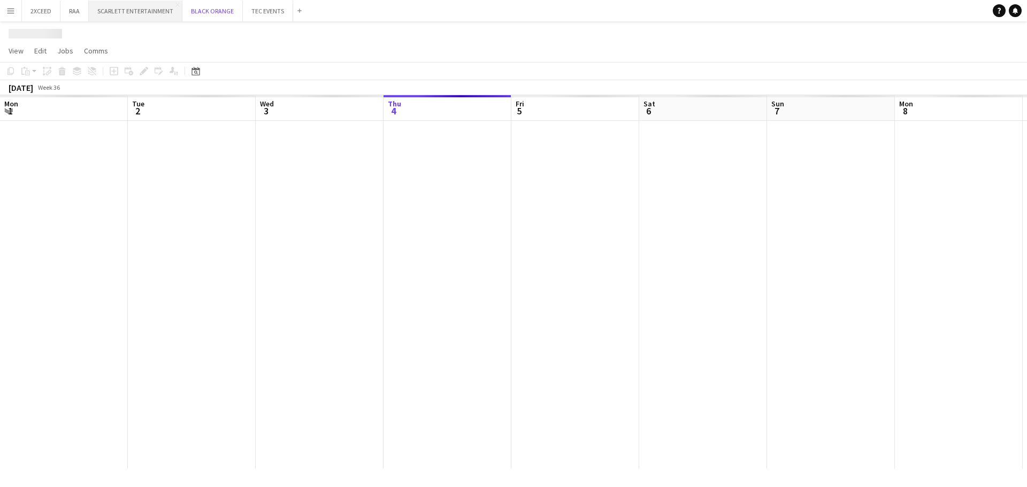
scroll to position [0, 256]
click at [128, 10] on button "SCARLETT ENTERTAINMENT Close" at bounding box center [136, 11] width 94 height 21
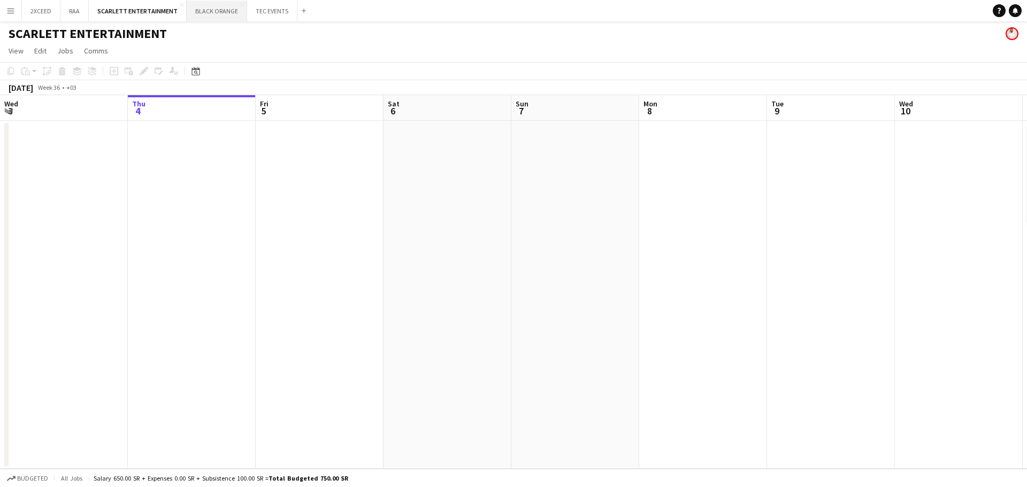
click at [224, 8] on button "BLACK ORANGE Close" at bounding box center [217, 11] width 60 height 21
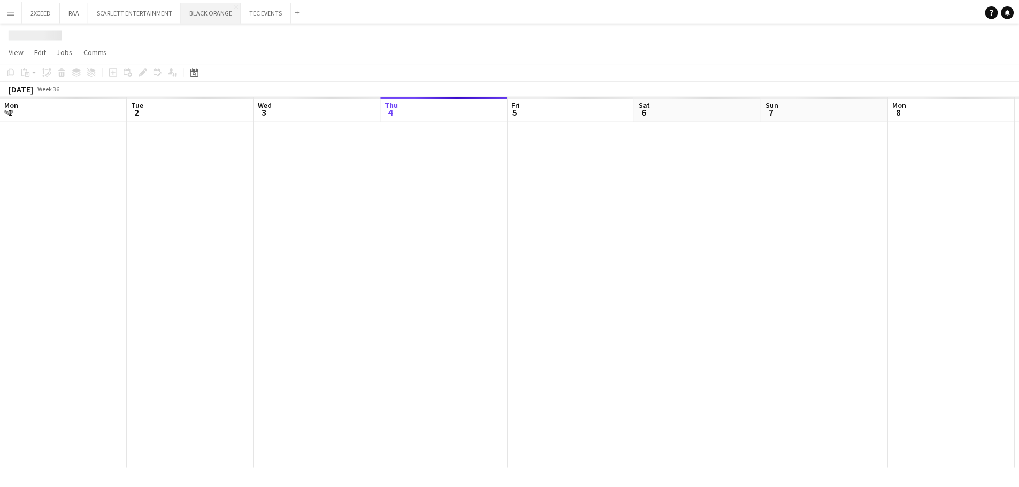
scroll to position [0, 256]
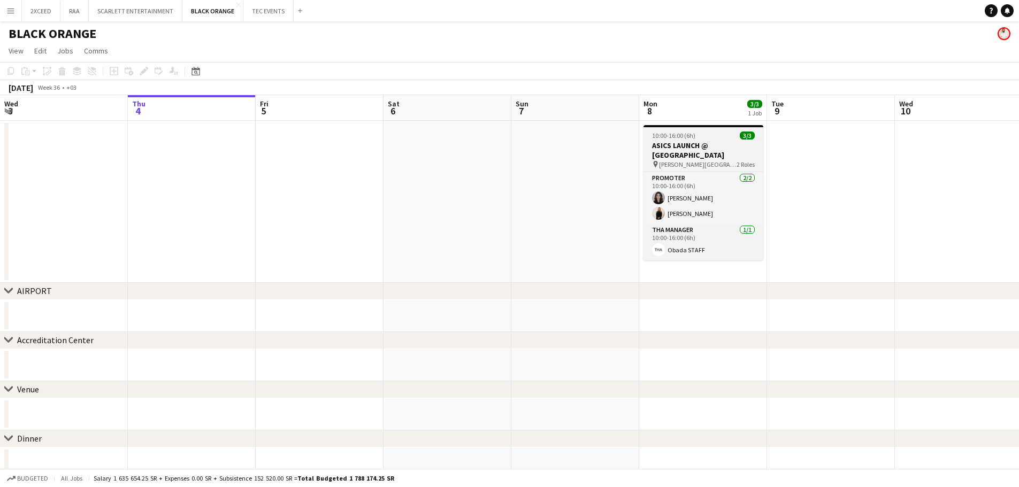
click at [708, 148] on h3 "ASICS LAUNCH @ [GEOGRAPHIC_DATA]" at bounding box center [703, 150] width 120 height 19
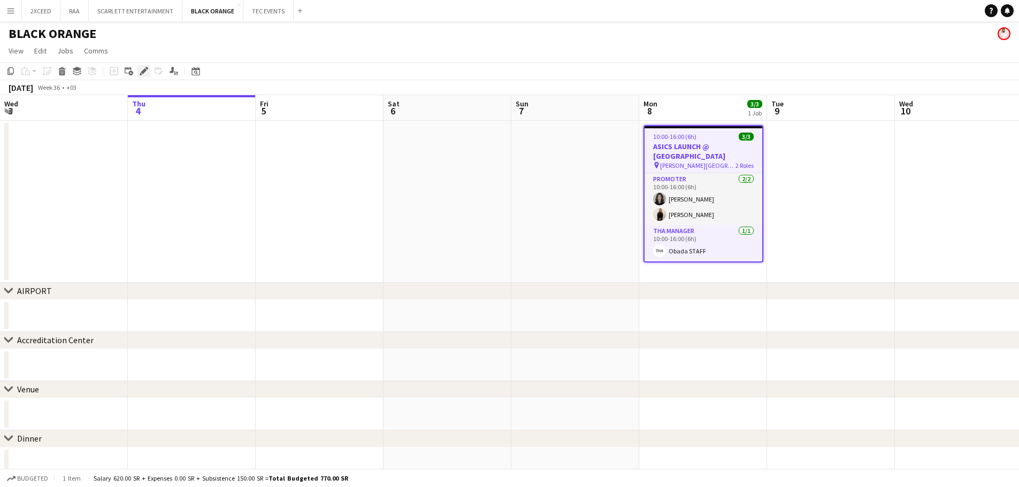
click at [141, 71] on icon "Edit" at bounding box center [144, 71] width 9 height 9
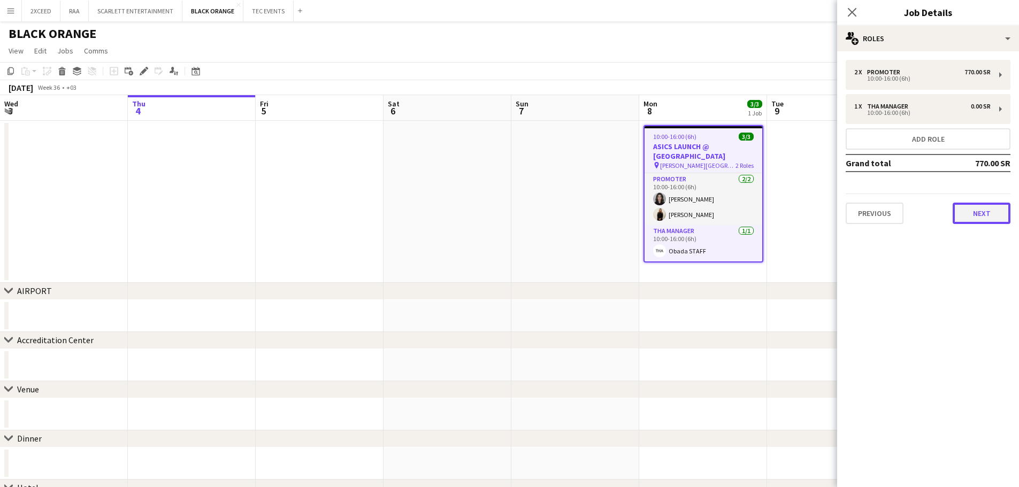
click at [990, 208] on button "Next" at bounding box center [981, 213] width 58 height 21
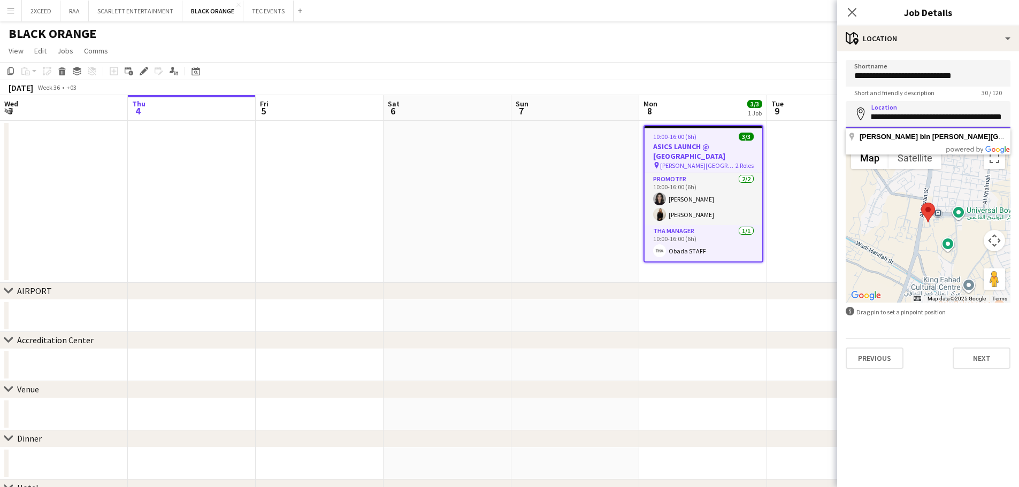
scroll to position [0, 196]
drag, startPoint x: 871, startPoint y: 117, endPoint x: 1007, endPoint y: 113, distance: 135.9
click at [1007, 113] on input "**********" at bounding box center [927, 114] width 165 height 27
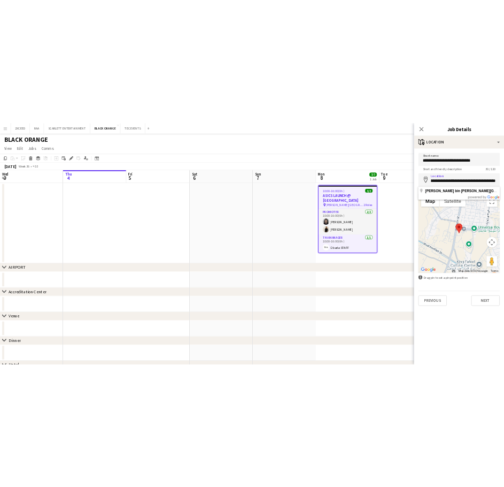
scroll to position [0, 0]
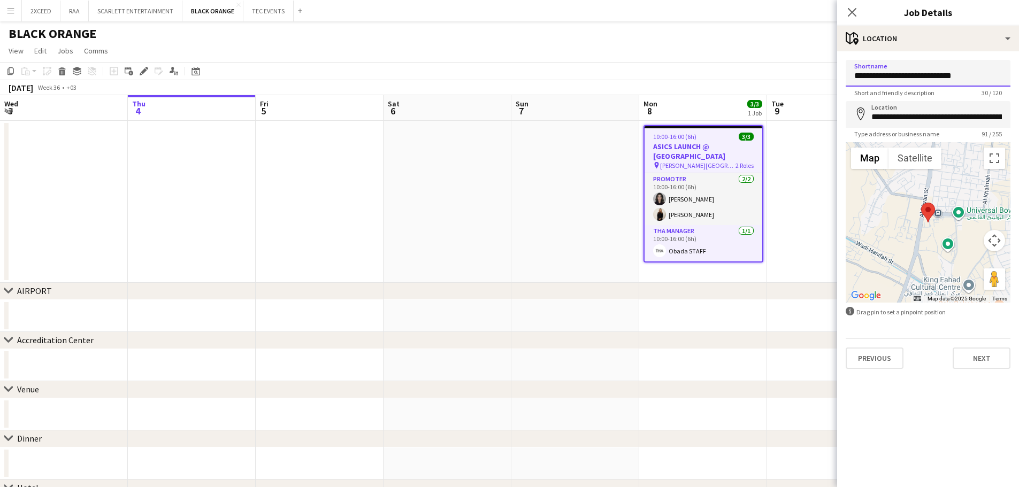
drag, startPoint x: 973, startPoint y: 78, endPoint x: 853, endPoint y: 80, distance: 119.8
click at [853, 80] on input "**********" at bounding box center [927, 73] width 165 height 27
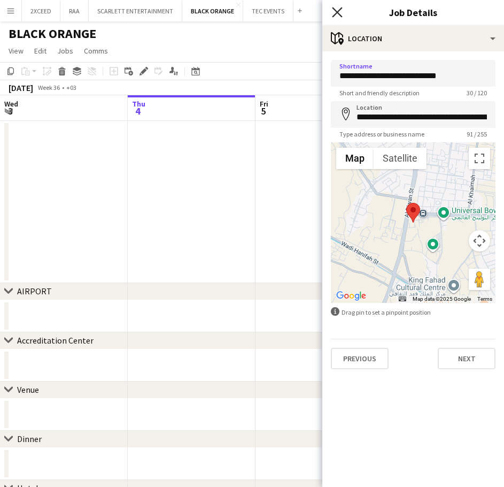
click at [341, 12] on icon "Close pop-in" at bounding box center [337, 12] width 10 height 10
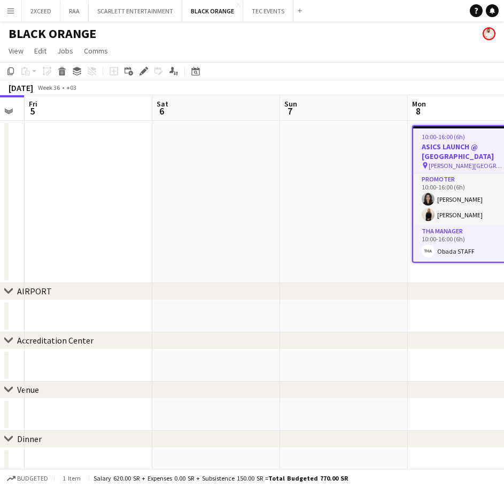
drag, startPoint x: 421, startPoint y: 164, endPoint x: 190, endPoint y: 167, distance: 231.5
click at [190, 167] on app-calendar-viewport "Tue 2 Wed 3 Thu 4 Fri 5 Sat 6 Sun 7 Mon 8 3/3 1 Job Tue 9 Wed 10 10:00-16:00 (6…" at bounding box center [252, 336] width 504 height 483
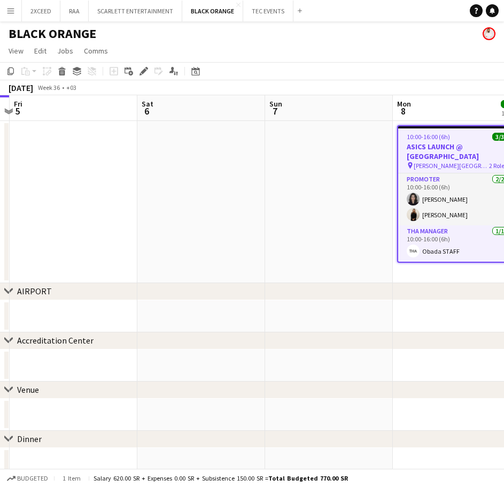
scroll to position [0, 395]
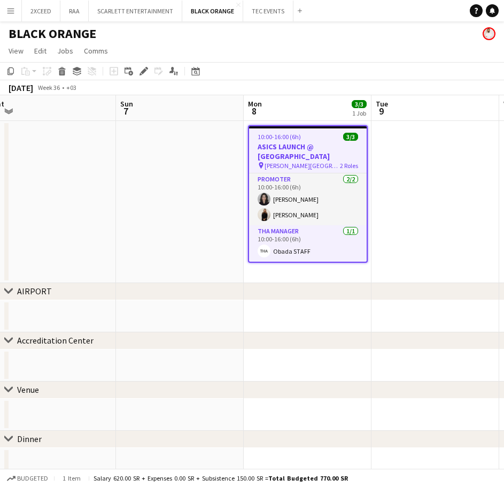
drag, startPoint x: 311, startPoint y: 173, endPoint x: 152, endPoint y: 187, distance: 159.9
click at [152, 187] on app-calendar-viewport "Wed 3 Thu 4 Fri 5 Sat 6 Sun 7 Mon 8 3/3 1 Job Tue 9 Wed 10 Thu 11 10:00-16:00 (…" at bounding box center [252, 336] width 504 height 483
click at [292, 148] on h3 "ASICS LAUNCH @ [GEOGRAPHIC_DATA]" at bounding box center [308, 151] width 118 height 19
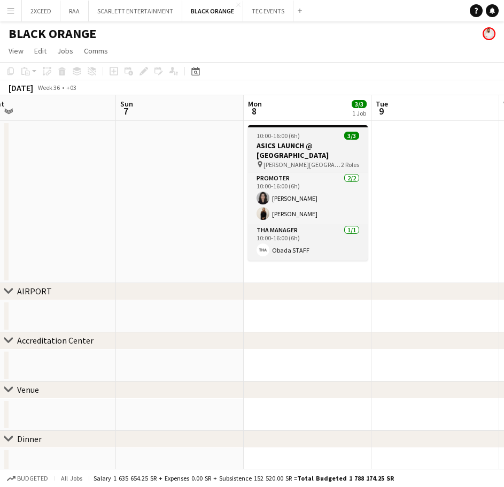
click at [311, 144] on h3 "ASICS LAUNCH @ [GEOGRAPHIC_DATA]" at bounding box center [308, 150] width 120 height 19
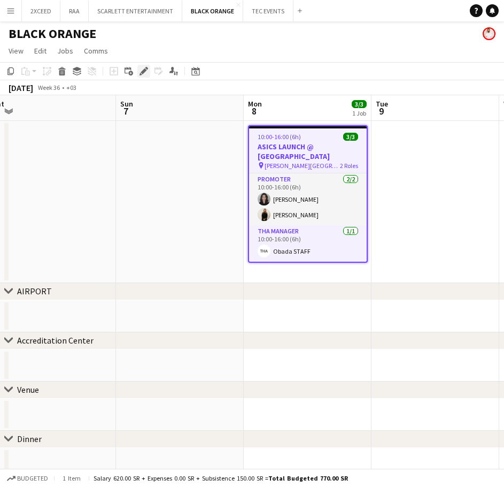
click at [145, 67] on icon "Edit" at bounding box center [144, 71] width 9 height 9
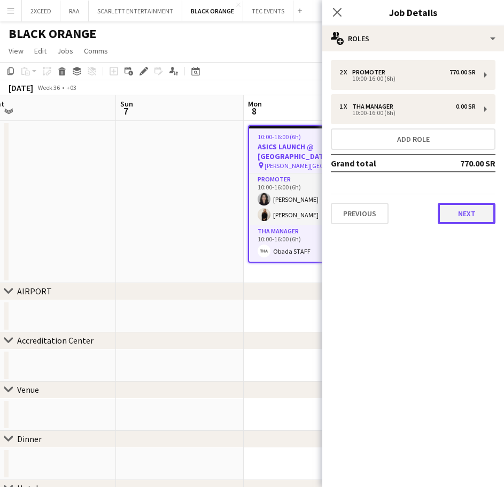
click at [463, 214] on button "Next" at bounding box center [467, 213] width 58 height 21
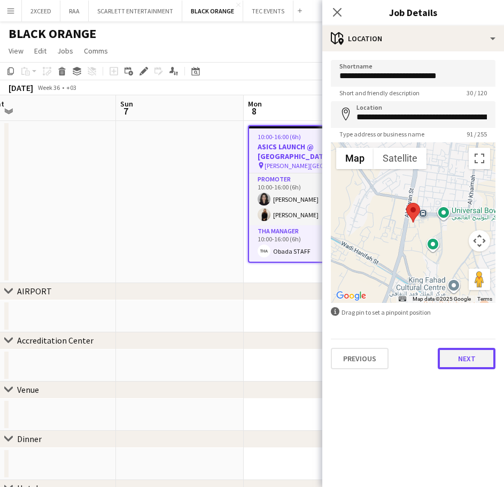
click at [465, 360] on button "Next" at bounding box center [467, 358] width 58 height 21
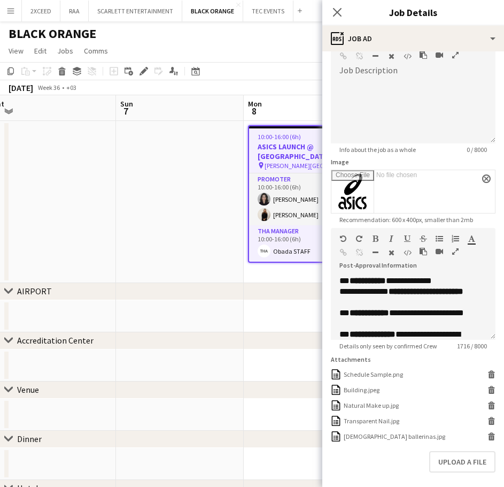
scroll to position [71, 0]
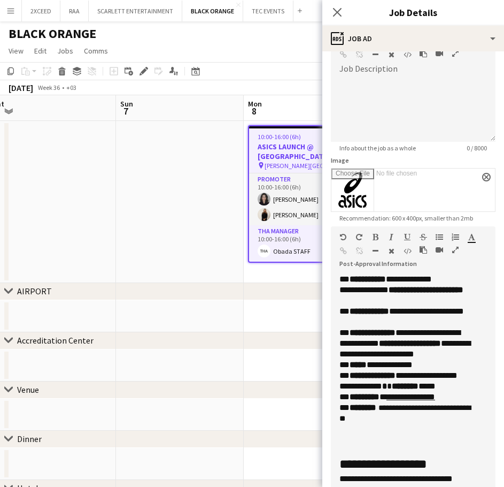
drag, startPoint x: 483, startPoint y: 330, endPoint x: 460, endPoint y: 484, distance: 155.7
click at [463, 487] on html "Menu Boards Boards Boards All jobs Status Workforce Workforce My Workforce Recr…" at bounding box center [252, 298] width 504 height 596
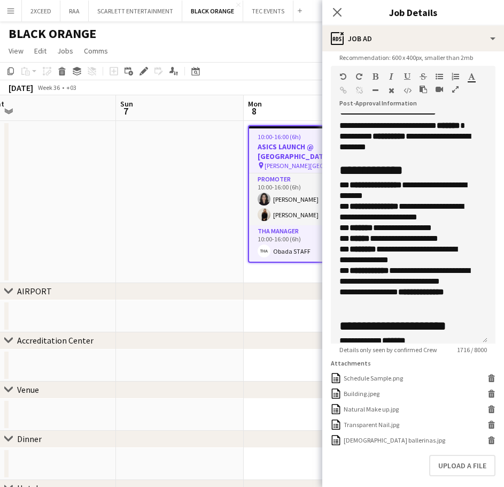
scroll to position [512, 0]
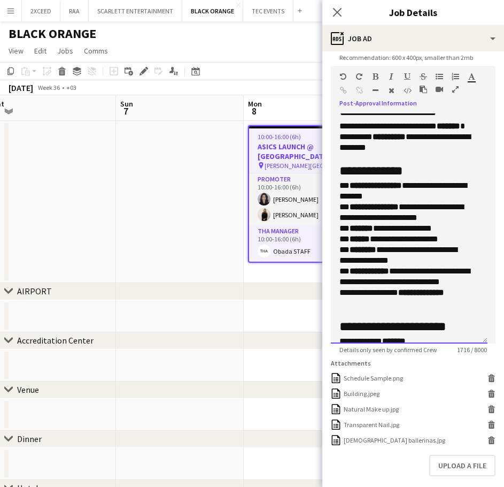
drag, startPoint x: 416, startPoint y: 207, endPoint x: 441, endPoint y: 207, distance: 24.6
click at [441, 207] on p "**********" at bounding box center [406, 244] width 132 height 128
drag, startPoint x: 338, startPoint y: 217, endPoint x: 376, endPoint y: 220, distance: 37.5
click at [376, 220] on div "**********" at bounding box center [409, 228] width 157 height 230
copy p "**********"
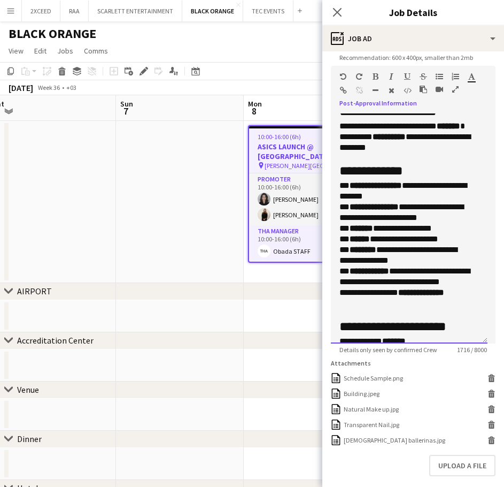
click at [392, 236] on p "**********" at bounding box center [406, 244] width 132 height 128
drag, startPoint x: 339, startPoint y: 230, endPoint x: 465, endPoint y: 304, distance: 146.0
click at [465, 304] on div "**********" at bounding box center [409, 228] width 157 height 230
copy p "**********"
